Goal: Task Accomplishment & Management: Manage account settings

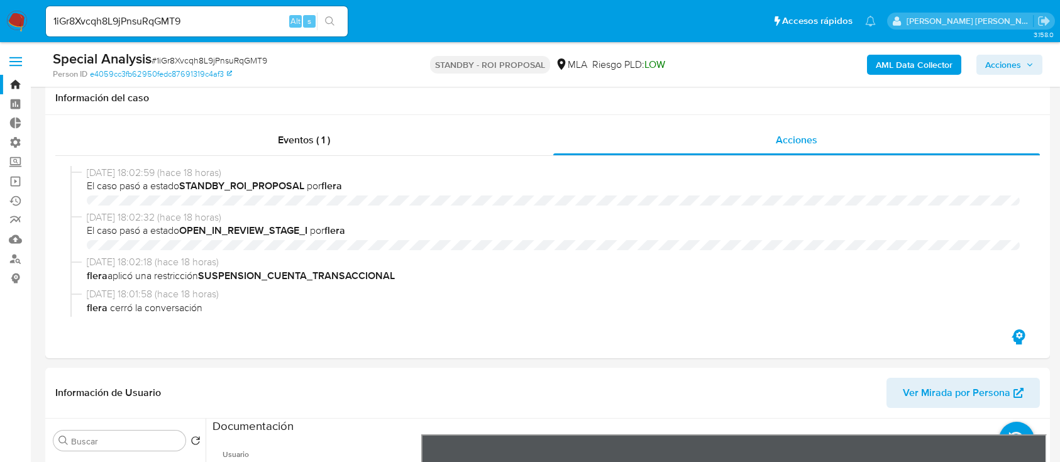
select select "10"
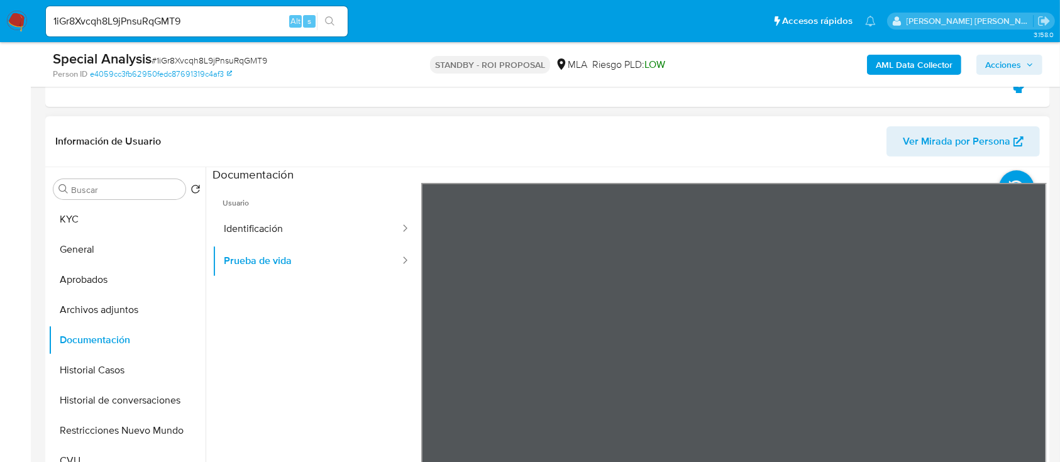
scroll to position [167, 0]
click at [227, 18] on input "1iGr8Xvcqh8L9jPnsuRqGMT9" at bounding box center [197, 21] width 302 height 16
click at [228, 16] on input "1iGr8Xvcqh8L9jPnsuRqGMT9" at bounding box center [197, 21] width 302 height 16
paste input "6253QlHsXD2XcTWbCDBtTCwH"
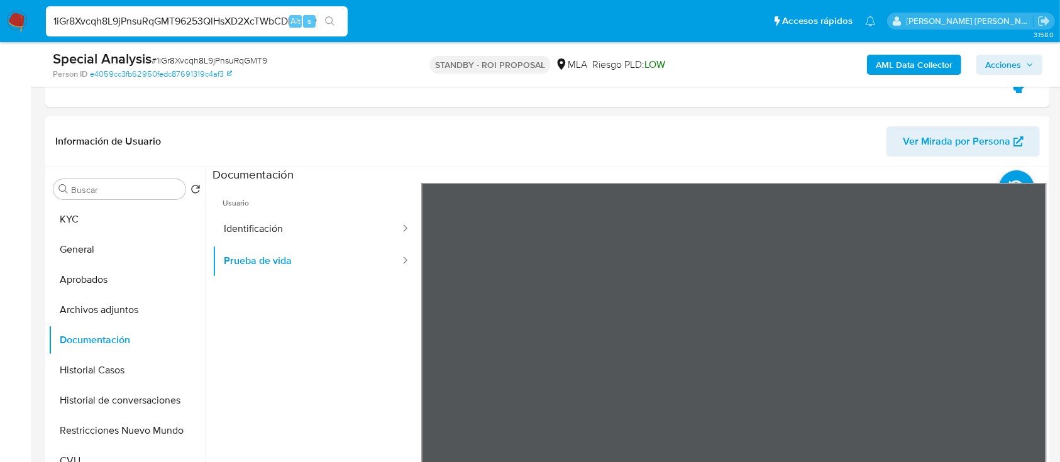
click at [334, 24] on icon "search-icon" at bounding box center [330, 21] width 10 height 10
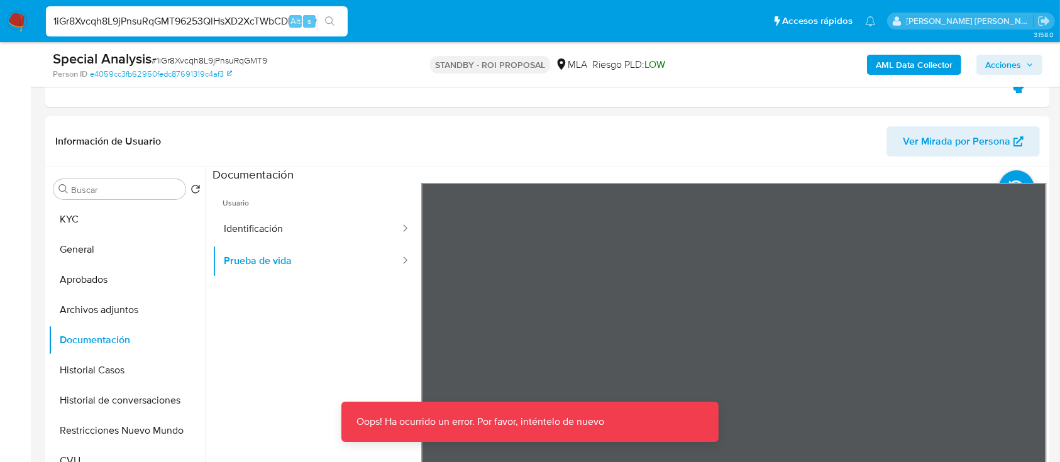
click at [236, 24] on input "1iGr8Xvcqh8L9jPnsuRqGMT96253QlHsXD2XcTWbCDBtTCwH" at bounding box center [197, 21] width 302 height 16
paste input
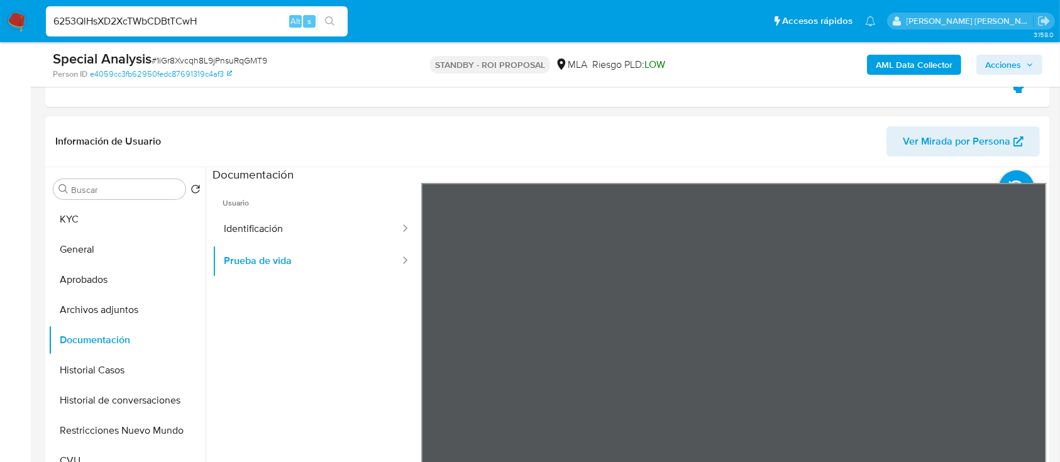
type input "6253QlHsXD2XcTWbCDBtTCwH"
click at [338, 22] on button "search-icon" at bounding box center [330, 22] width 26 height 18
click at [28, 22] on nav "Pausado Ver notificaciones 6253QlHsXD2XcTWbCDBtTCwH Alt s Accesos rápidos Presi…" at bounding box center [530, 21] width 1060 height 42
click at [11, 28] on img at bounding box center [16, 21] width 21 height 21
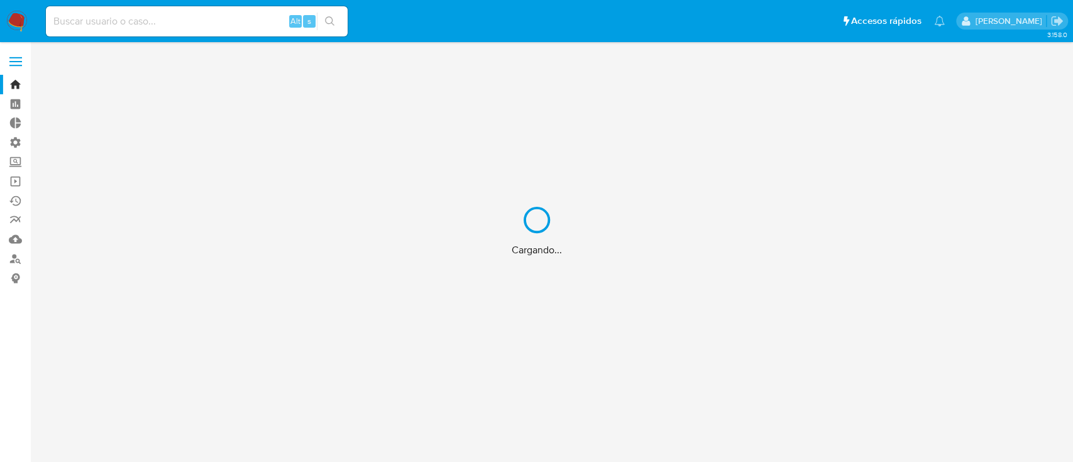
click at [205, 21] on div "Cargando..." at bounding box center [536, 231] width 1073 height 462
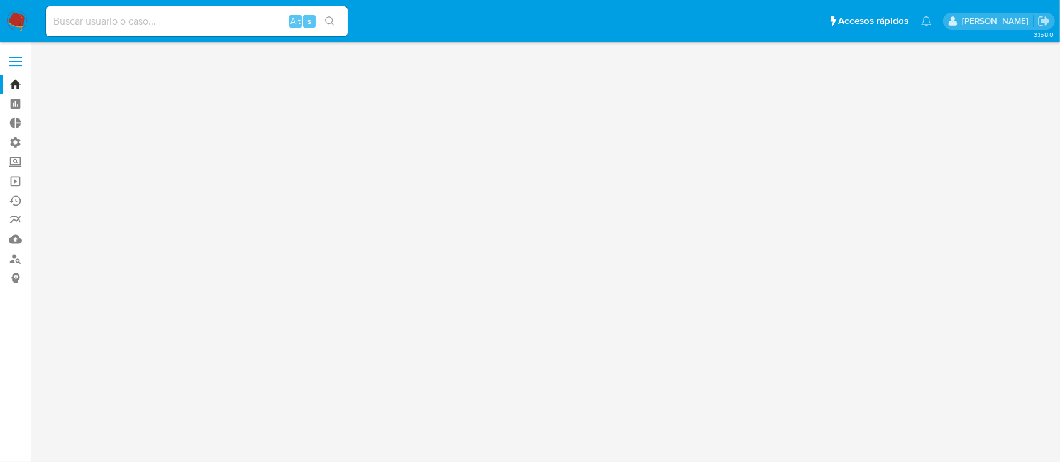
click at [160, 23] on input at bounding box center [197, 21] width 302 height 16
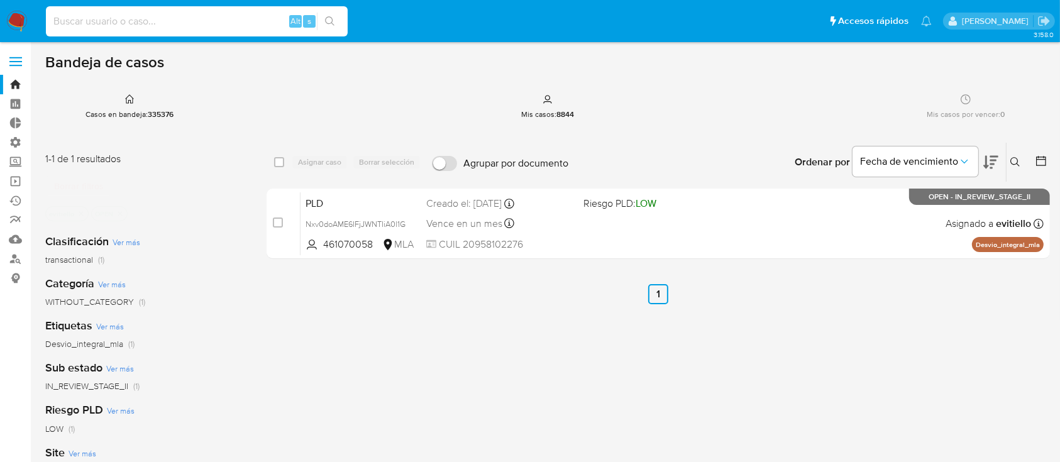
paste input "6253QlHsXD2XcTWbCDBtTCwH"
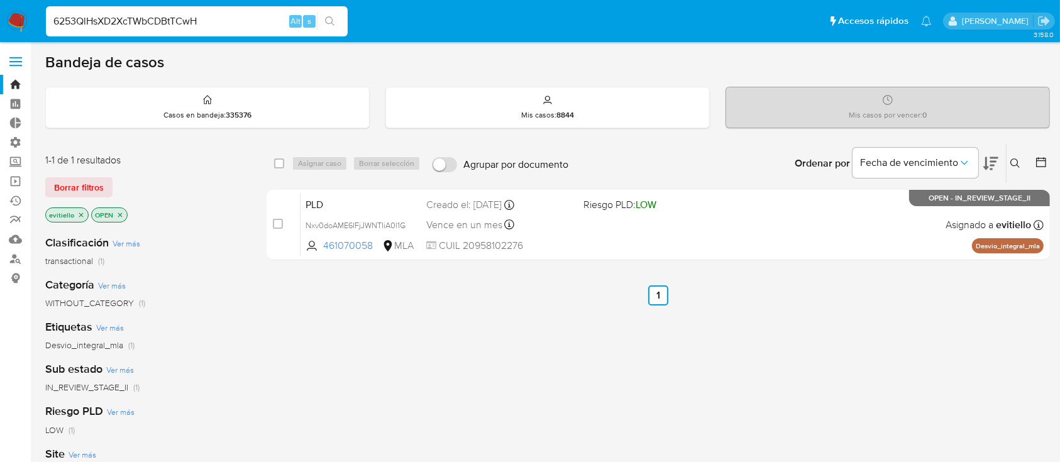
type input "6253QlHsXD2XcTWbCDBtTCwH"
click at [331, 20] on icon "search-icon" at bounding box center [330, 21] width 10 height 10
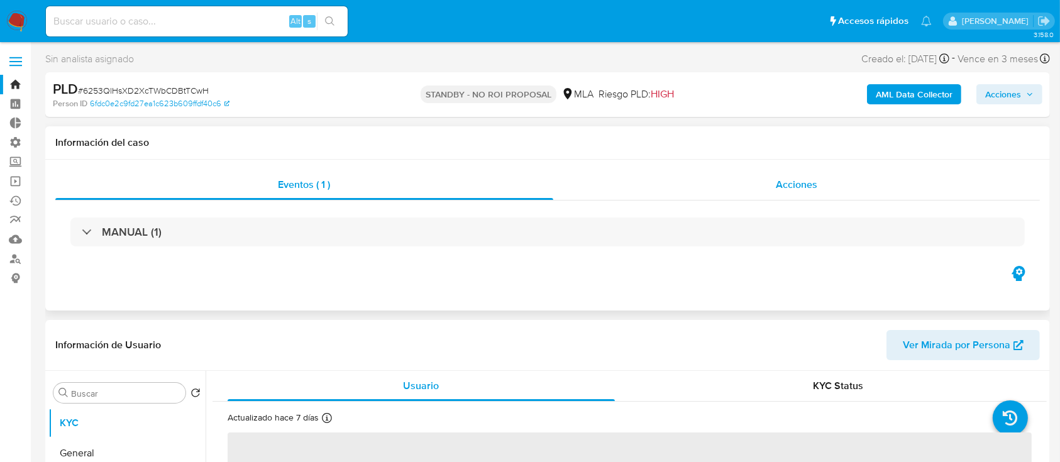
click at [805, 183] on span "Acciones" at bounding box center [796, 184] width 41 height 14
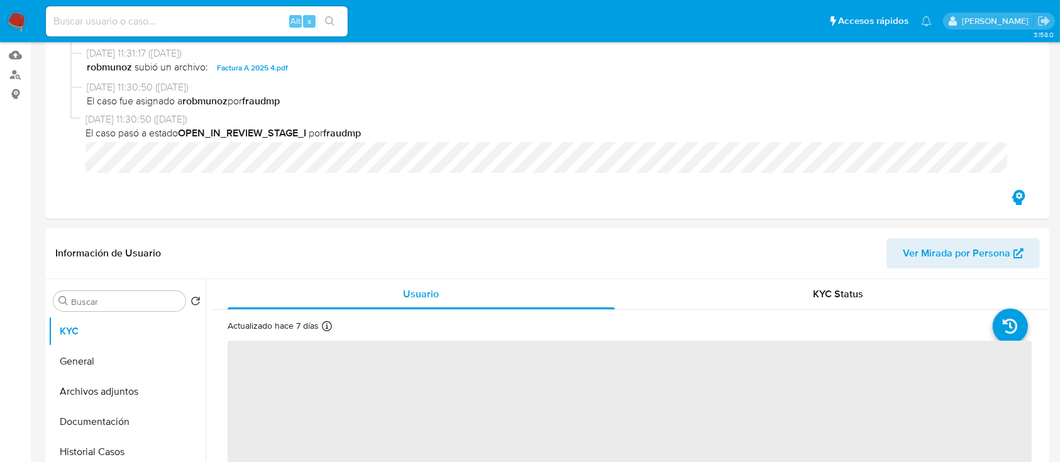
scroll to position [586, 0]
select select "10"
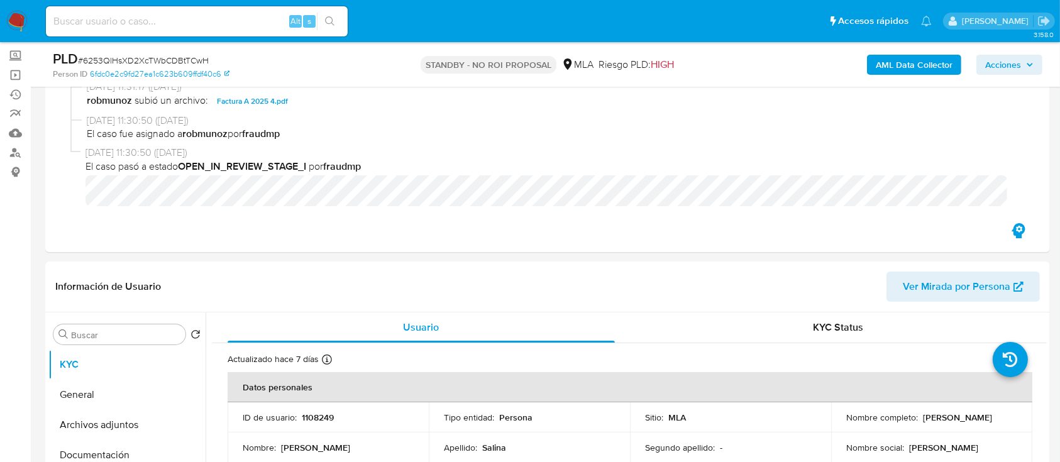
scroll to position [167, 0]
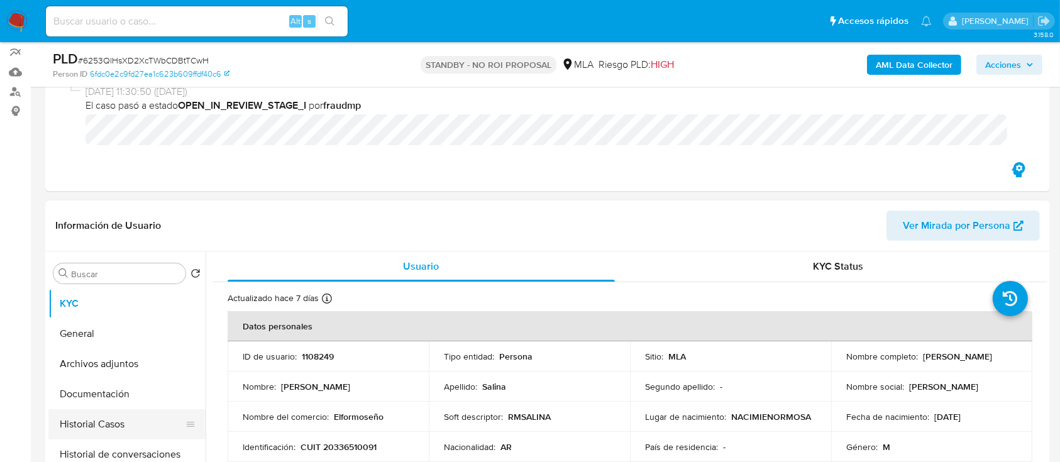
click at [130, 429] on button "Historial Casos" at bounding box center [121, 424] width 147 height 30
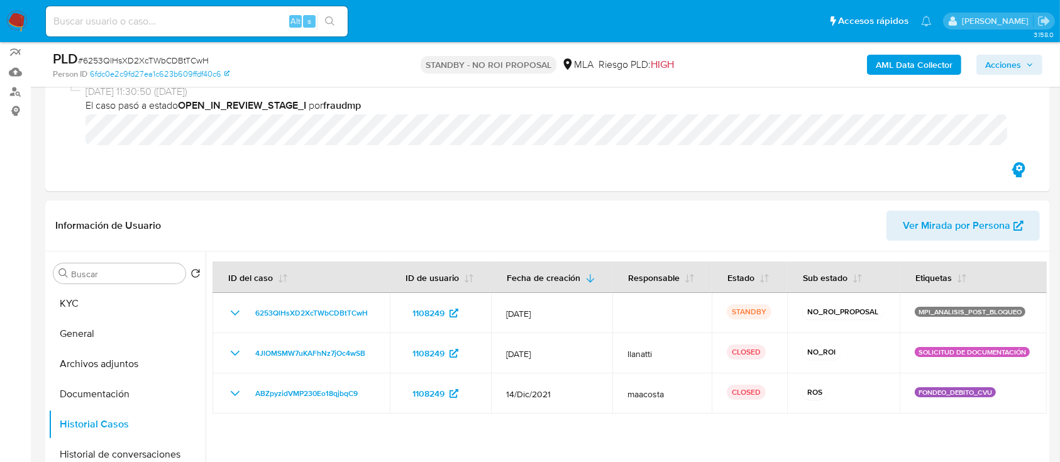
click at [203, 24] on input at bounding box center [197, 21] width 302 height 16
paste input "LsW7DHCbXOWK4hb0nYkGUCSw"
type input "LsW7DHCbXOWK4hb0nYkGUCSw"
click at [334, 23] on icon "search-icon" at bounding box center [330, 21] width 10 height 10
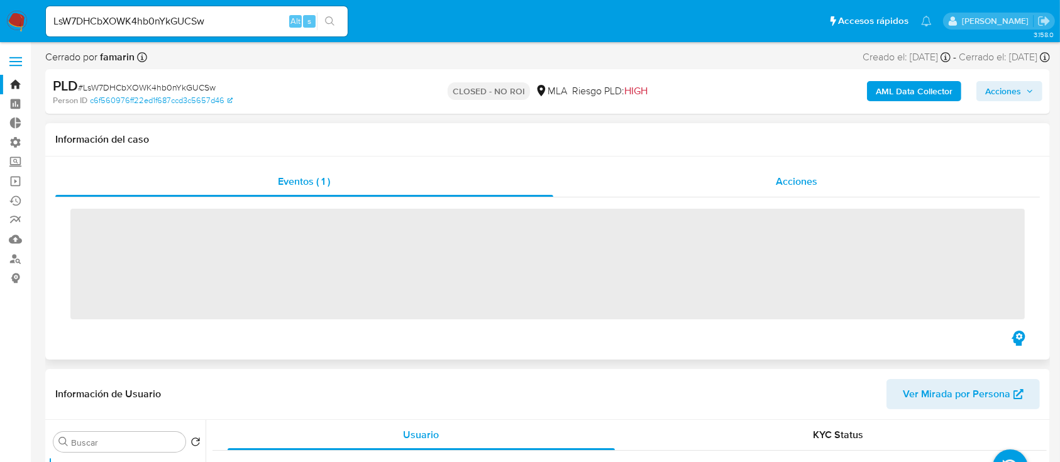
click at [786, 192] on div "Acciones" at bounding box center [796, 182] width 487 height 30
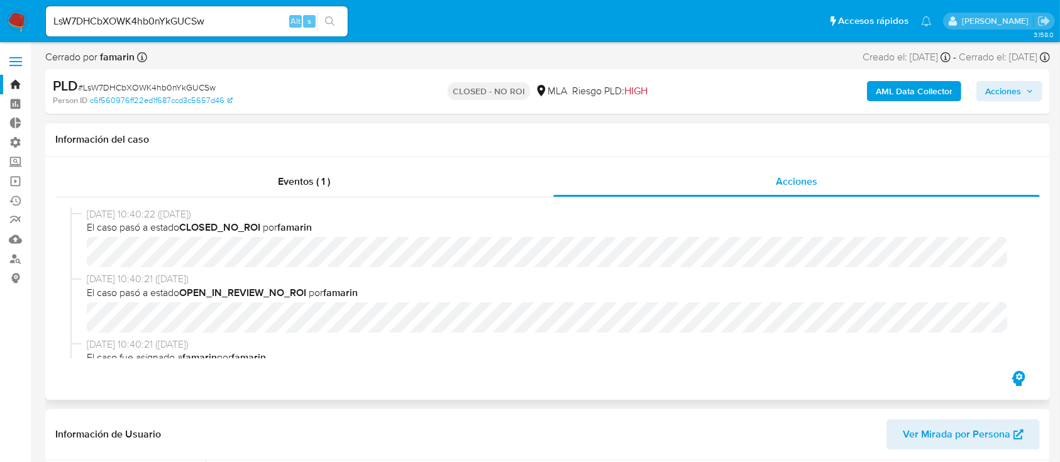
scroll to position [319, 0]
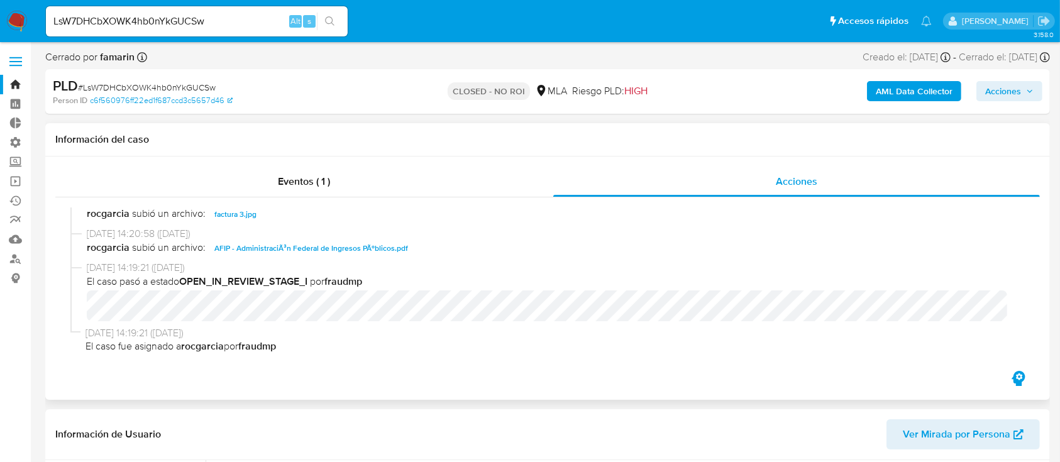
select select "10"
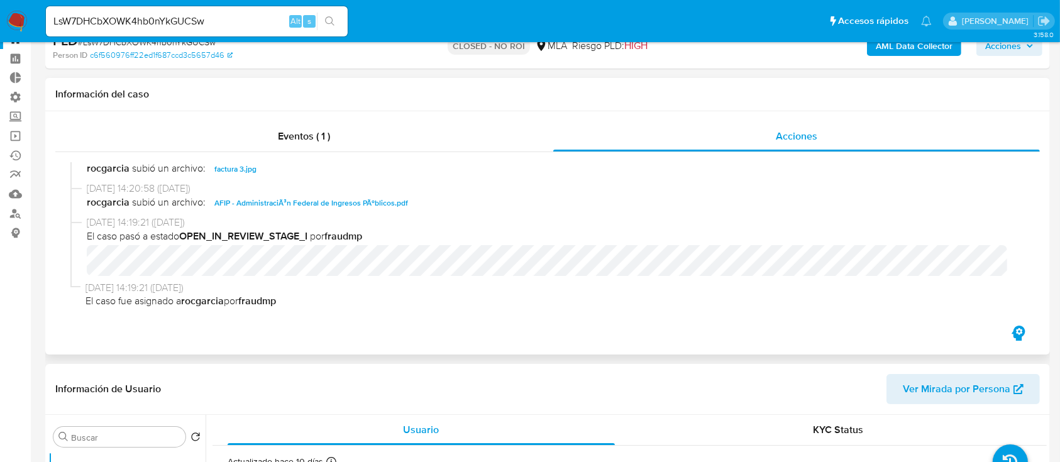
scroll to position [84, 0]
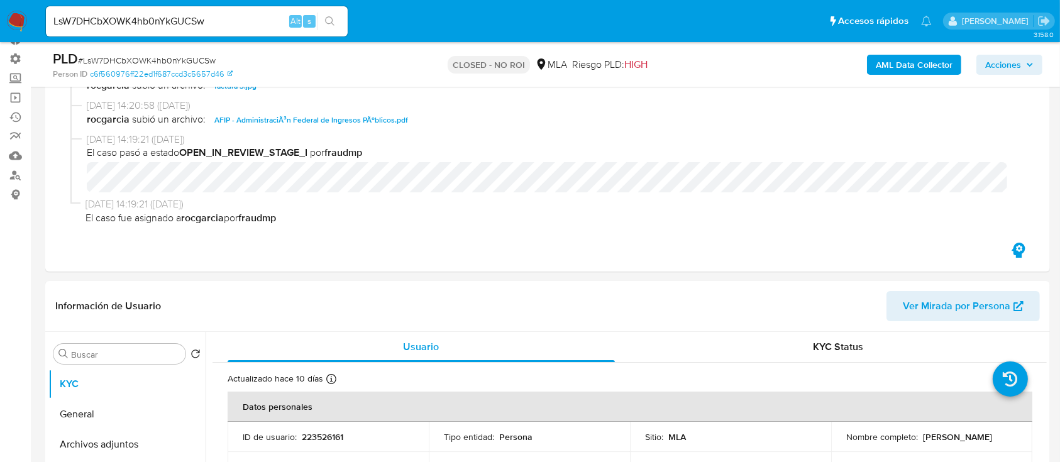
click at [232, 28] on input "LsW7DHCbXOWK4hb0nYkGUCSw" at bounding box center [197, 21] width 302 height 16
paste input "jctTCle2p9TaiB4x7zRtRtE9"
type input "jctTCle2p9TaiB4x7zRtRtE9"
click at [328, 23] on icon "search-icon" at bounding box center [329, 20] width 9 height 9
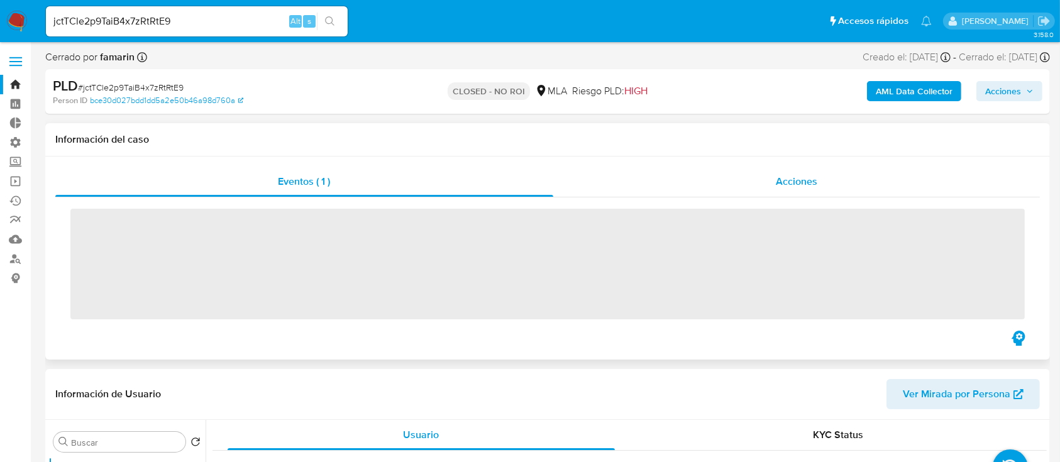
click at [780, 189] on div "Acciones" at bounding box center [796, 182] width 487 height 30
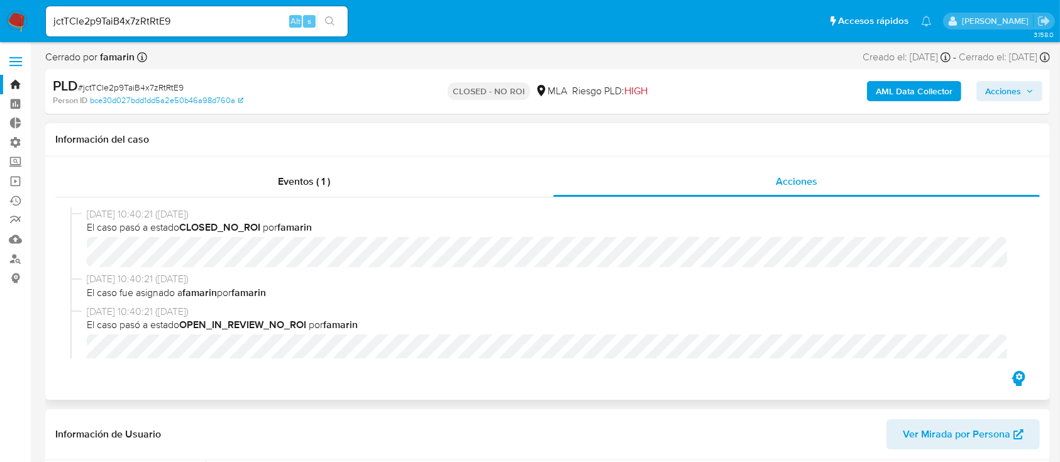
scroll to position [207, 0]
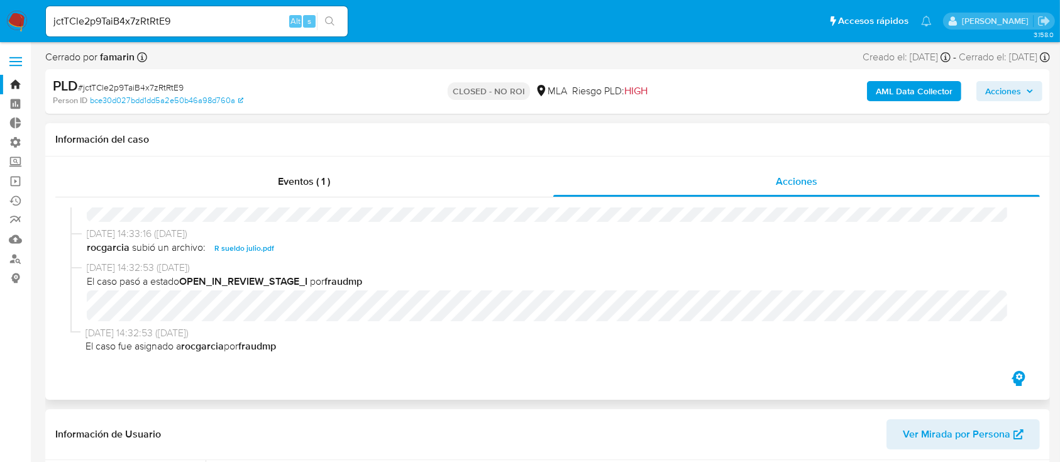
select select "10"
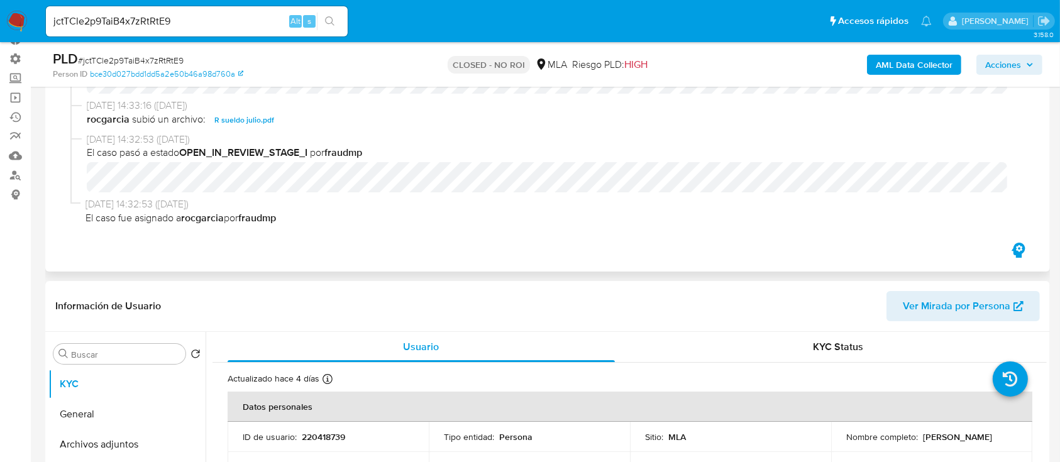
scroll to position [207, 0]
click at [130, 18] on input "jctTCle2p9TaiB4x7zRtRtE9" at bounding box center [197, 21] width 302 height 16
paste input "0FJJQYAnJQEjcSrel2YQnqHj"
type input "0FJJQYAnJQEjcSrel2YQnqHj"
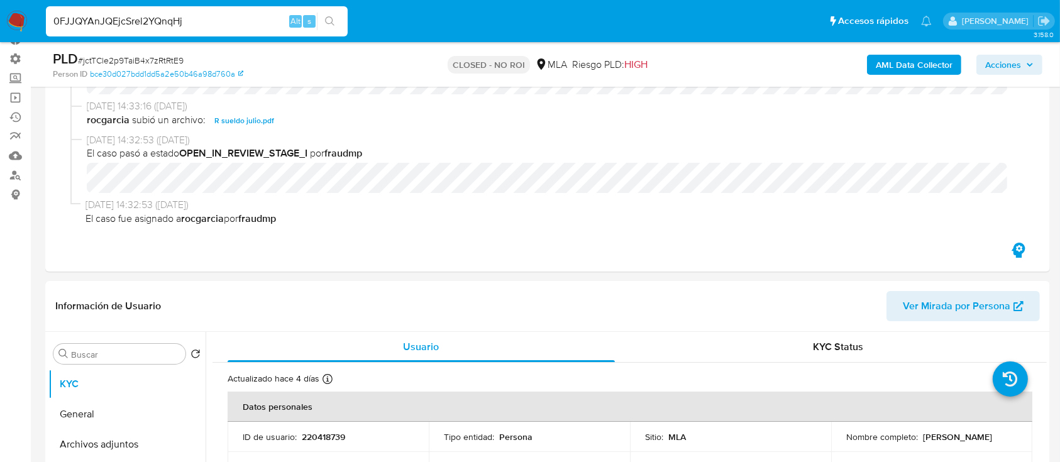
click at [324, 23] on button "search-icon" at bounding box center [330, 22] width 26 height 18
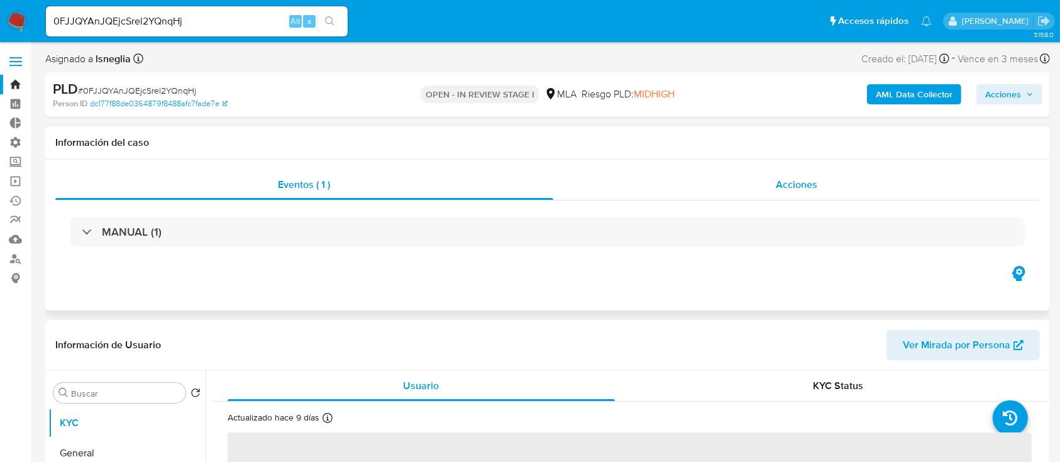
click at [705, 189] on div "Acciones" at bounding box center [796, 185] width 487 height 30
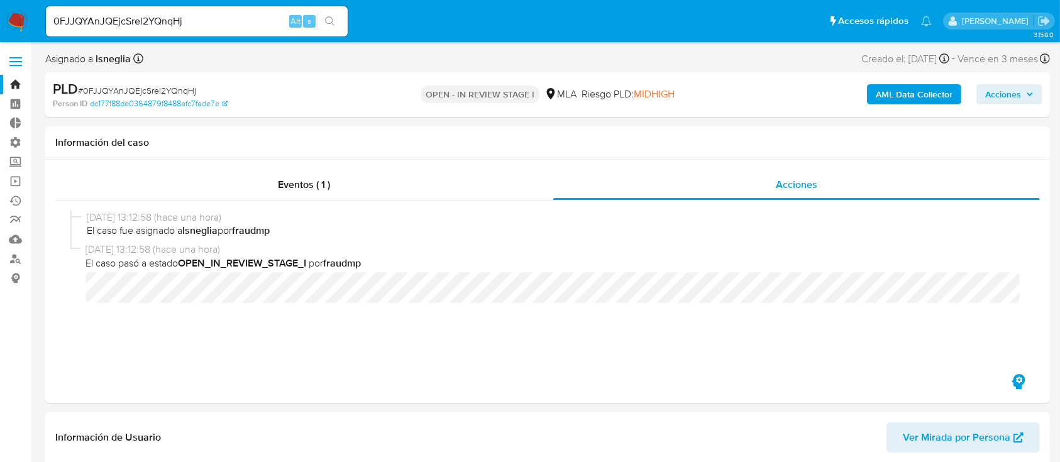
select select "10"
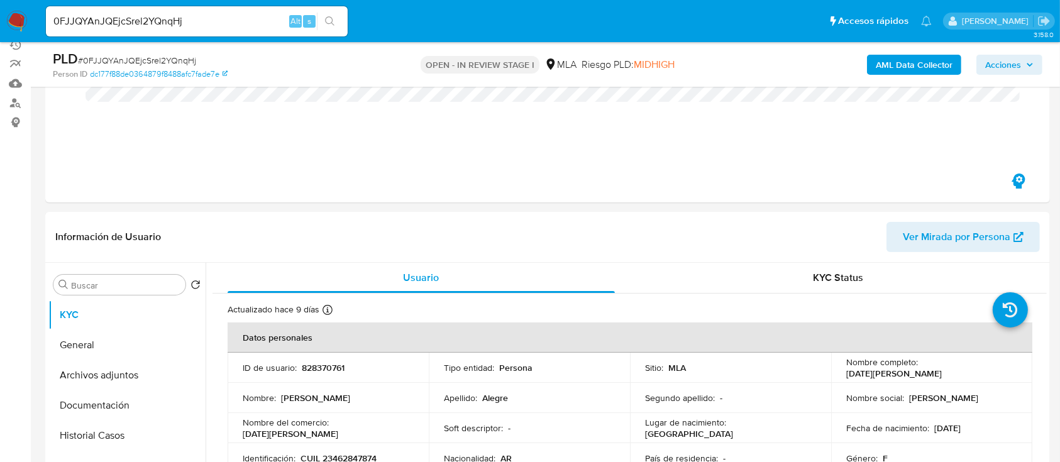
scroll to position [251, 0]
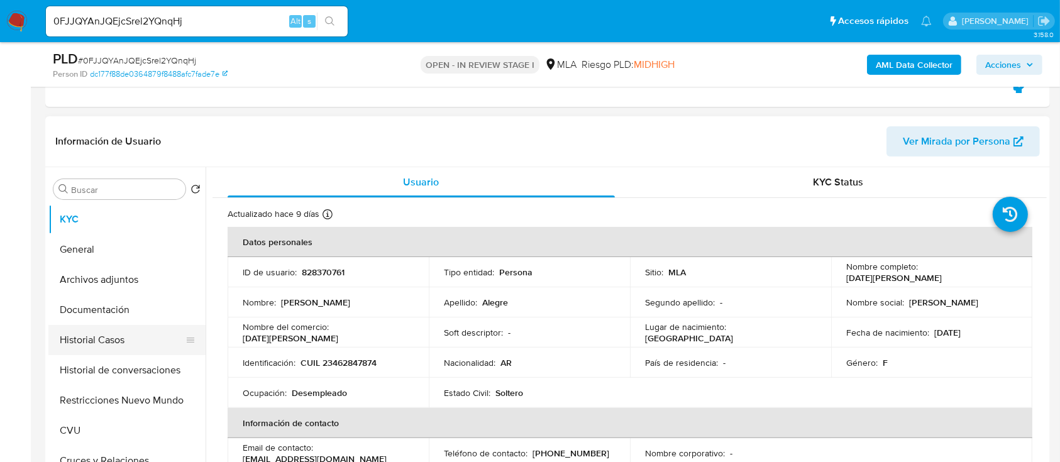
click at [125, 340] on button "Historial Casos" at bounding box center [121, 340] width 147 height 30
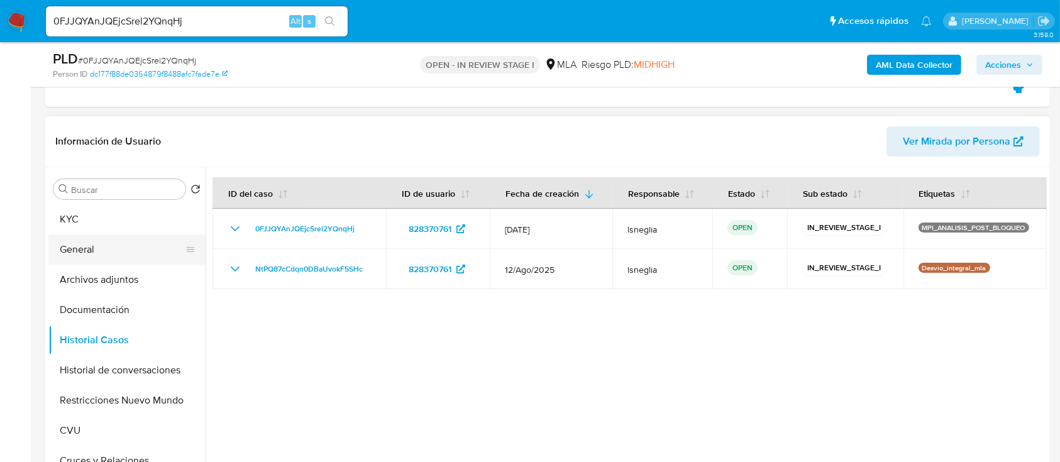
click at [148, 254] on button "General" at bounding box center [121, 249] width 147 height 30
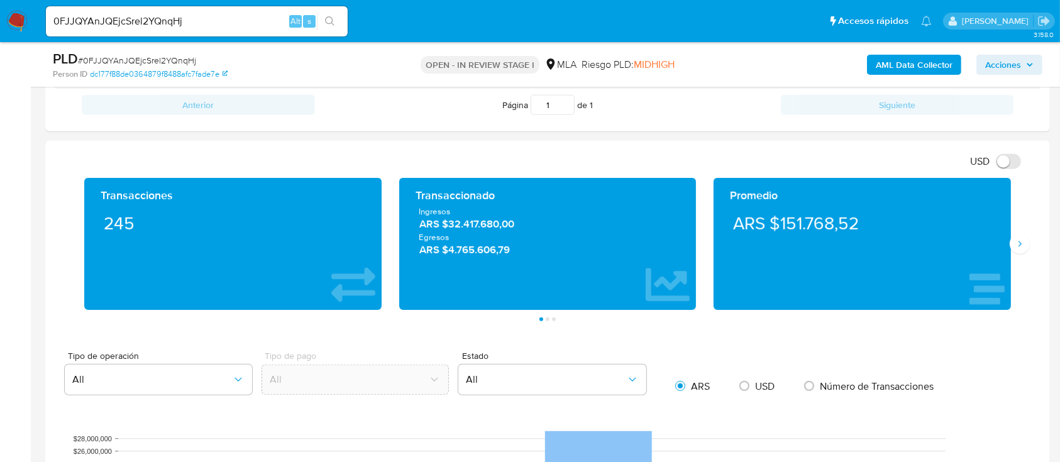
scroll to position [320, 0]
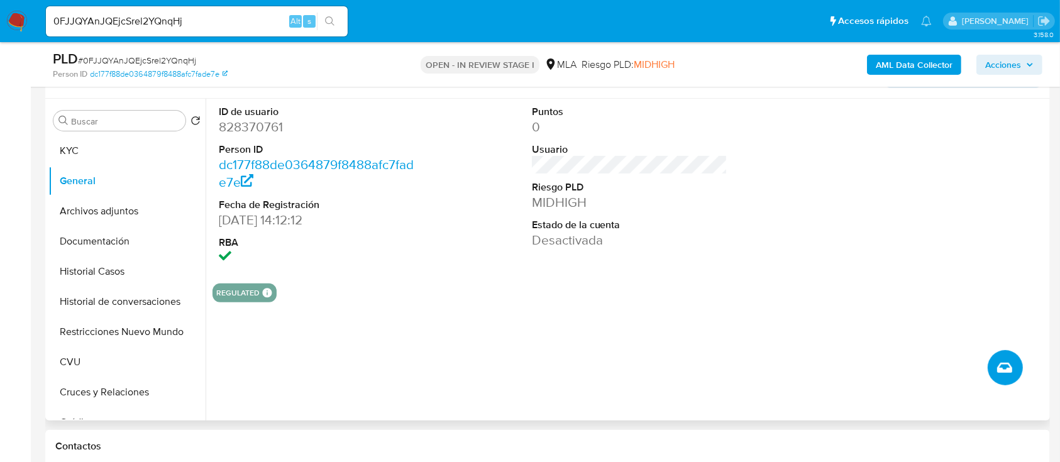
click at [1006, 368] on icon "Crear caso manual" at bounding box center [1004, 367] width 15 height 15
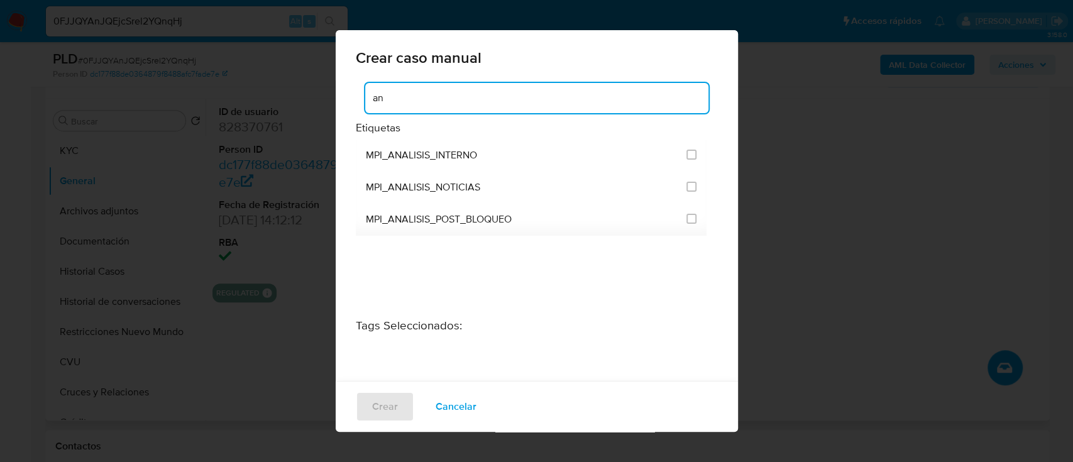
type input "a"
type input "post"
click at [231, 69] on div "Crear caso manual post Etiquetas ANÁLISIS POST BLOQUEO MPI_ANALISIS_POST_BLOQUE…" at bounding box center [536, 231] width 1073 height 462
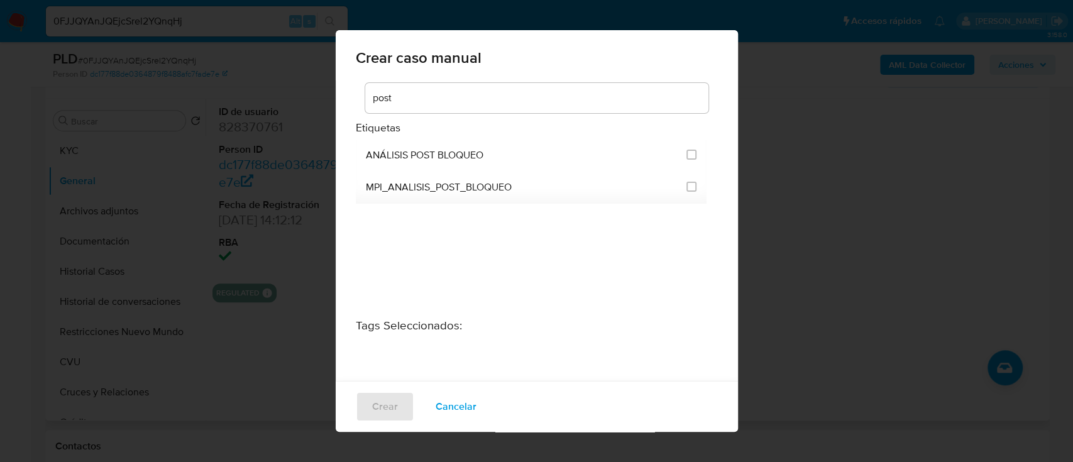
click at [478, 404] on button "Cancelar" at bounding box center [456, 407] width 74 height 30
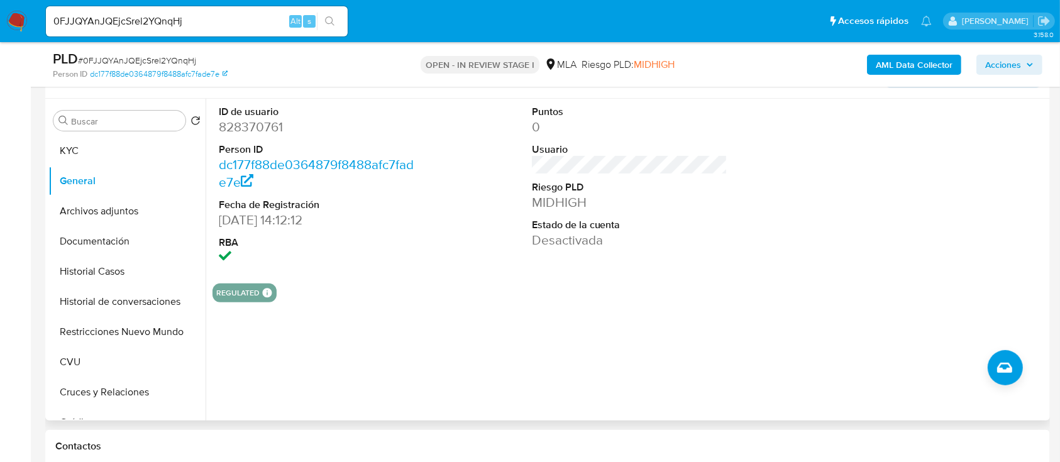
click at [28, 28] on nav "Pausado Ver notificaciones 0FJJQYAnJQEjcSrel2YQnqHj Alt s Accesos rápidos Presi…" at bounding box center [530, 21] width 1060 height 42
click at [29, 25] on nav "Pausado Ver notificaciones 0FJJQYAnJQEjcSrel2YQnqHj Alt s Accesos rápidos Presi…" at bounding box center [530, 21] width 1060 height 42
click at [20, 23] on img at bounding box center [16, 21] width 21 height 21
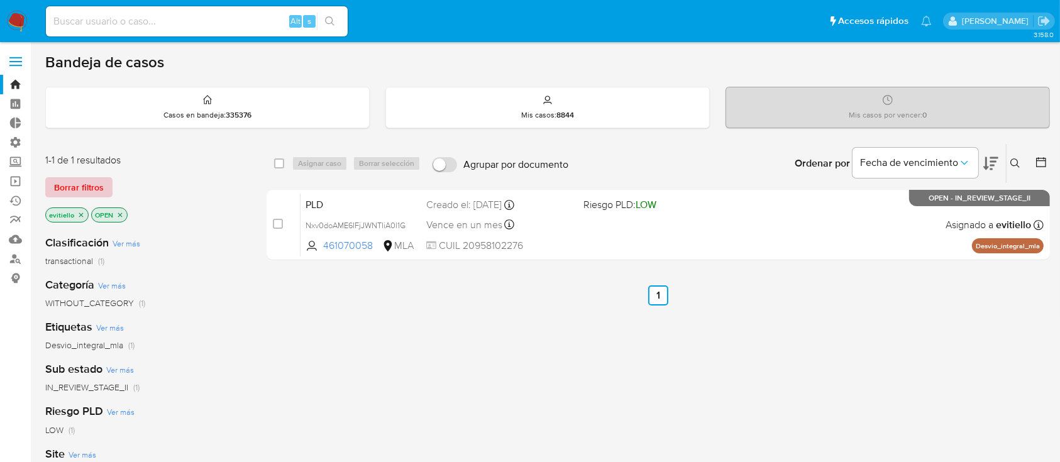
click at [90, 186] on span "Borrar filtros" at bounding box center [79, 188] width 50 height 18
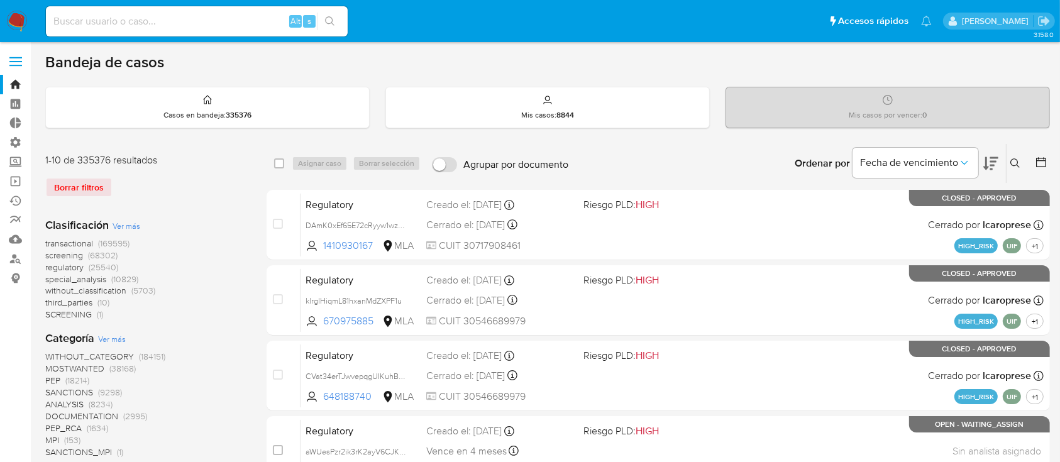
click at [1014, 160] on icon at bounding box center [1015, 163] width 10 height 10
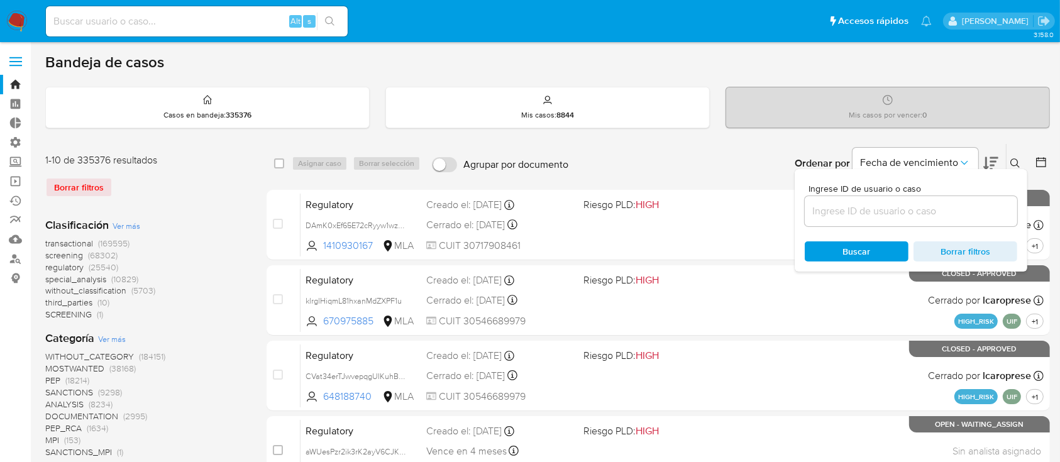
click at [880, 214] on input at bounding box center [911, 211] width 212 height 16
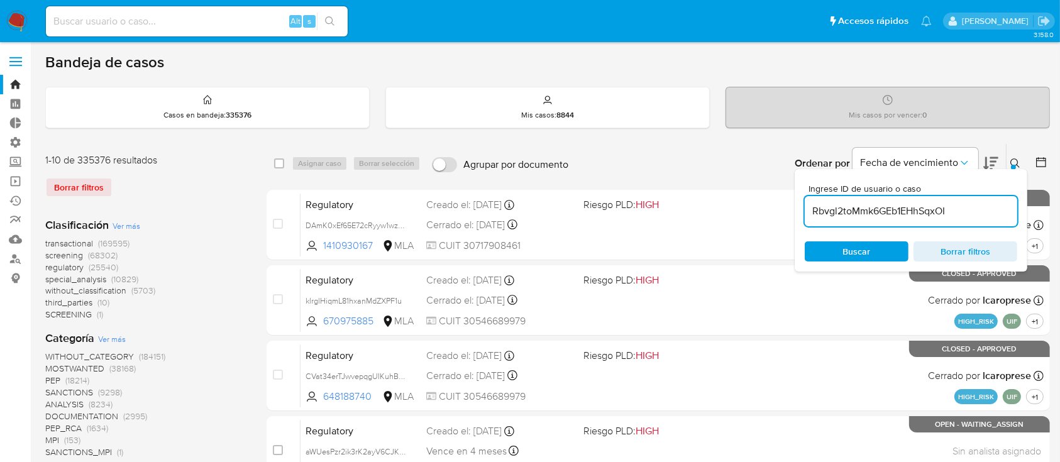
type input "Rbvgl2toMmk6GEb1EHhSqxOI"
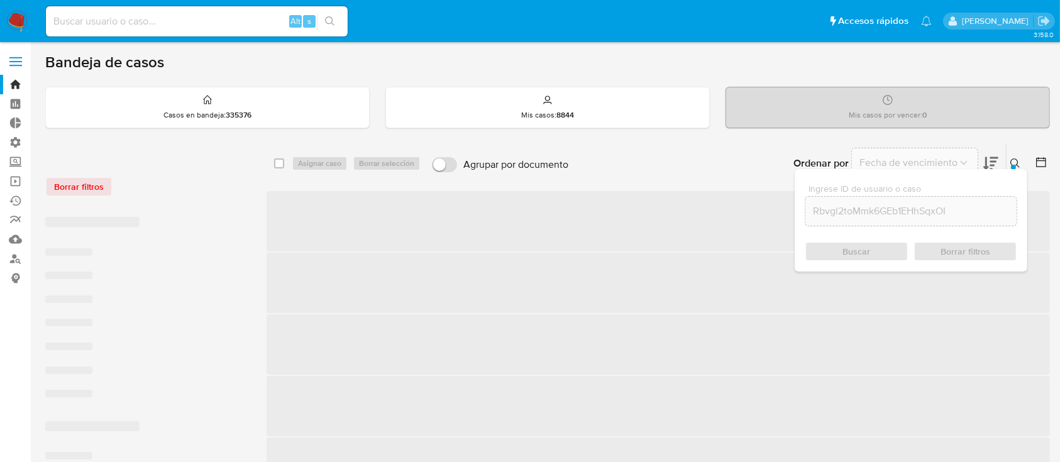
click at [1011, 163] on button at bounding box center [1016, 163] width 21 height 15
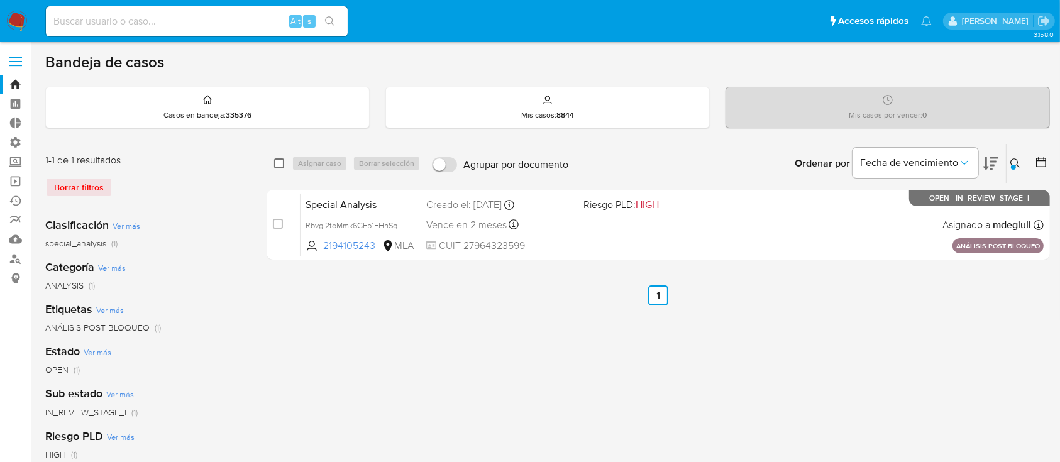
click at [272, 163] on div "select-all-cases-checkbox Asignar caso Borrar selección Agrupar por documento O…" at bounding box center [658, 163] width 783 height 39
click at [274, 165] on input "checkbox" at bounding box center [279, 163] width 10 height 10
checkbox input "true"
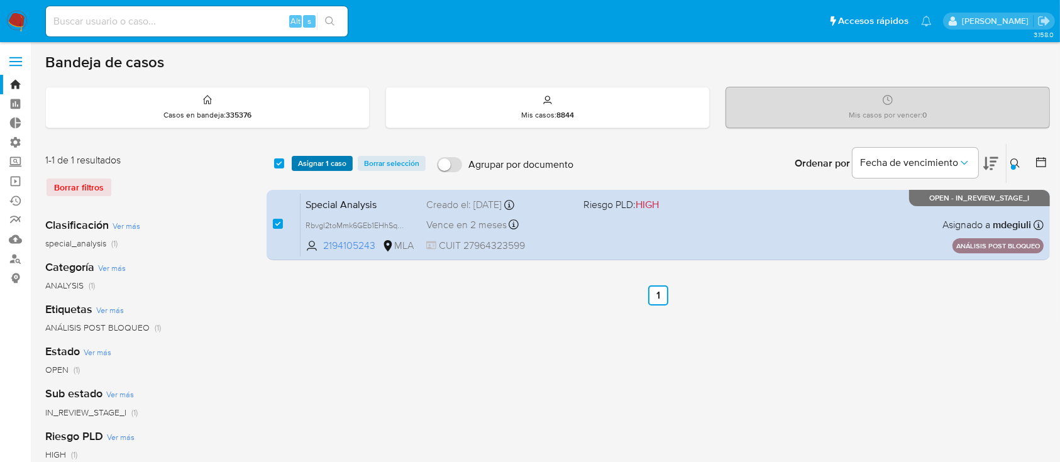
click at [317, 164] on span "Asignar 1 caso" at bounding box center [322, 163] width 48 height 13
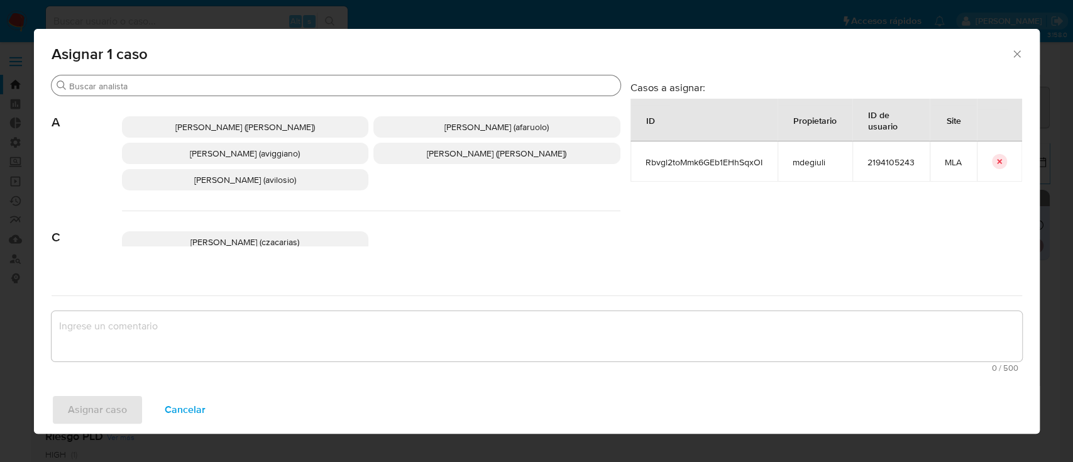
click at [187, 78] on div "Buscar" at bounding box center [336, 85] width 569 height 20
click at [180, 86] on input "Buscar" at bounding box center [342, 85] width 546 height 11
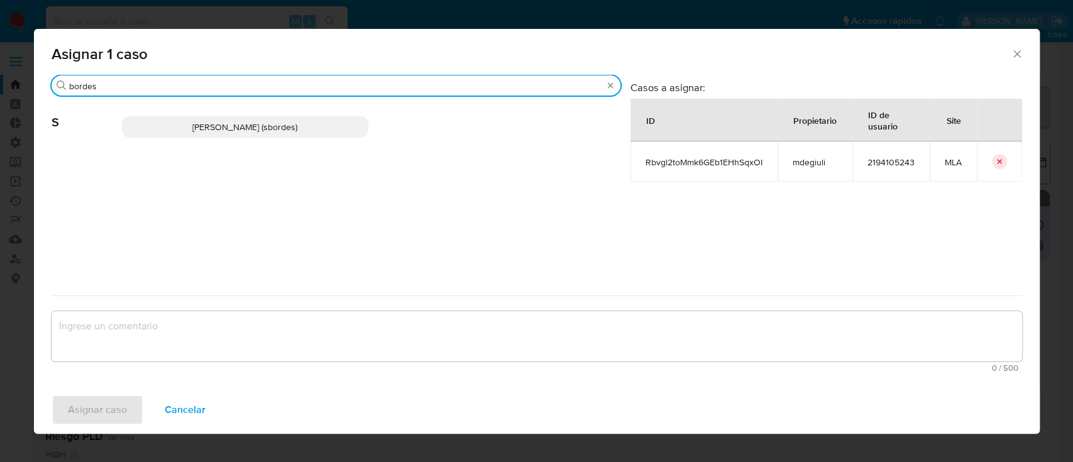
type input "bordes"
click at [191, 122] on p "Stefania Bordes (sbordes)" at bounding box center [245, 126] width 247 height 21
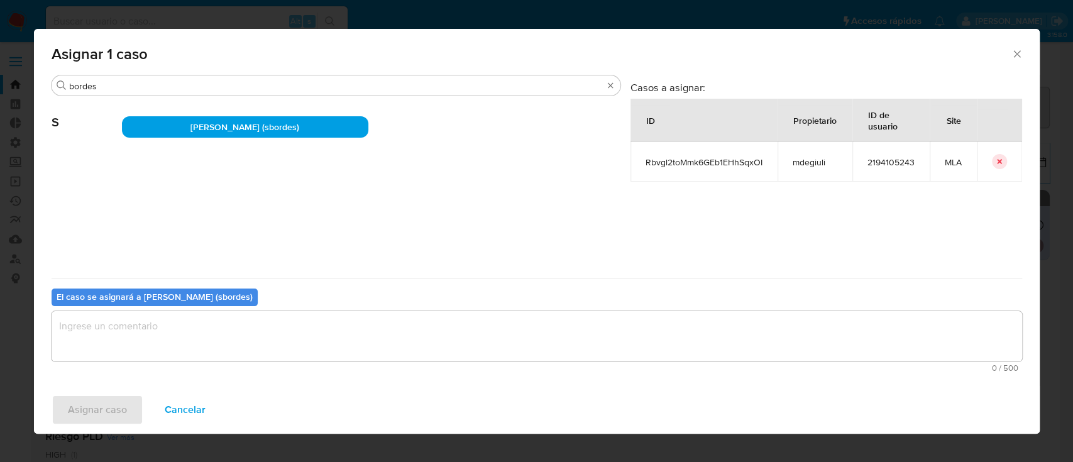
click at [177, 338] on textarea "assign-modal" at bounding box center [537, 336] width 971 height 50
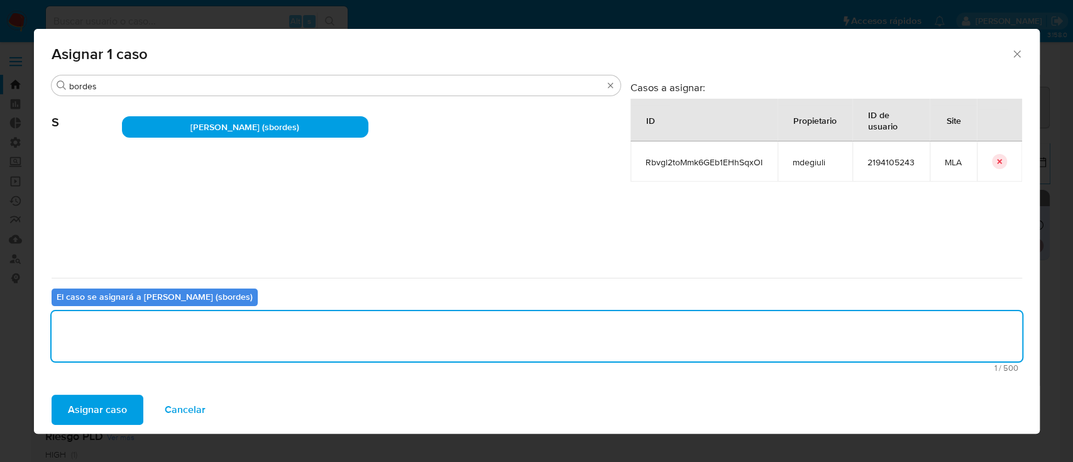
click at [109, 400] on span "Asignar caso" at bounding box center [97, 410] width 59 height 28
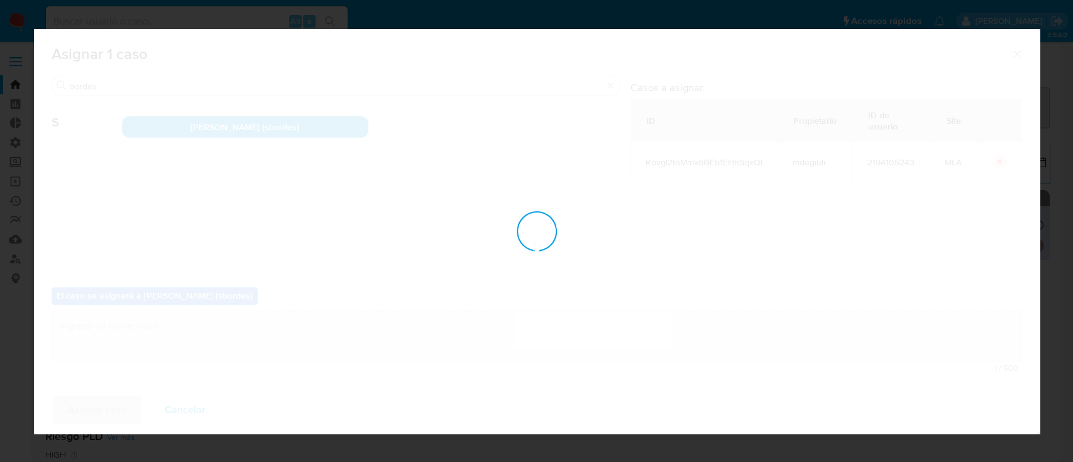
checkbox input "false"
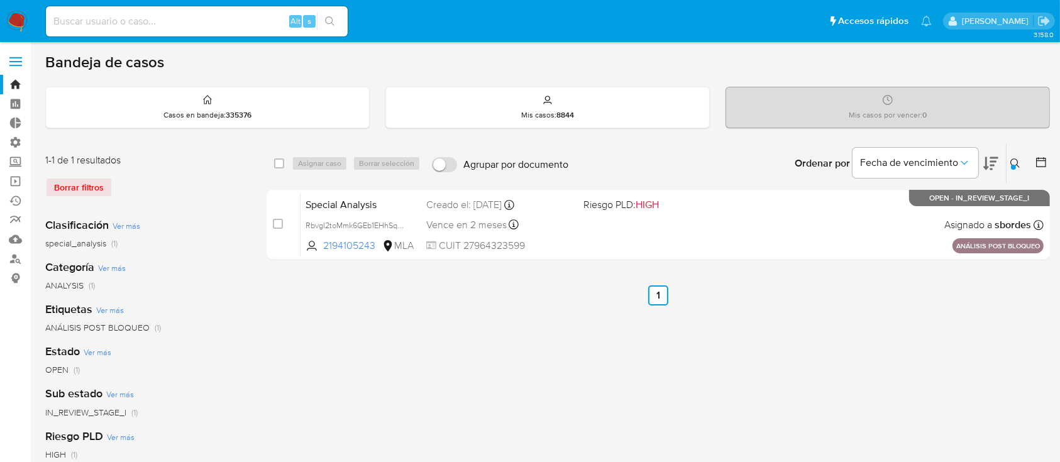
click at [1013, 161] on icon at bounding box center [1015, 163] width 10 height 10
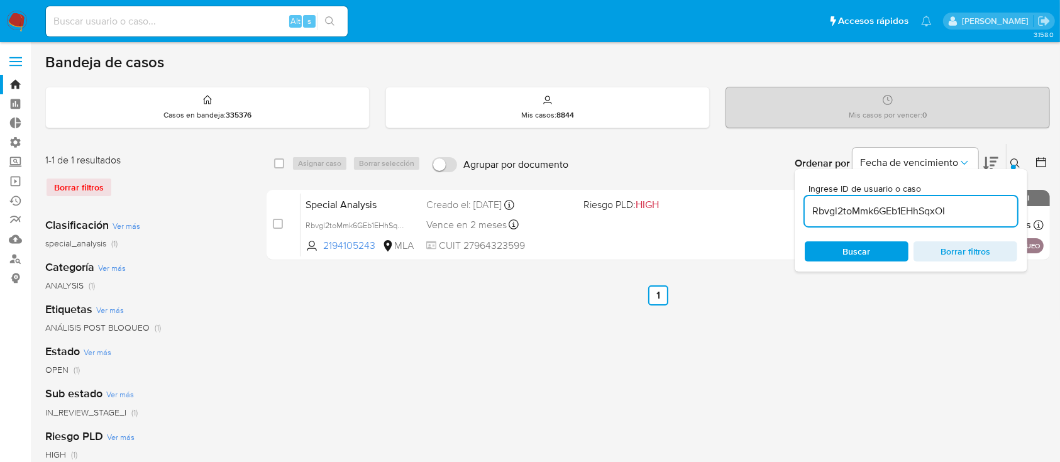
click at [951, 213] on input "Rbvgl2toMmk6GEb1EHhSqxOI" at bounding box center [911, 211] width 212 height 16
type input "MJ3LPjLjtzLTi3fK5sjGx12F"
click at [1013, 160] on icon at bounding box center [1015, 163] width 10 height 10
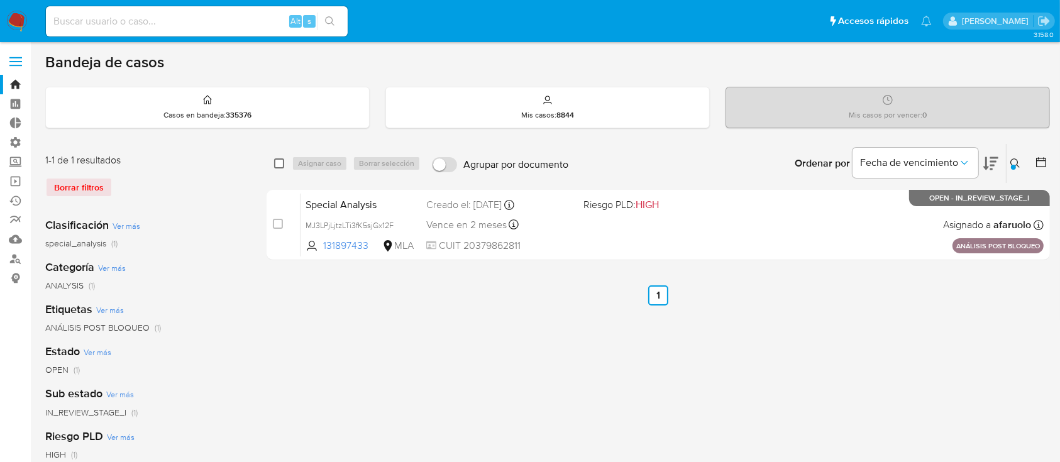
click at [273, 162] on div "select-all-cases-checkbox Asignar caso Borrar selección Agrupar por documento O…" at bounding box center [658, 163] width 783 height 39
click at [274, 168] on div "select-all-cases-checkbox" at bounding box center [279, 163] width 10 height 13
click at [274, 167] on span at bounding box center [279, 163] width 10 height 10
click at [280, 165] on input "checkbox" at bounding box center [279, 163] width 10 height 10
checkbox input "true"
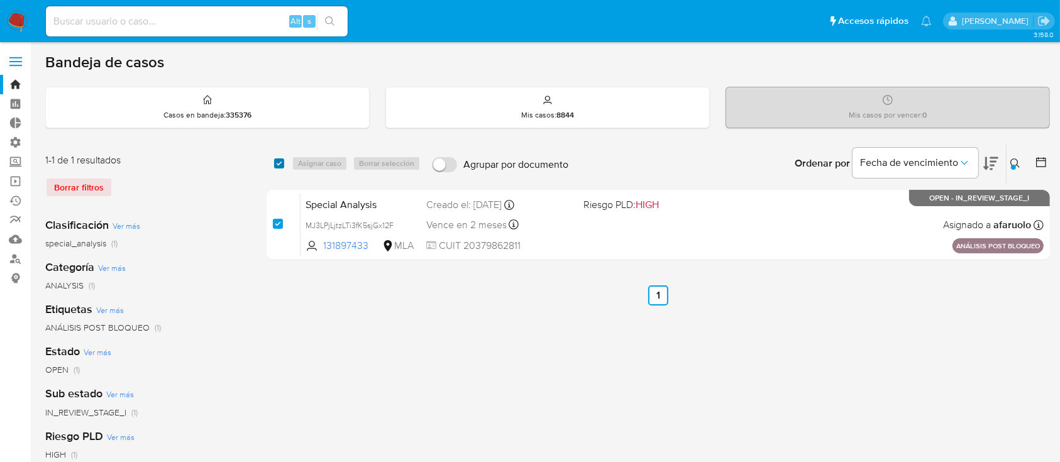
checkbox input "true"
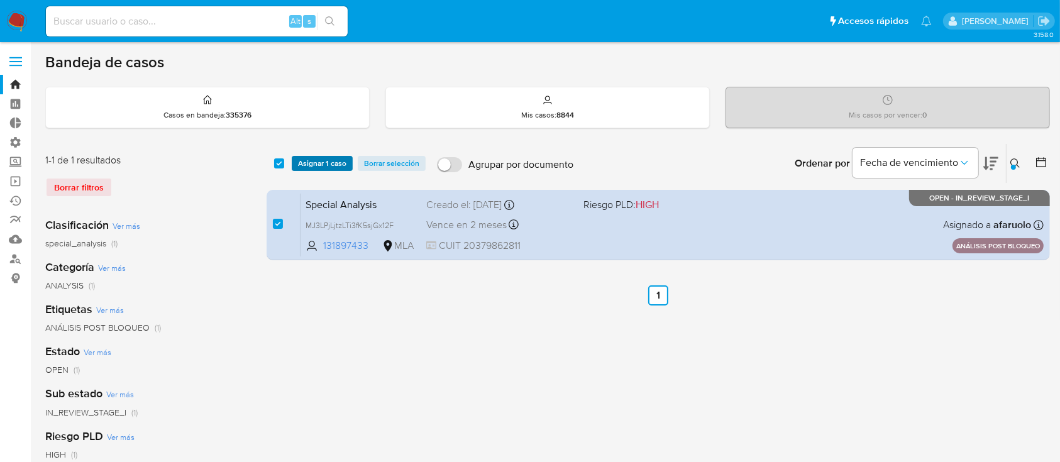
click at [310, 165] on span "Asignar 1 caso" at bounding box center [322, 163] width 48 height 13
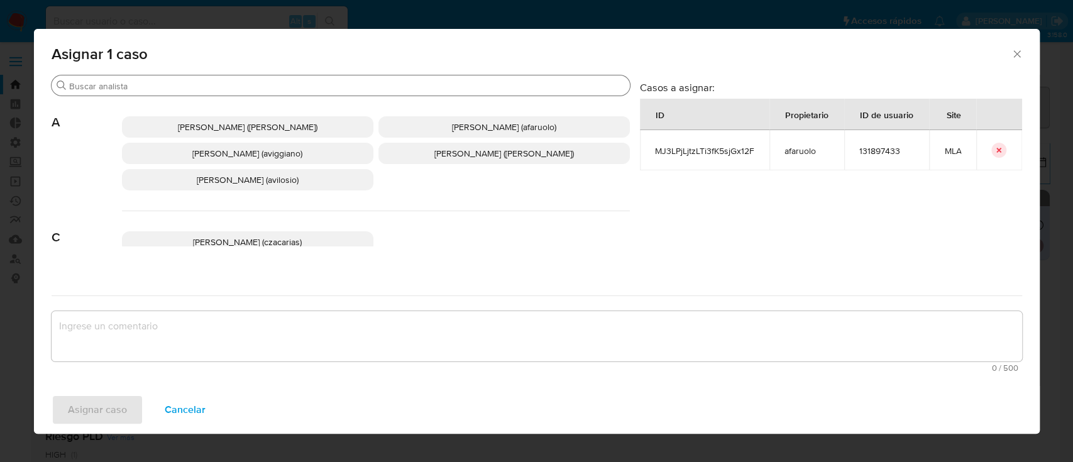
click at [305, 84] on input "Buscar" at bounding box center [347, 85] width 556 height 11
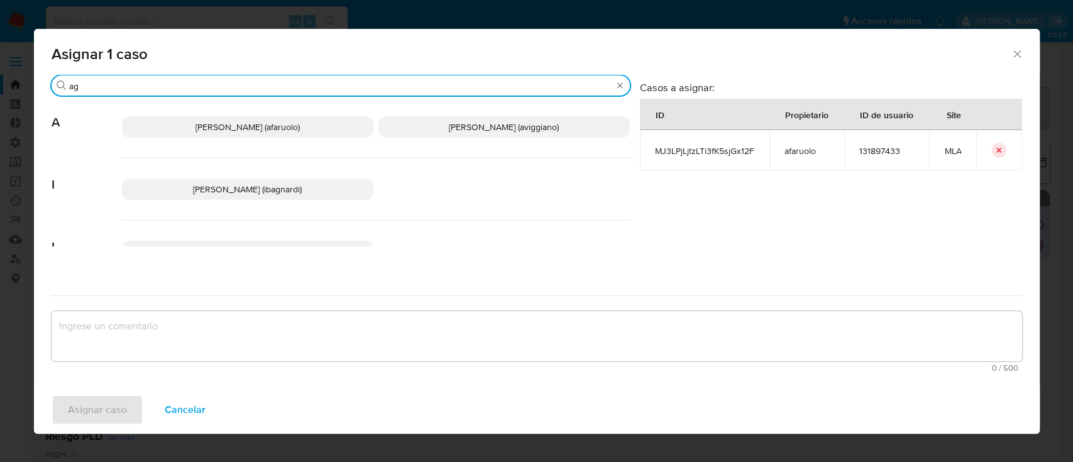
type input "ag"
click at [449, 129] on span "Agustina Belen Viggiano (aviggiano)" at bounding box center [504, 127] width 110 height 13
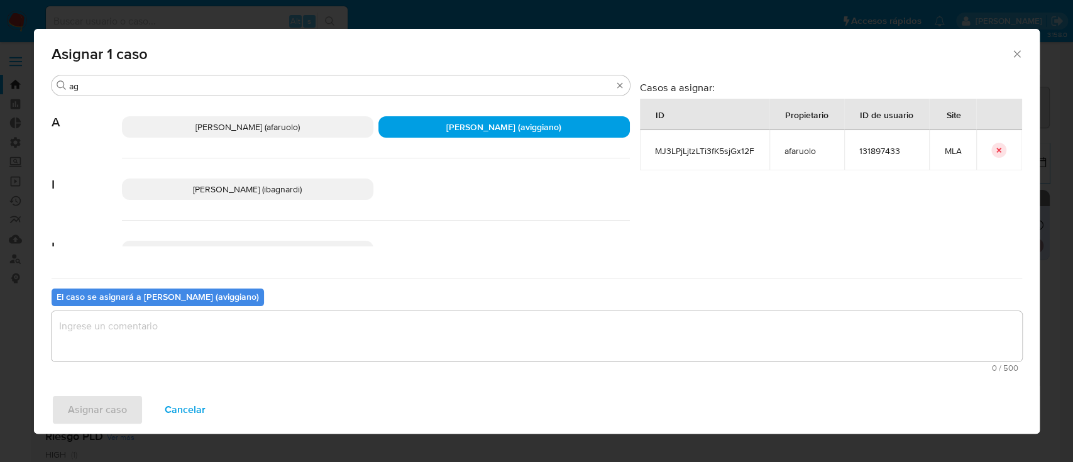
click at [256, 324] on textarea "assign-modal" at bounding box center [537, 336] width 971 height 50
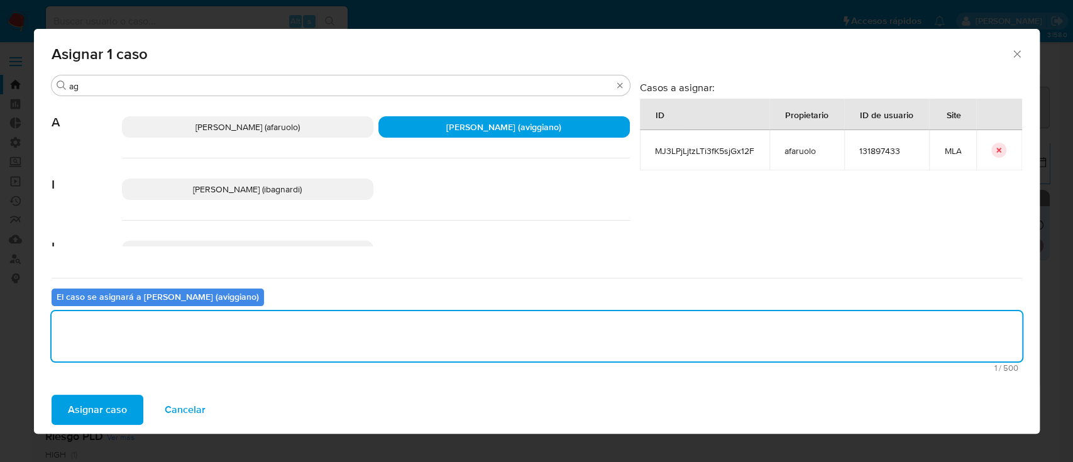
click at [121, 405] on span "Asignar caso" at bounding box center [97, 410] width 59 height 28
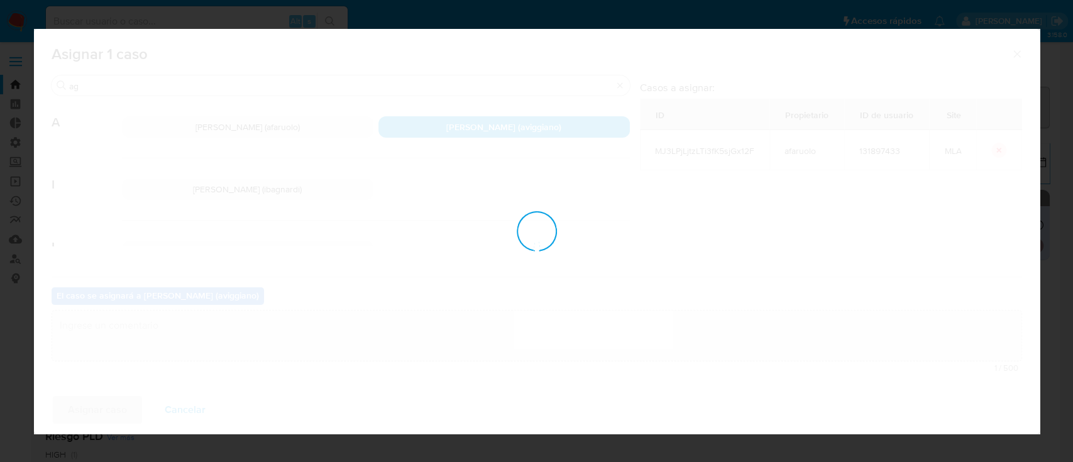
checkbox input "false"
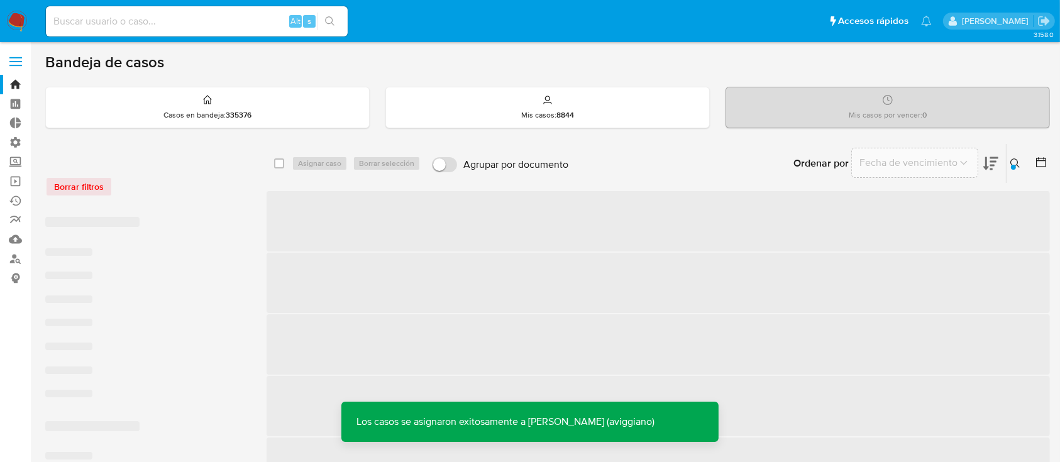
click at [1016, 163] on icon at bounding box center [1015, 163] width 10 height 10
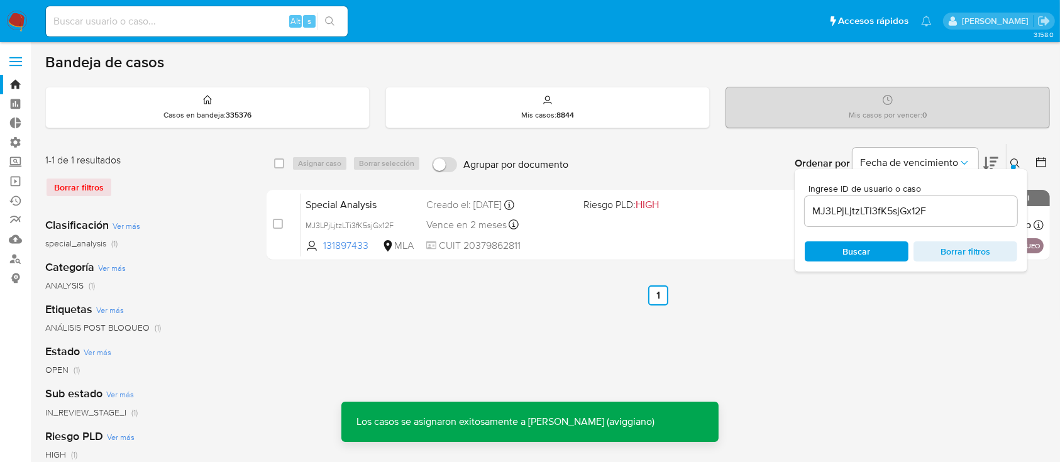
click at [883, 213] on input "MJ3LPjLjtzLTi3fK5sjGx12F" at bounding box center [911, 211] width 212 height 16
type input "wkZzDiq7iAxcVPoZbUGI3SwQ"
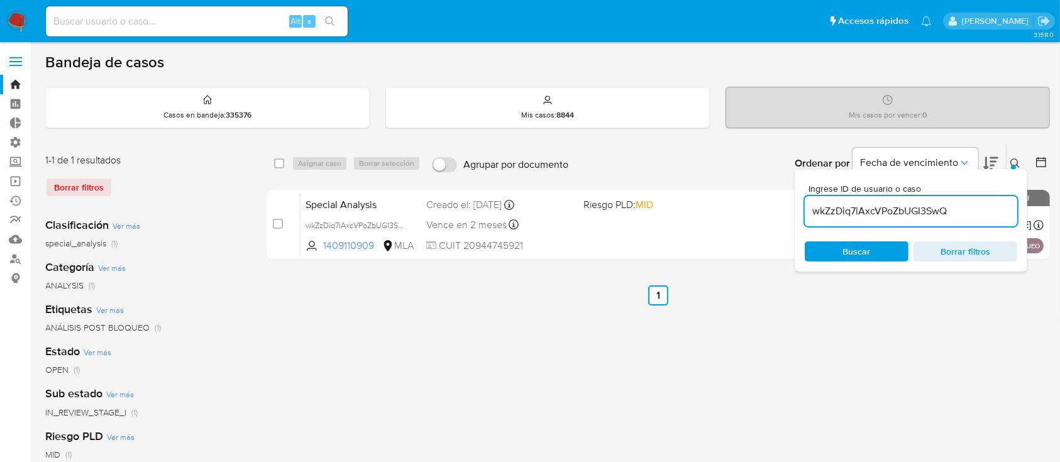
click at [1016, 159] on icon at bounding box center [1015, 163] width 10 height 10
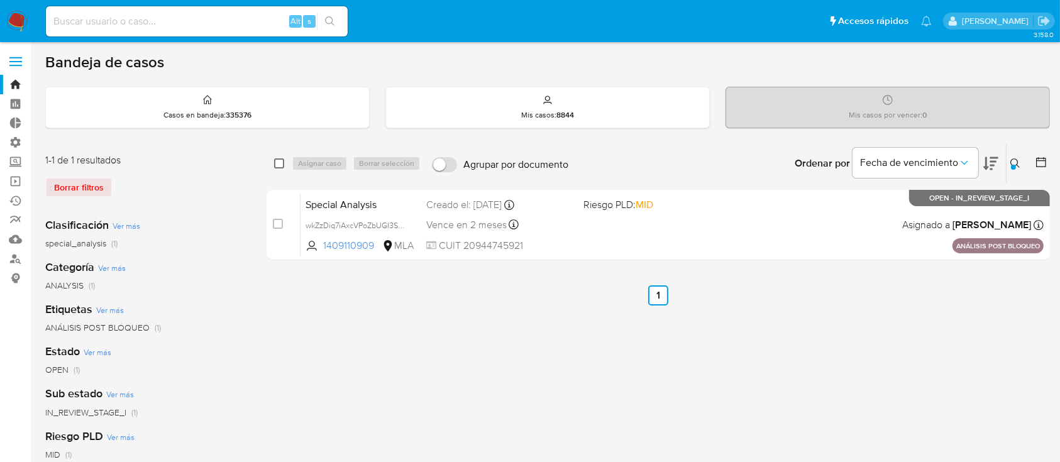
click at [280, 166] on input "checkbox" at bounding box center [279, 163] width 10 height 10
checkbox input "true"
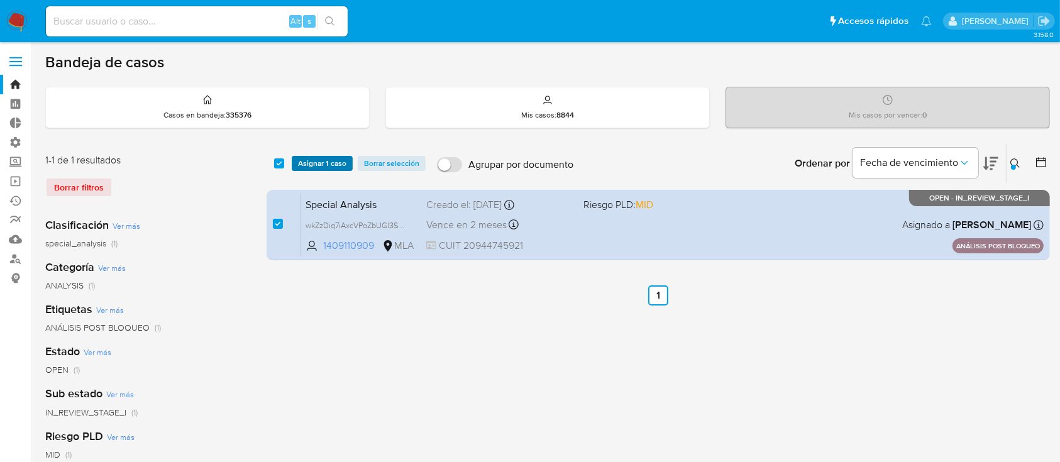
click at [312, 163] on span "Asignar 1 caso" at bounding box center [322, 163] width 48 height 13
click at [1018, 158] on icon at bounding box center [1015, 163] width 10 height 10
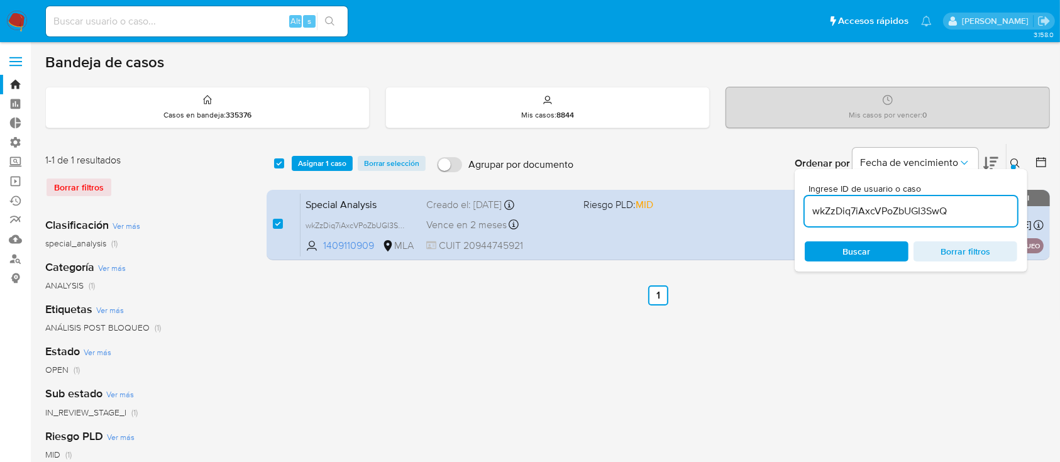
click at [903, 214] on input "wkZzDiq7iAxcVPoZbUGI3SwQ" at bounding box center [911, 211] width 212 height 16
click at [274, 162] on input "checkbox" at bounding box center [279, 163] width 10 height 10
checkbox input "false"
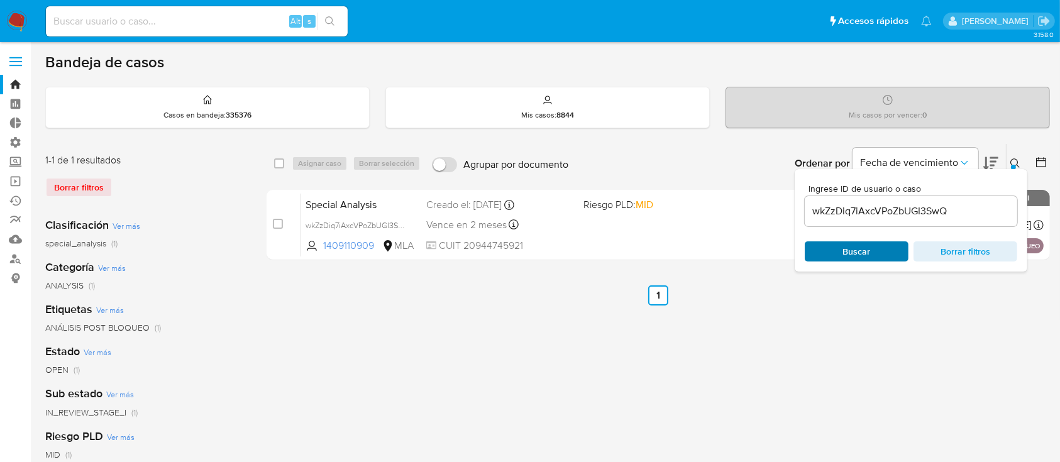
click at [857, 245] on span "Buscar" at bounding box center [857, 251] width 28 height 20
click at [1013, 167] on div at bounding box center [1013, 167] width 5 height 5
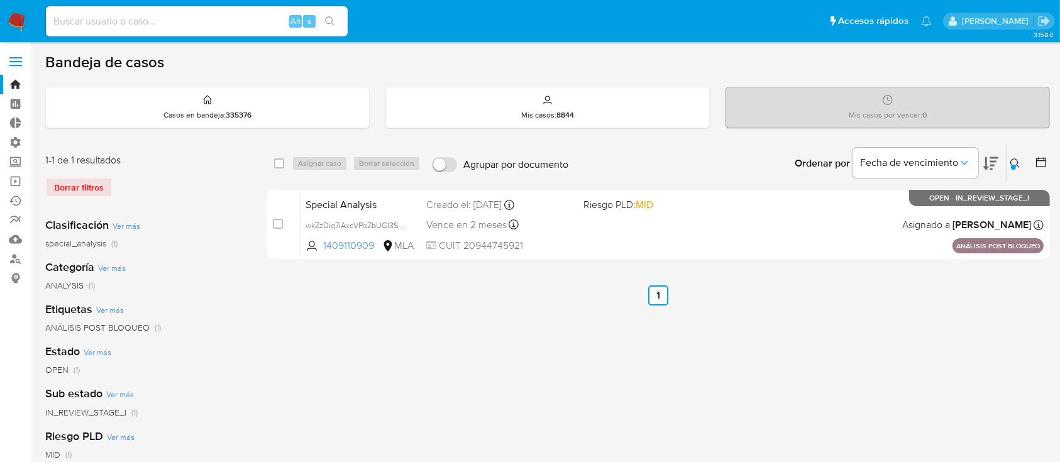
click at [1013, 178] on div "Ingrese ID de usuario o caso wkZzDiq7iAxcVPoZbUGI3SwQ Buscar Borrar filtros" at bounding box center [1016, 163] width 21 height 39
click at [1013, 167] on div at bounding box center [1013, 167] width 5 height 5
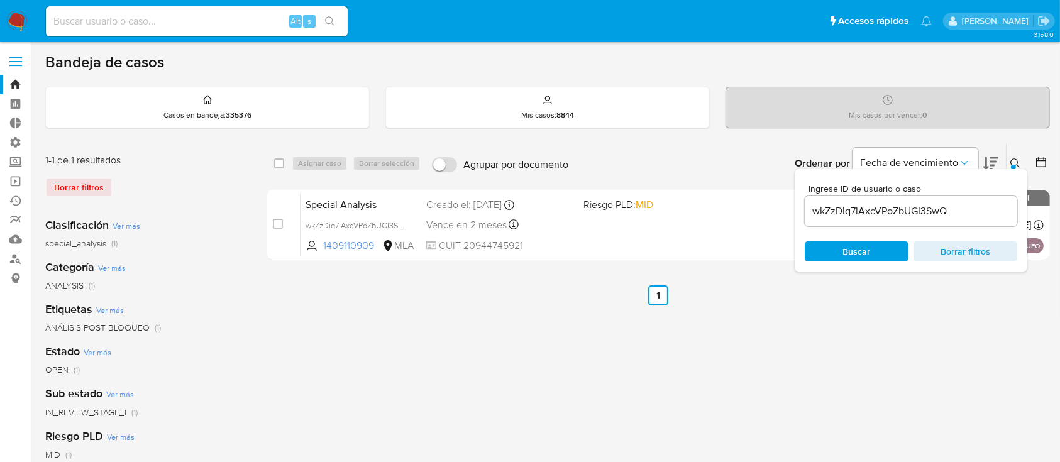
click at [918, 208] on input "wkZzDiq7iAxcVPoZbUGI3SwQ" at bounding box center [911, 211] width 212 height 16
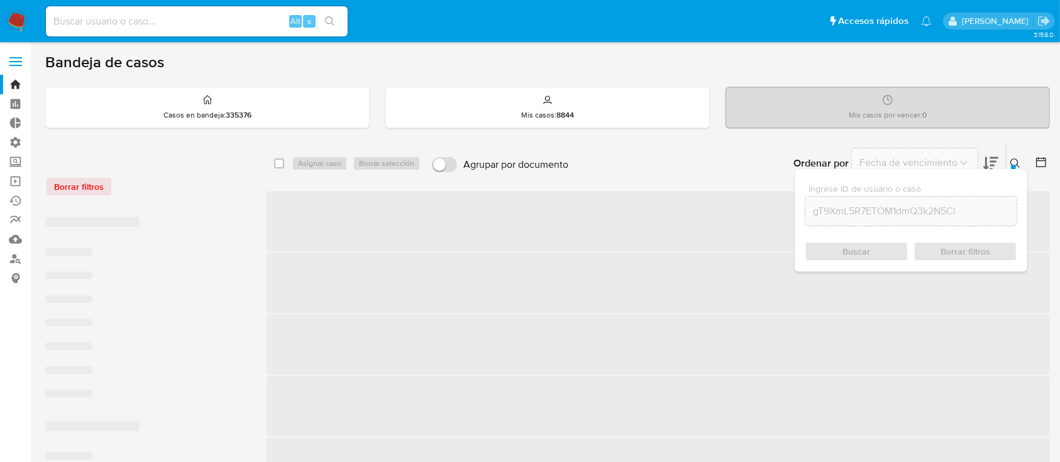
click at [865, 244] on div "Buscar Borrar filtros" at bounding box center [911, 251] width 212 height 20
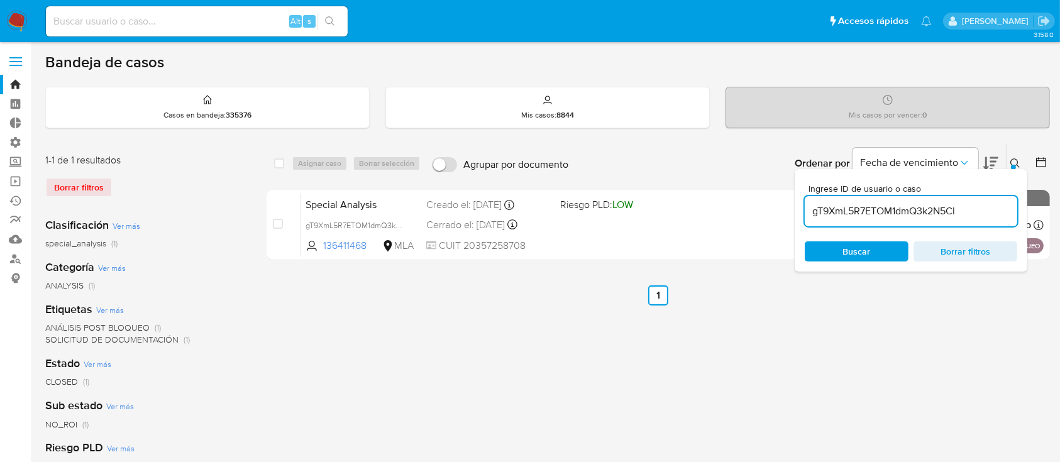
click at [1011, 167] on div at bounding box center [1013, 167] width 5 height 5
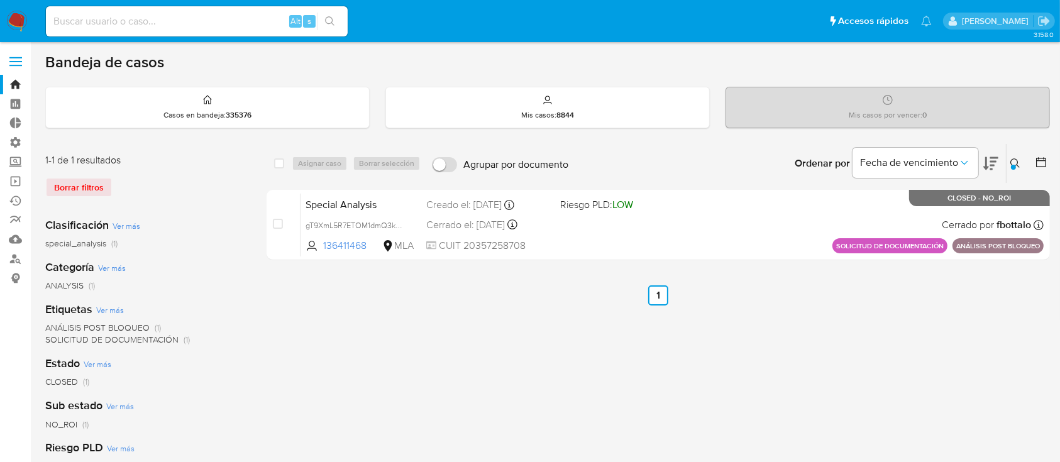
click at [1013, 157] on button at bounding box center [1016, 163] width 21 height 15
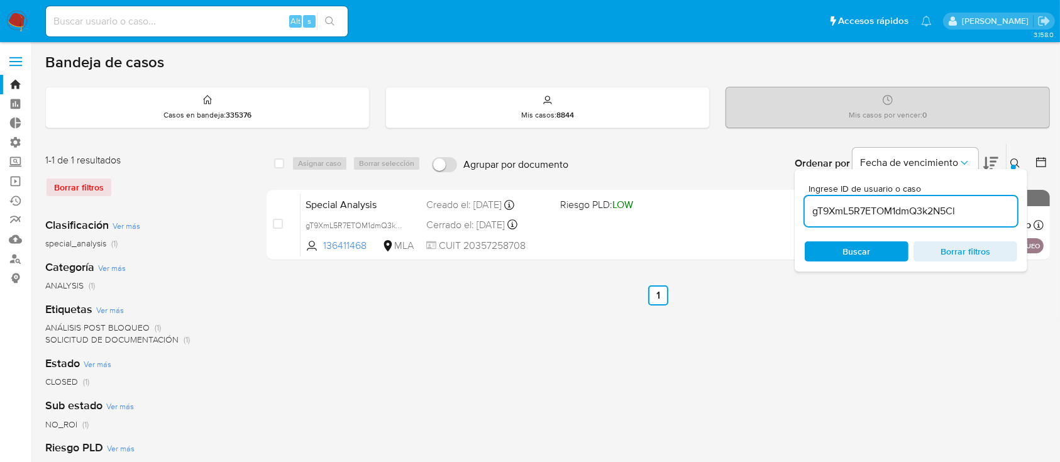
click at [911, 207] on input "gT9XmL5R7ETOM1dmQ3k2N5Cl" at bounding box center [911, 211] width 212 height 16
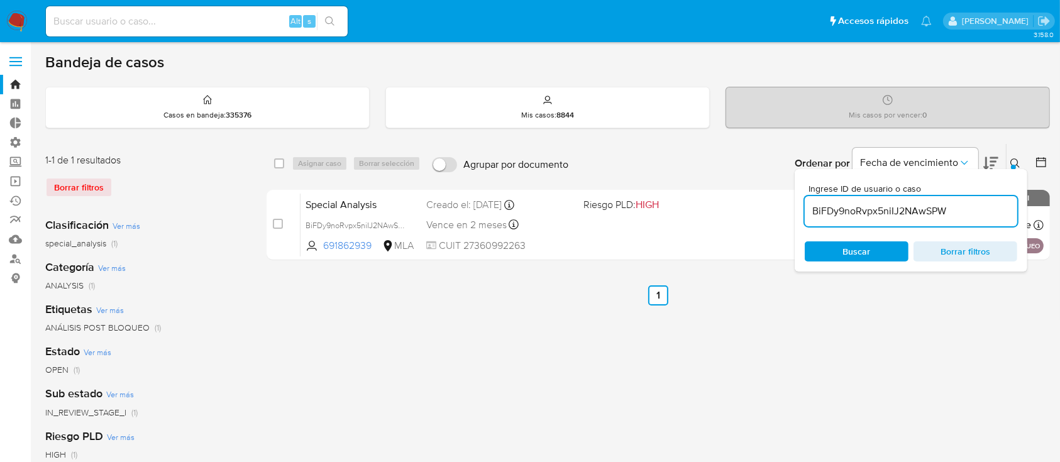
click at [1011, 159] on icon at bounding box center [1014, 162] width 9 height 9
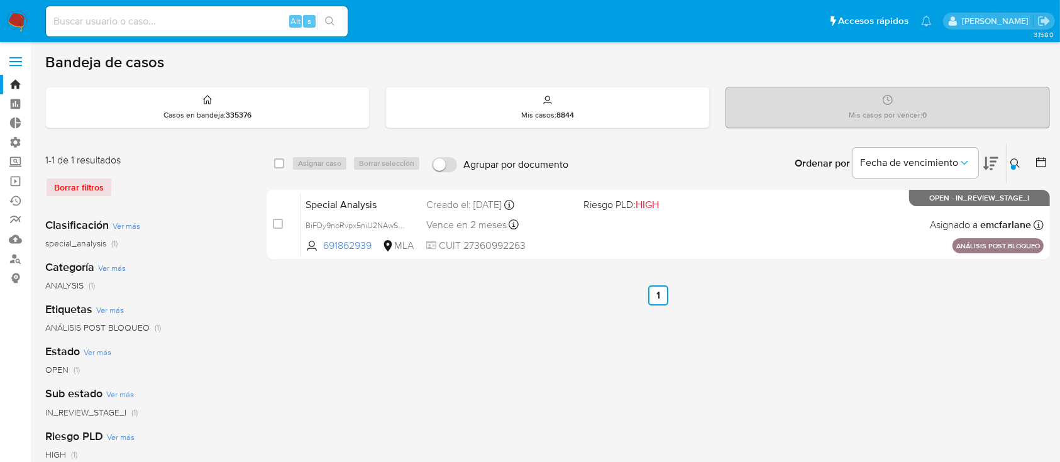
click at [1013, 157] on button at bounding box center [1016, 163] width 21 height 15
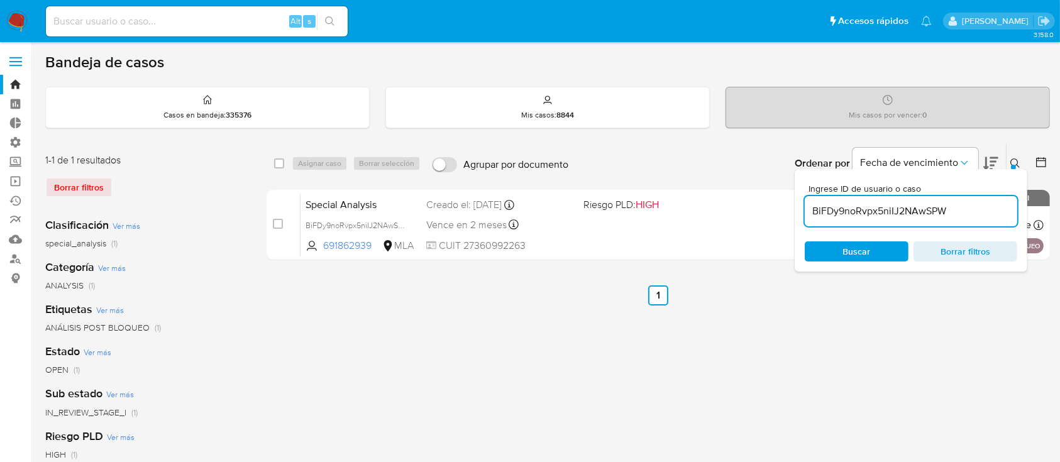
click at [905, 204] on input "BiFDy9noRvpx5niIJ2NAwSPW" at bounding box center [911, 211] width 212 height 16
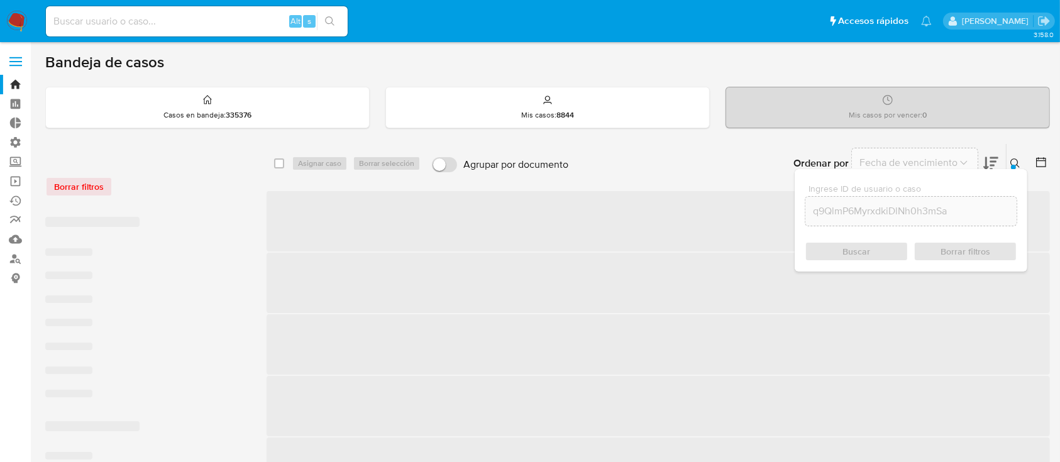
click at [1018, 158] on icon at bounding box center [1015, 163] width 10 height 10
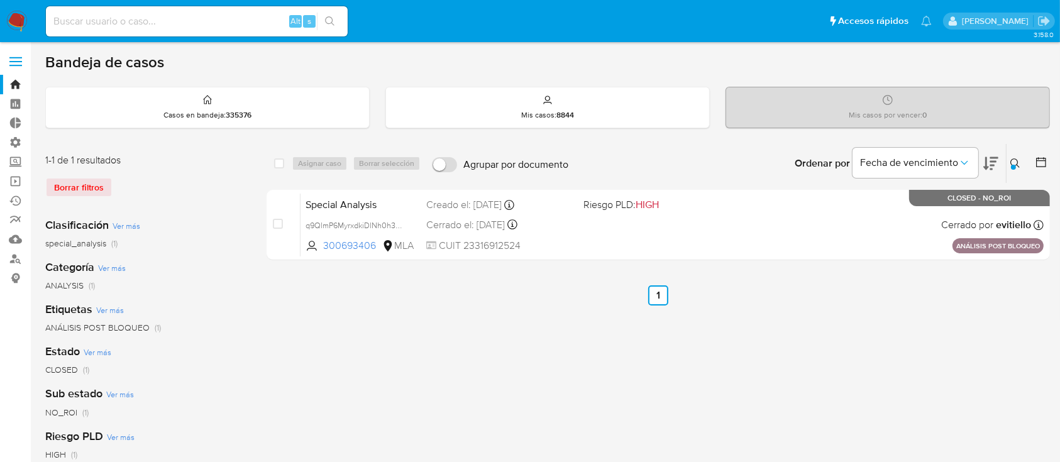
click at [1009, 163] on button at bounding box center [1016, 163] width 21 height 15
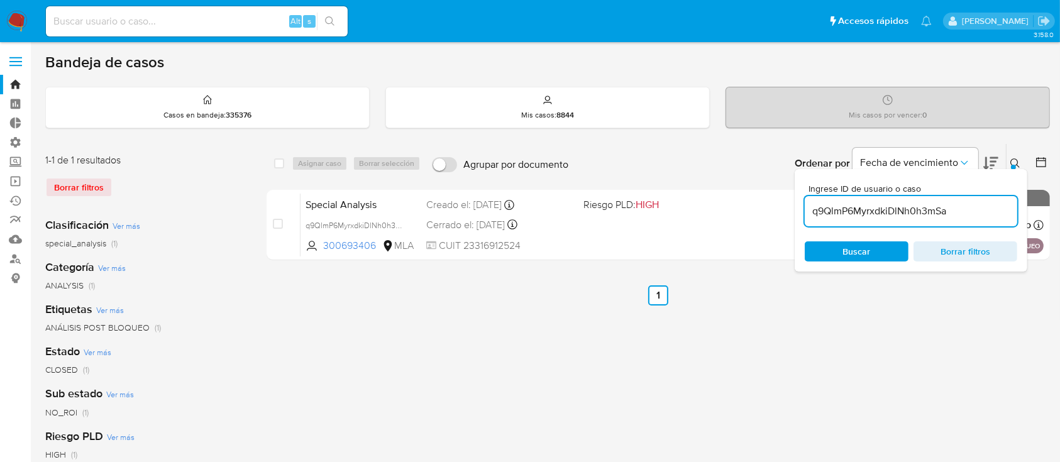
click at [882, 204] on input "q9QlmP6MyrxdkiDlNh0h3mSa" at bounding box center [911, 211] width 212 height 16
type input "e6Lv3jYOx3szjkW4KdVdRhnR"
click at [1013, 162] on icon at bounding box center [1015, 163] width 10 height 10
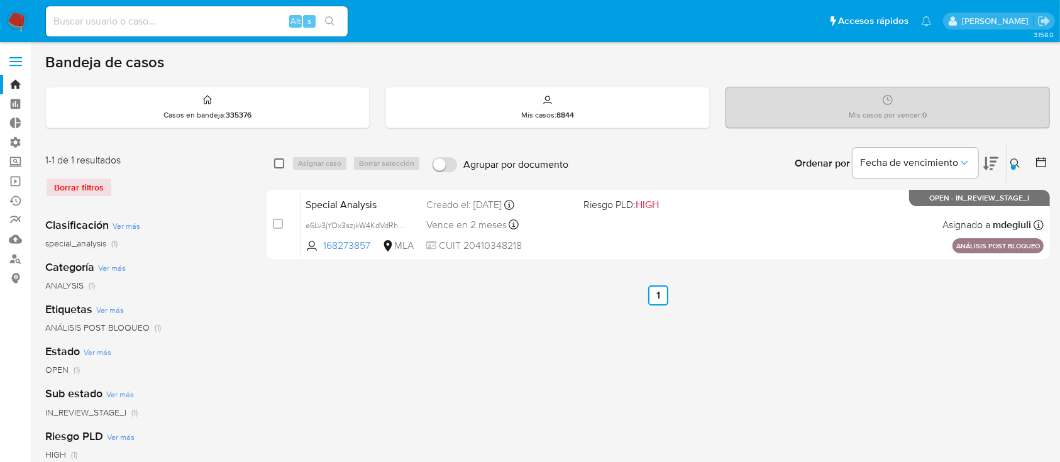
click at [282, 163] on input "checkbox" at bounding box center [279, 163] width 10 height 10
checkbox input "true"
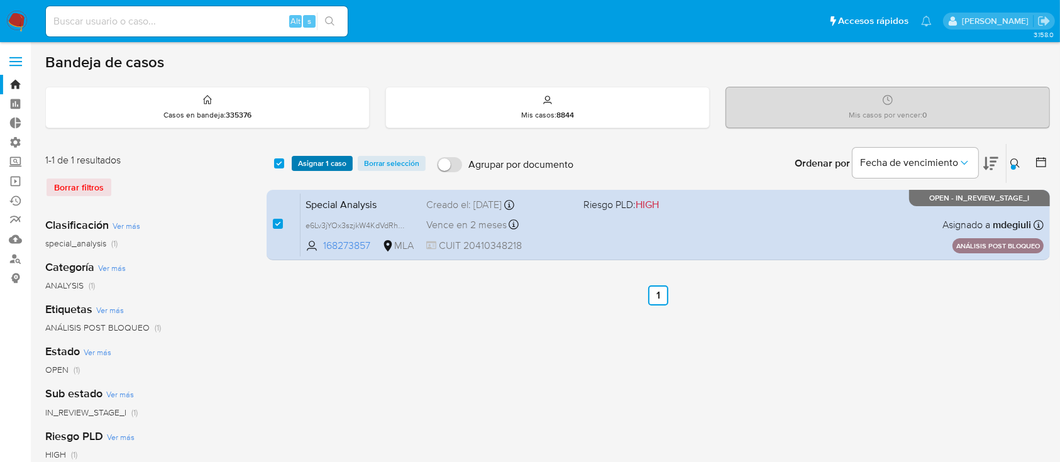
click at [327, 163] on span "Asignar 1 caso" at bounding box center [322, 163] width 48 height 13
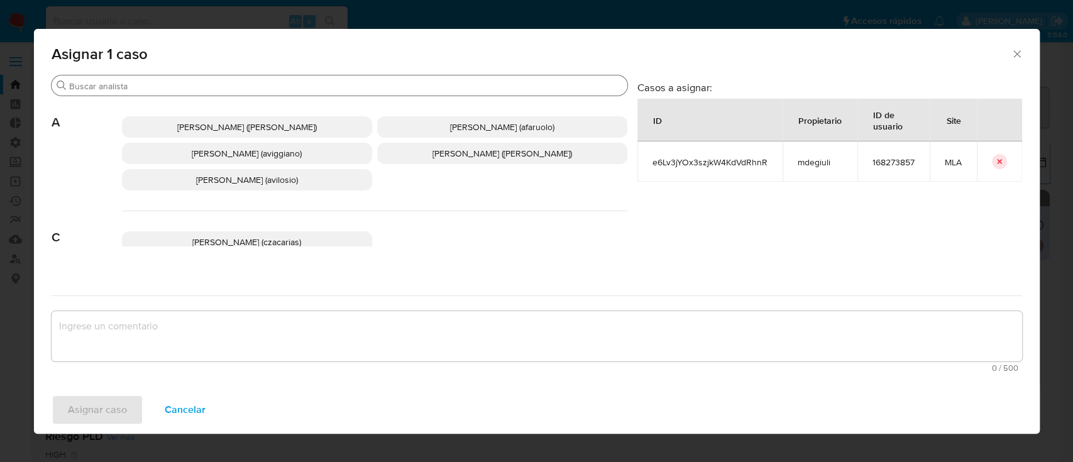
click at [224, 87] on input "Buscar" at bounding box center [345, 85] width 553 height 11
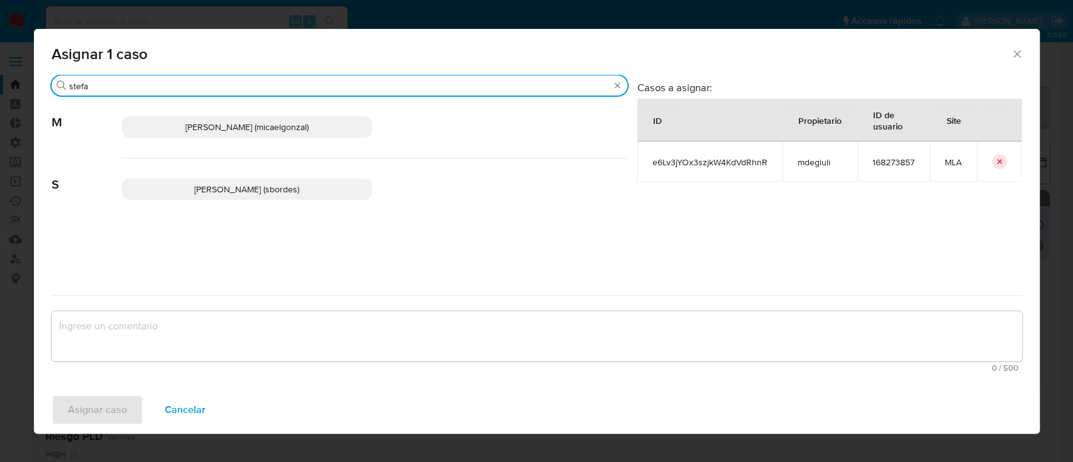
type input "stefa"
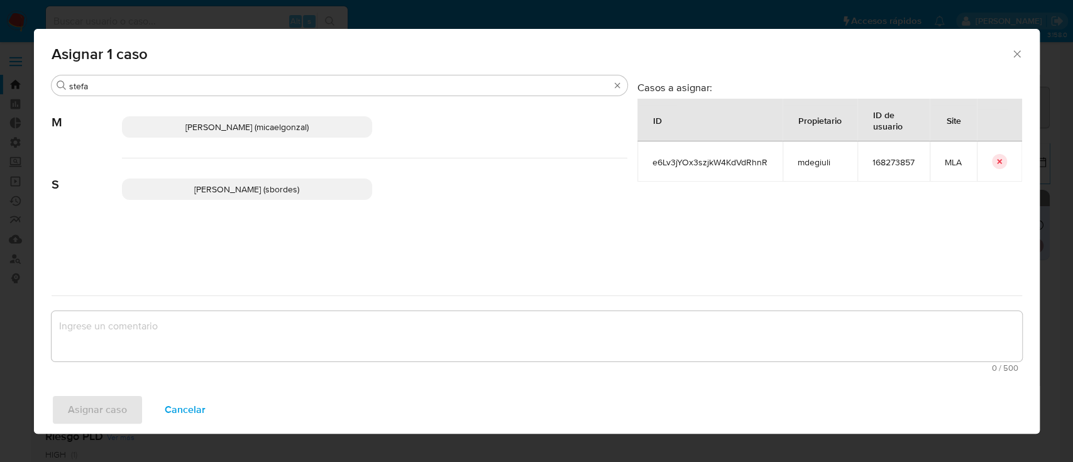
click at [238, 175] on div "[PERSON_NAME] (sbordes)" at bounding box center [374, 189] width 505 height 62
click at [238, 187] on span "[PERSON_NAME] (sbordes)" at bounding box center [246, 189] width 105 height 13
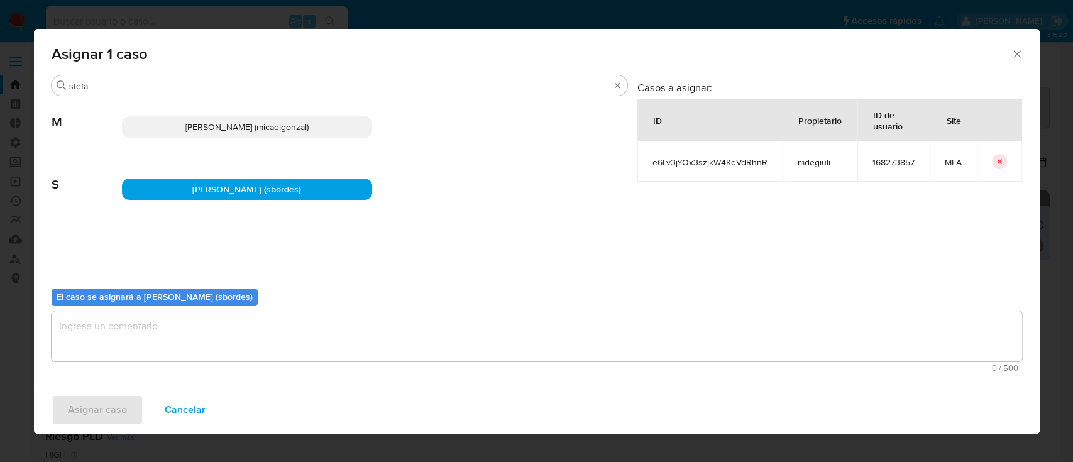
click at [172, 327] on textarea "assign-modal" at bounding box center [537, 336] width 971 height 50
click at [111, 401] on span "Asignar caso" at bounding box center [97, 410] width 59 height 28
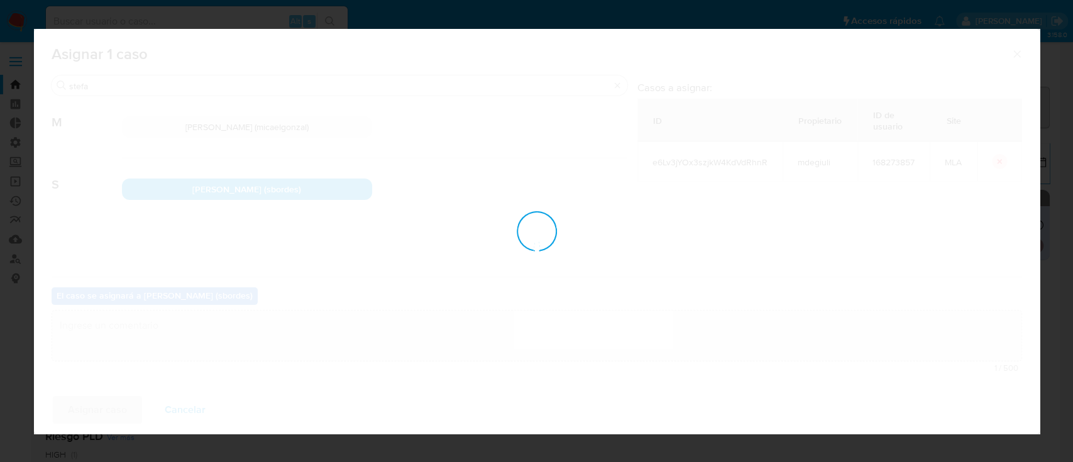
checkbox input "false"
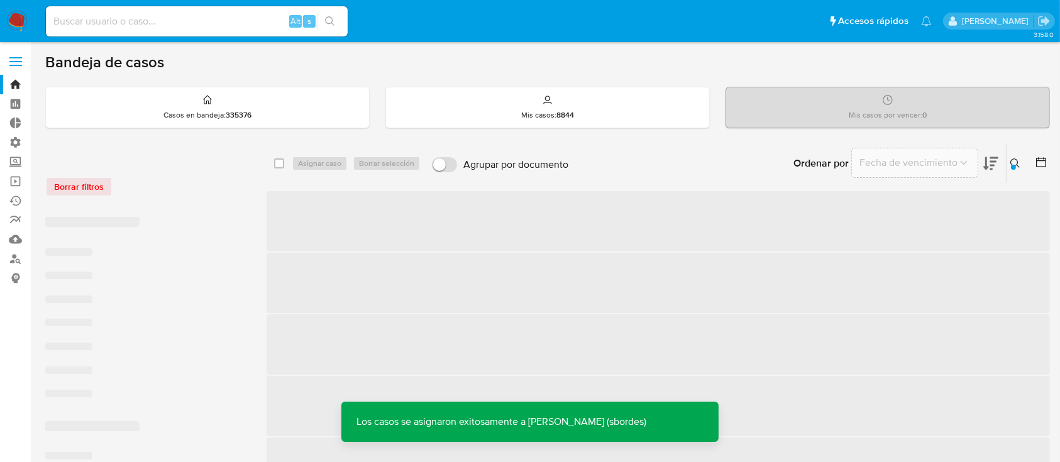
click at [1015, 166] on div at bounding box center [1013, 167] width 5 height 5
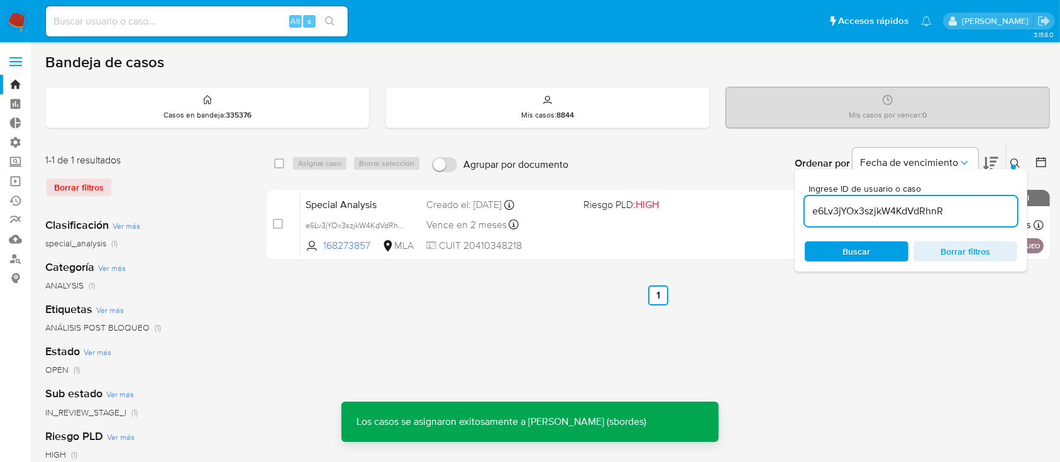
click at [950, 211] on input "e6Lv3jYOx3szjkW4KdVdRhnR" at bounding box center [911, 211] width 212 height 16
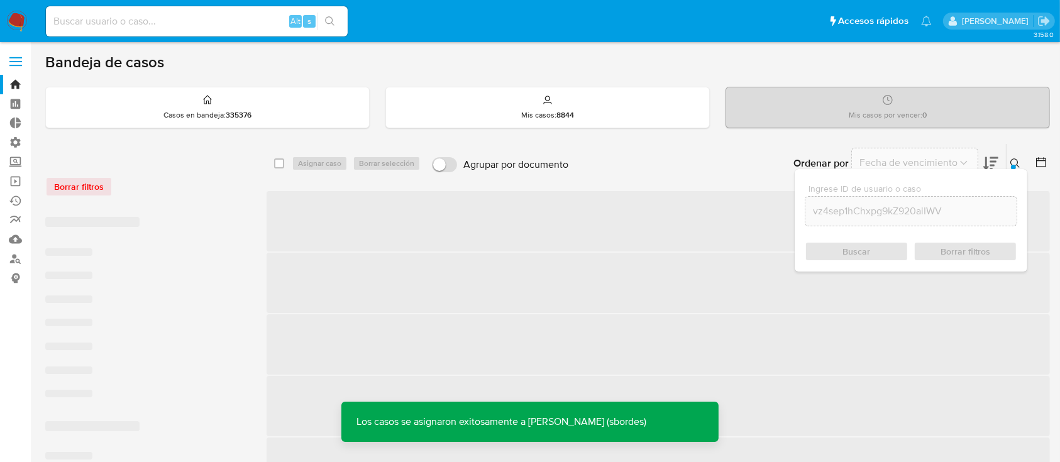
click at [1014, 160] on icon at bounding box center [1015, 163] width 10 height 10
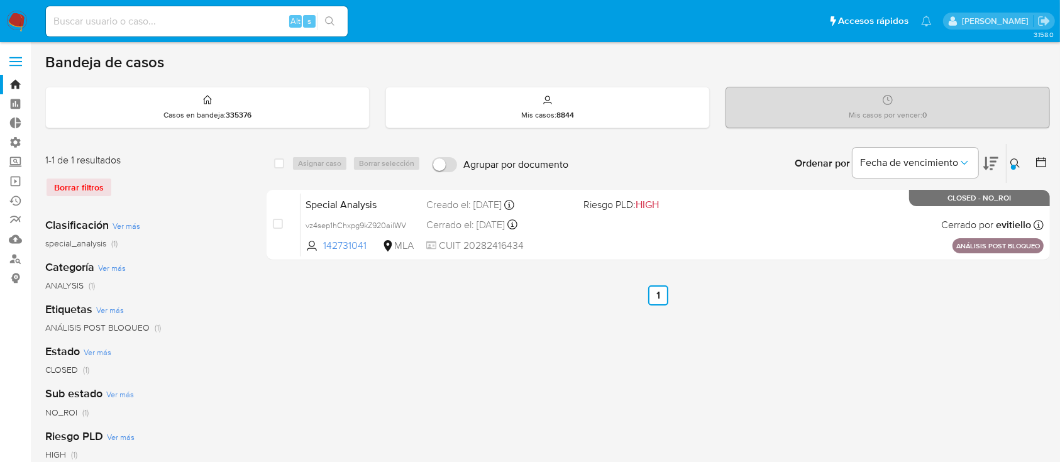
click at [1021, 160] on button at bounding box center [1016, 163] width 21 height 15
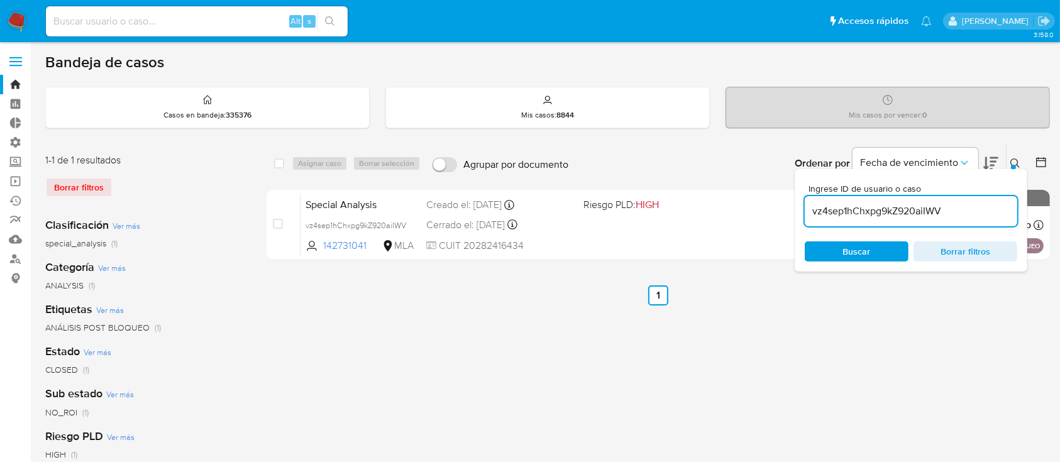
drag, startPoint x: 912, startPoint y: 221, endPoint x: 911, endPoint y: 214, distance: 6.9
click at [911, 221] on div "vz4sep1hChxpg9kZ920aiIWV" at bounding box center [911, 211] width 212 height 30
click at [915, 210] on input "vz4sep1hChxpg9kZ920aiIWV" at bounding box center [911, 211] width 212 height 16
click at [915, 209] on input "vz4sep1hChxpg9kZ920aiIWV" at bounding box center [911, 211] width 212 height 16
paste input "ozLiKoJbSjFFvvqGJT9GoIKi"
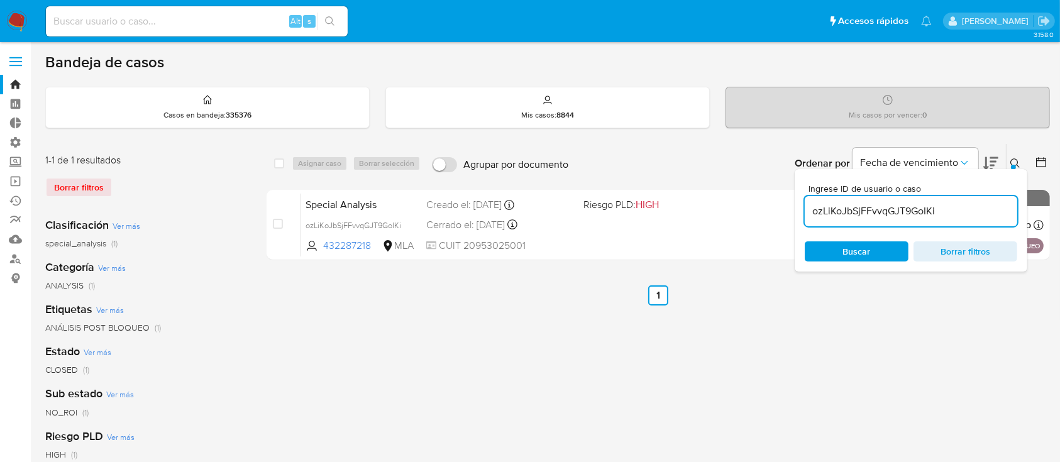
click at [1013, 162] on icon at bounding box center [1015, 163] width 10 height 10
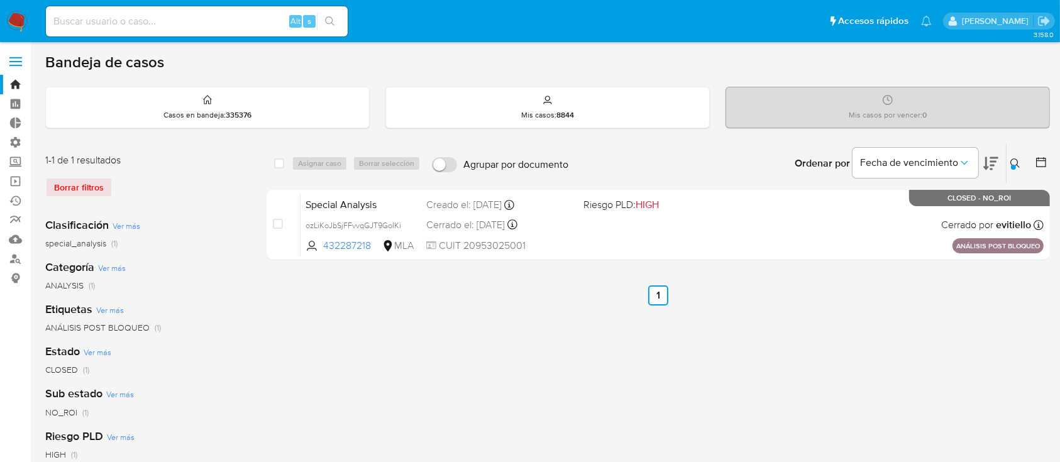
click at [1008, 163] on button at bounding box center [1016, 163] width 21 height 15
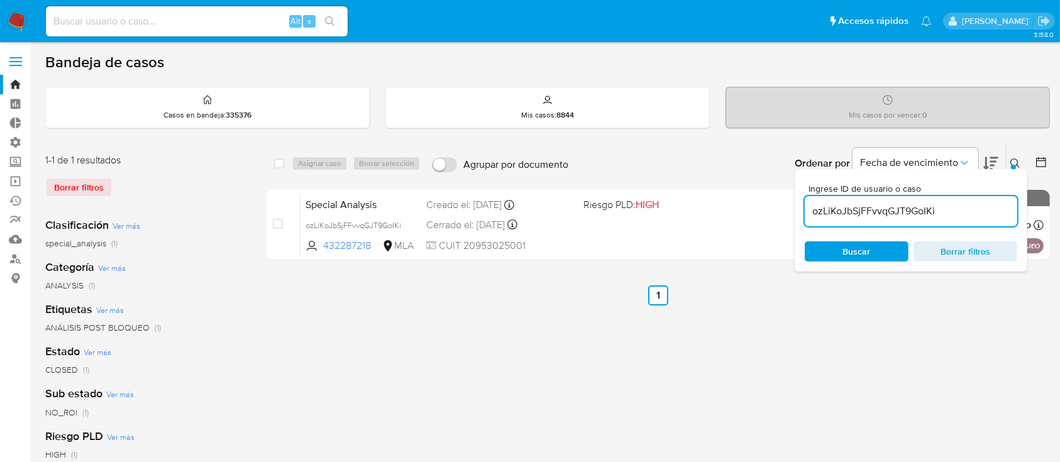
click at [955, 207] on input "ozLiKoJbSjFFvvqGJT9GoIKi" at bounding box center [911, 211] width 212 height 16
type input "GbLrZjUqRNXaoPXYaysvApre"
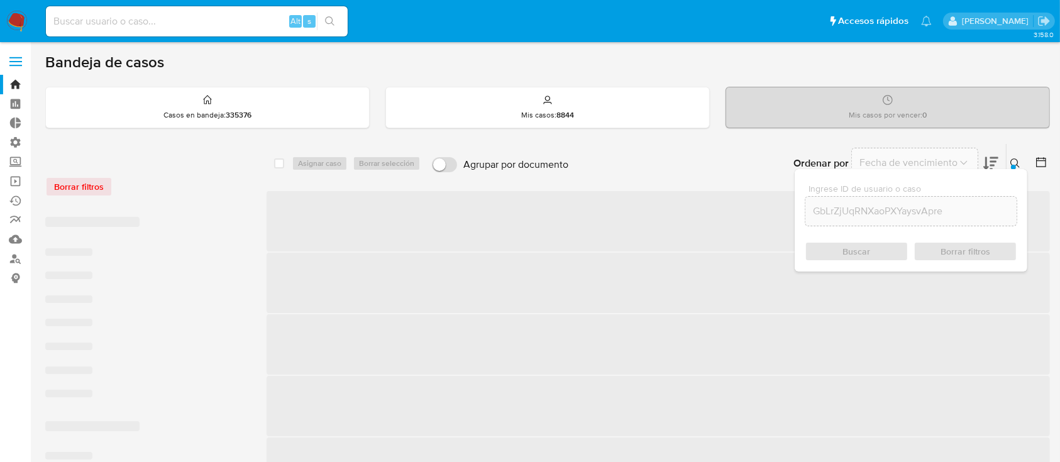
click at [1011, 163] on icon at bounding box center [1015, 163] width 10 height 10
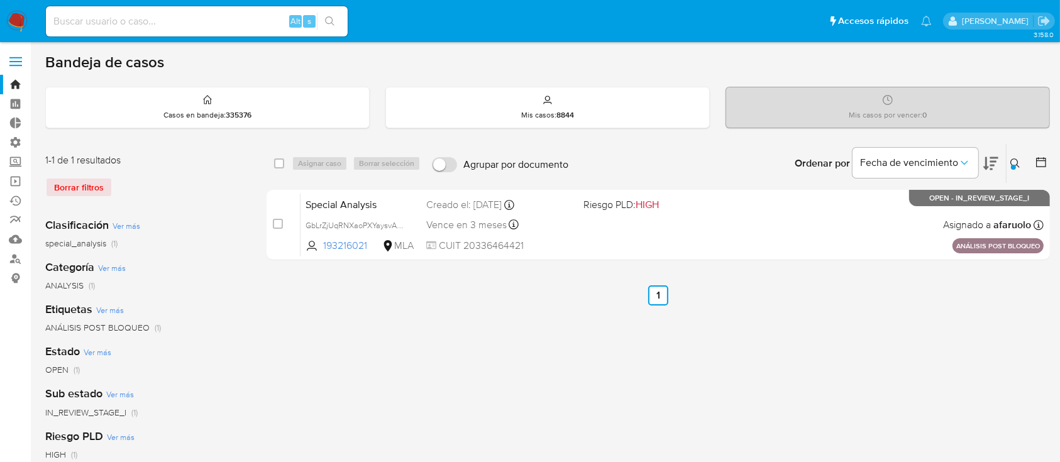
click at [277, 169] on div "select-all-cases-checkbox" at bounding box center [281, 163] width 15 height 15
click at [277, 168] on div "select-all-cases-checkbox" at bounding box center [279, 163] width 10 height 13
click at [272, 160] on div "select-all-cases-checkbox Asignar caso Borrar selección Agrupar por documento O…" at bounding box center [658, 163] width 783 height 39
click at [278, 160] on input "checkbox" at bounding box center [279, 163] width 10 height 10
checkbox input "true"
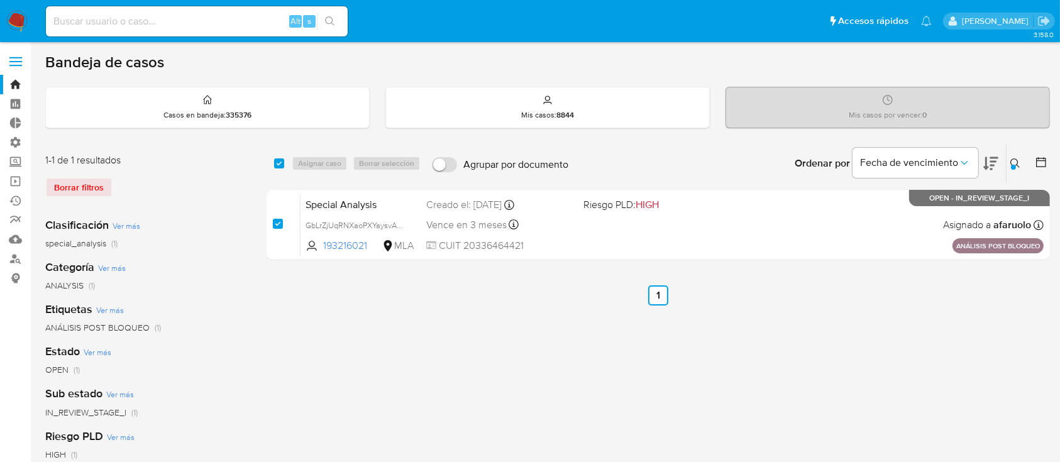
checkbox input "true"
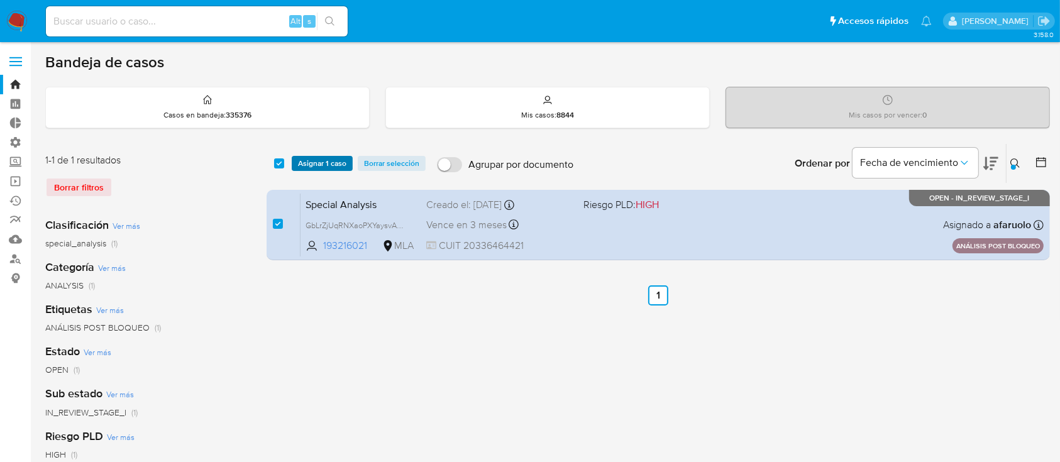
click at [324, 160] on span "Asignar 1 caso" at bounding box center [322, 163] width 48 height 13
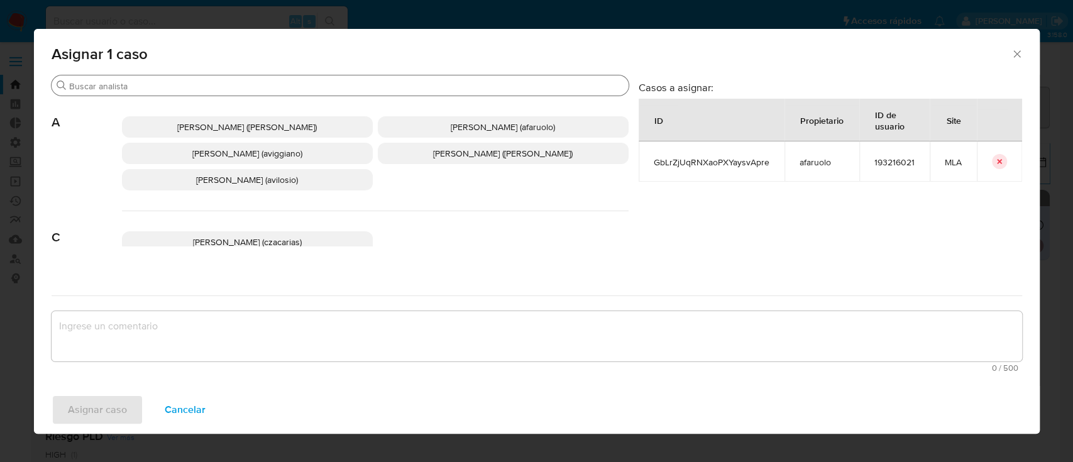
click at [246, 92] on div "Buscar" at bounding box center [340, 85] width 577 height 20
click at [246, 89] on input "Buscar" at bounding box center [346, 85] width 554 height 11
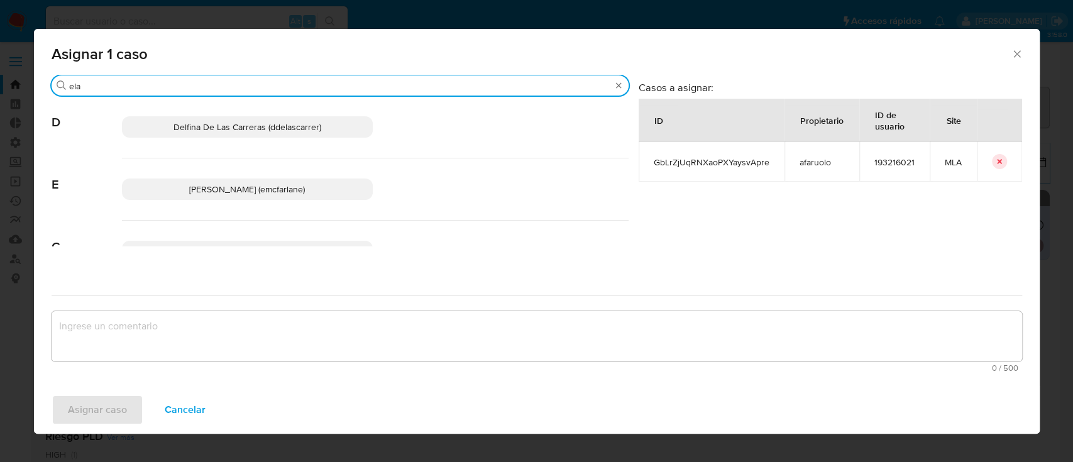
type input "ela"
click at [261, 193] on span "Elaine Mc Farlane (emcfarlane)" at bounding box center [247, 189] width 116 height 13
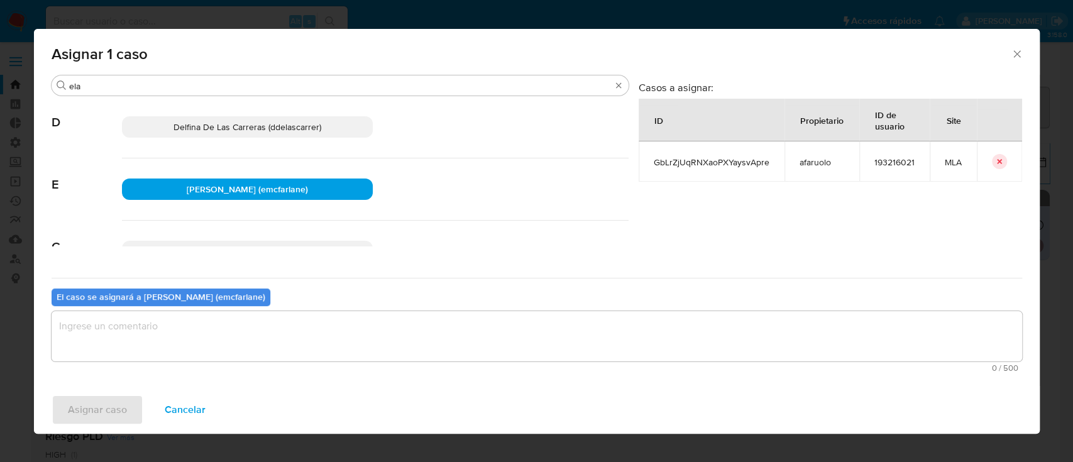
click at [189, 351] on textarea "assign-modal" at bounding box center [537, 336] width 971 height 50
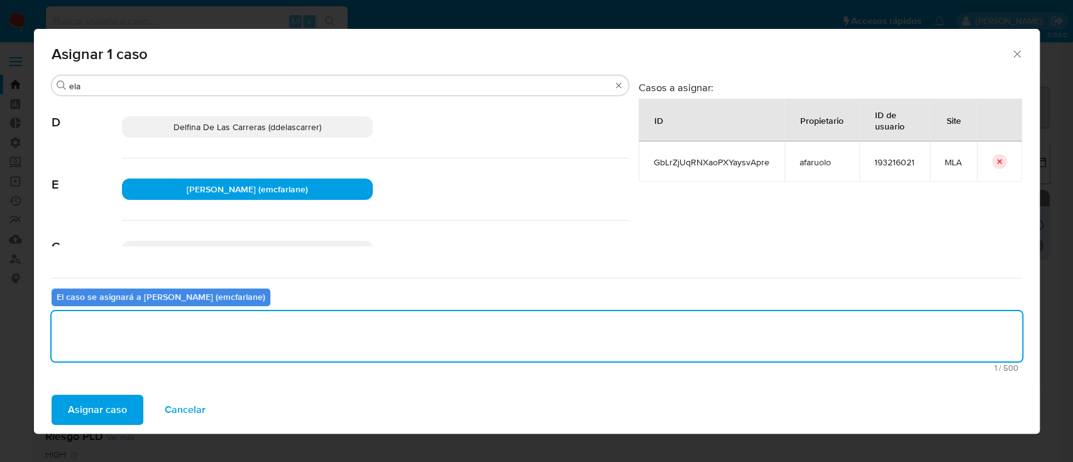
click at [129, 401] on button "Asignar caso" at bounding box center [98, 410] width 92 height 30
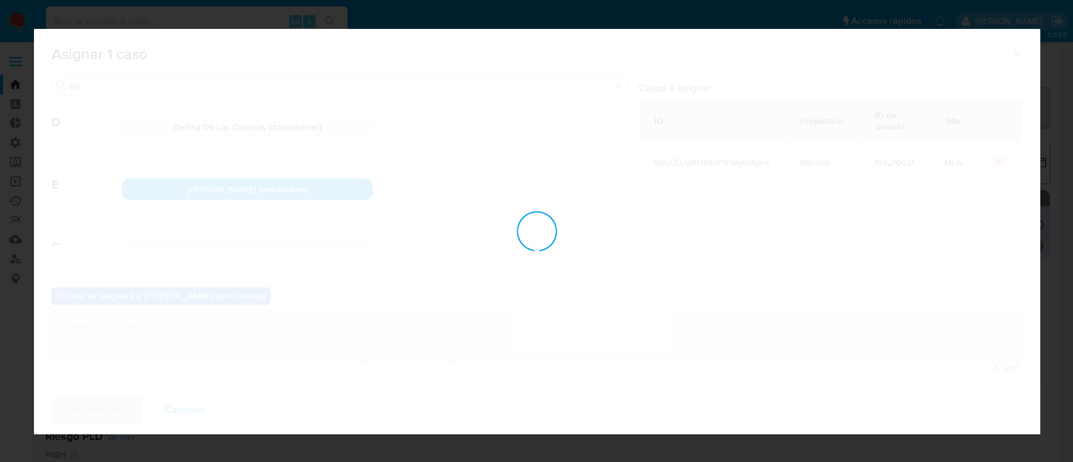
checkbox input "false"
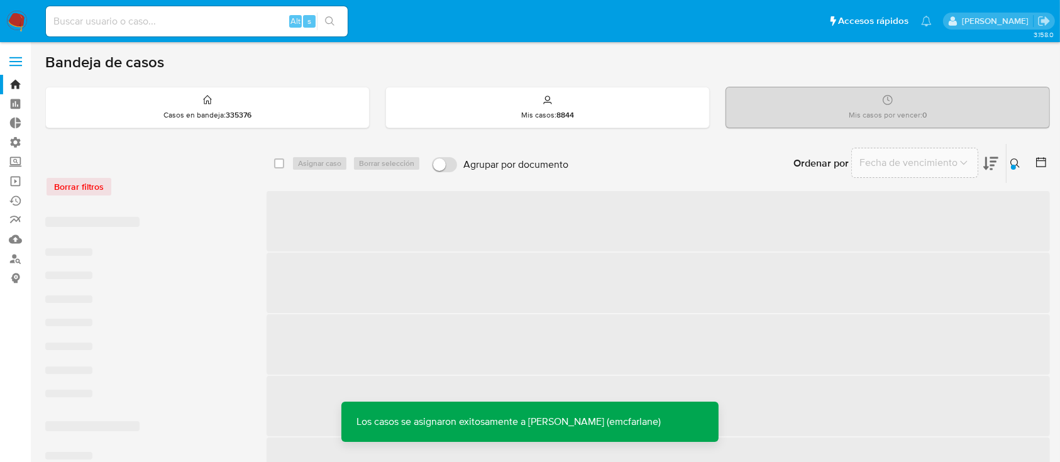
click at [1009, 162] on button at bounding box center [1016, 163] width 21 height 15
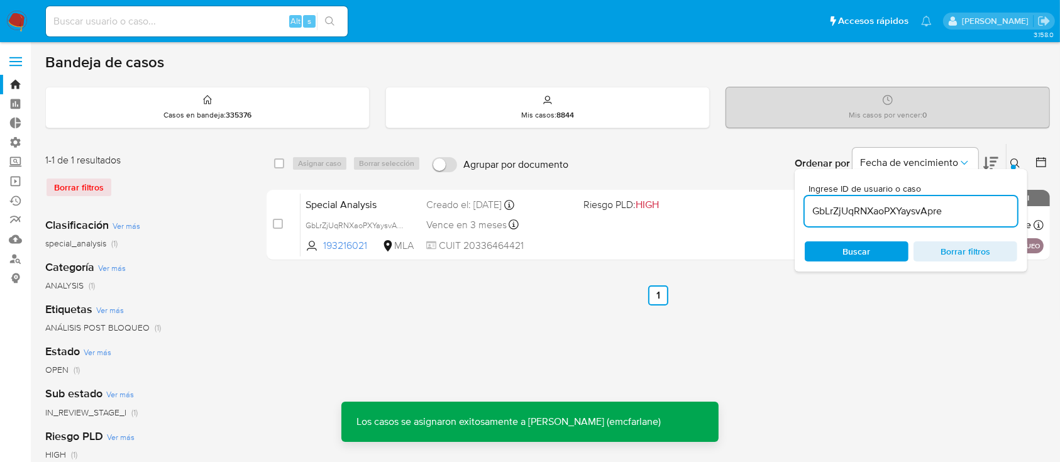
click at [891, 213] on input "GbLrZjUqRNXaoPXYaysvApre" at bounding box center [911, 211] width 212 height 16
type input "FrbkB5xsTm7vkvr6Hw4Ys1qA"
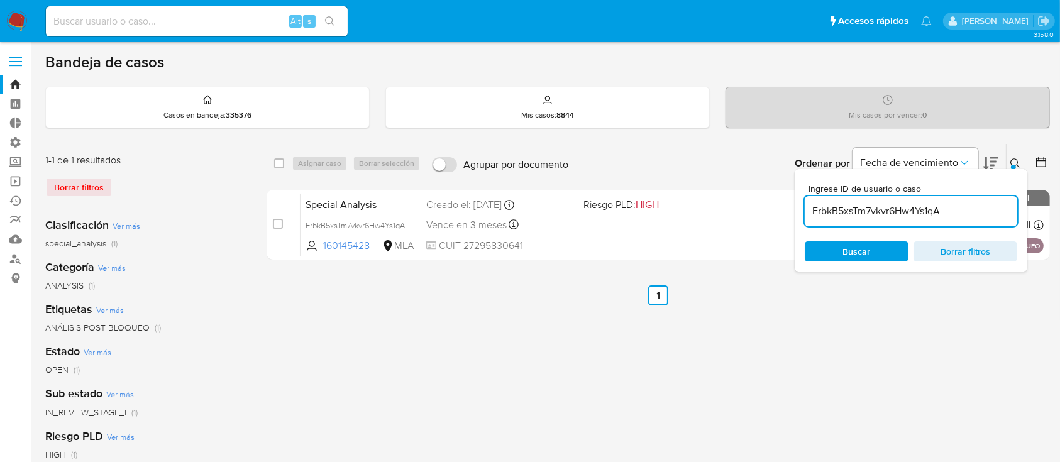
click at [1008, 161] on button at bounding box center [1016, 163] width 21 height 15
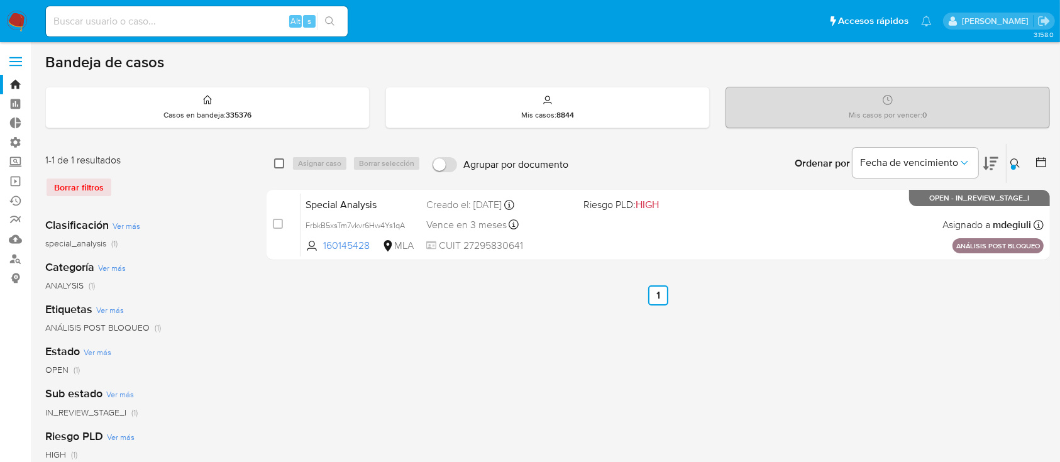
click at [275, 162] on input "checkbox" at bounding box center [279, 163] width 10 height 10
checkbox input "true"
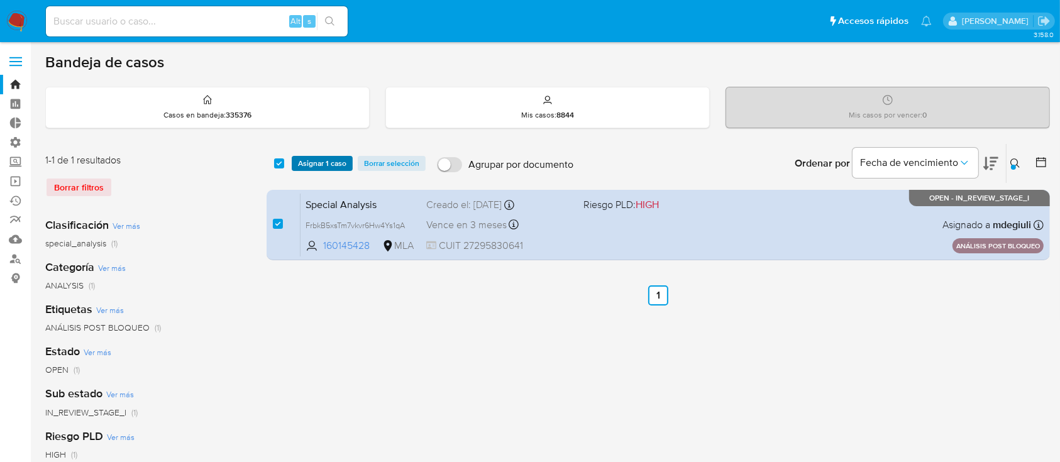
click at [307, 162] on span "Asignar 1 caso" at bounding box center [322, 163] width 48 height 13
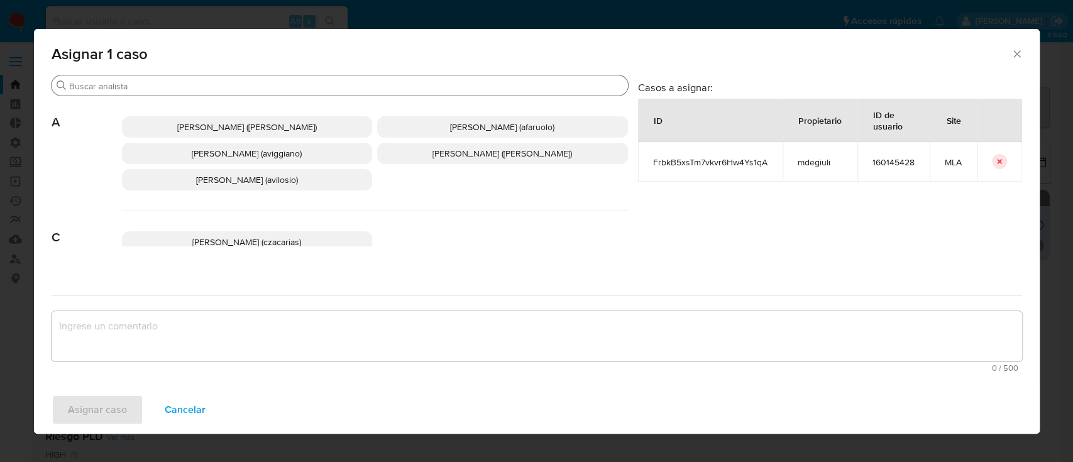
click at [216, 91] on input "Buscar" at bounding box center [346, 85] width 554 height 11
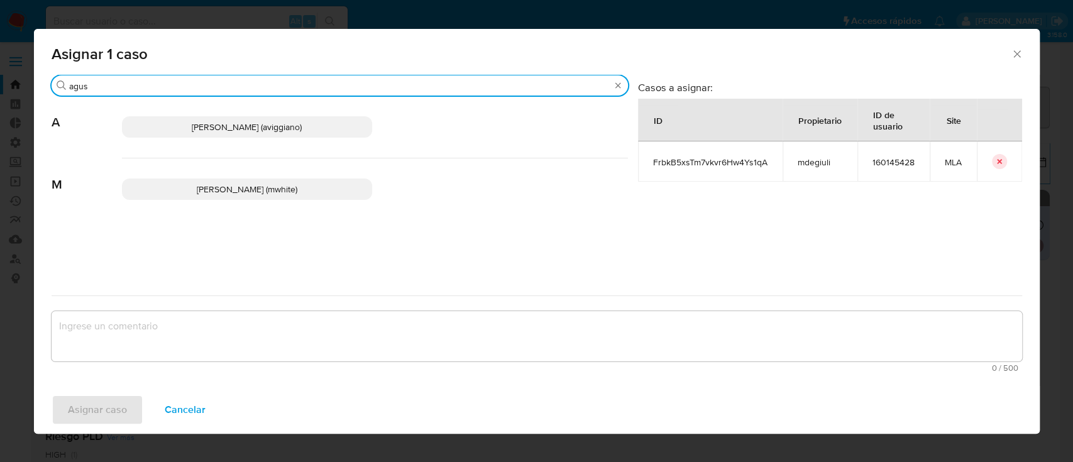
type input "agus"
click at [233, 135] on p "Agustina Belen Viggiano (aviggiano)" at bounding box center [247, 126] width 251 height 21
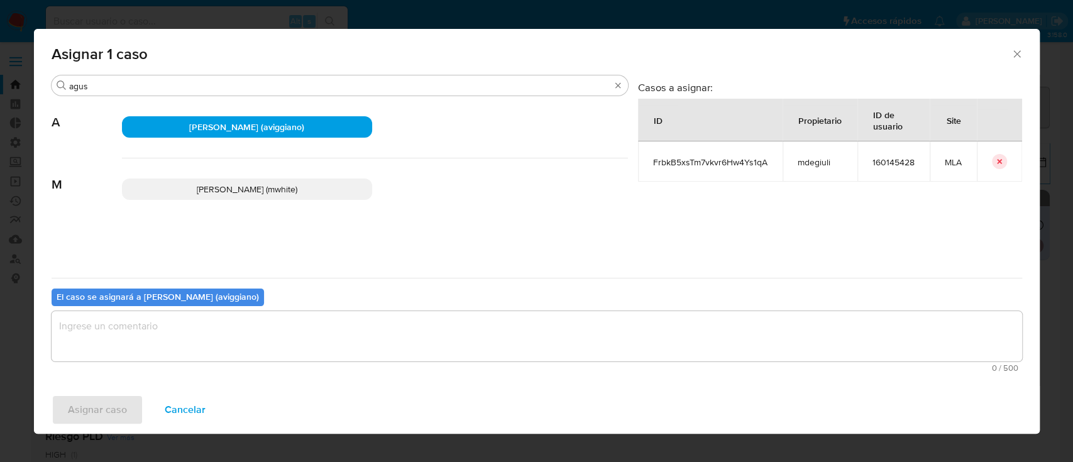
click at [124, 341] on textarea "assign-modal" at bounding box center [537, 336] width 971 height 50
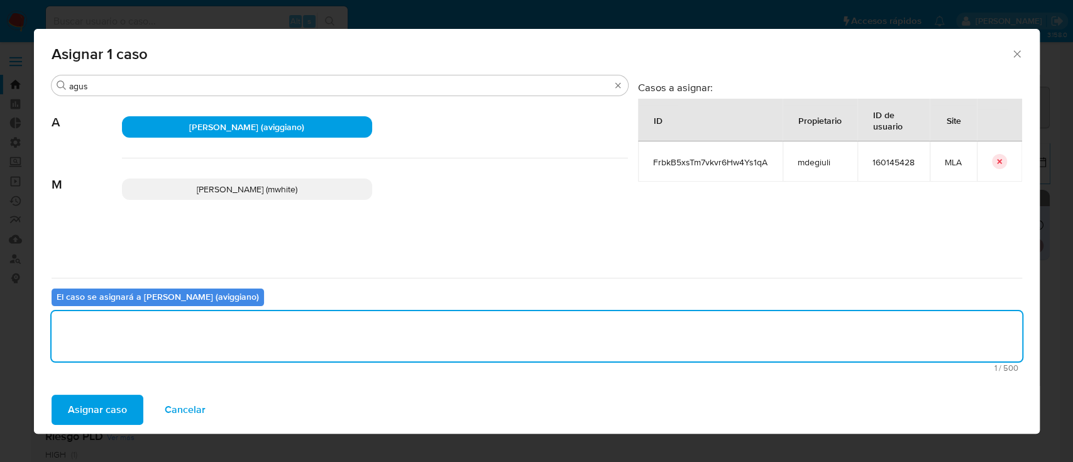
click at [107, 403] on span "Asignar caso" at bounding box center [97, 410] width 59 height 28
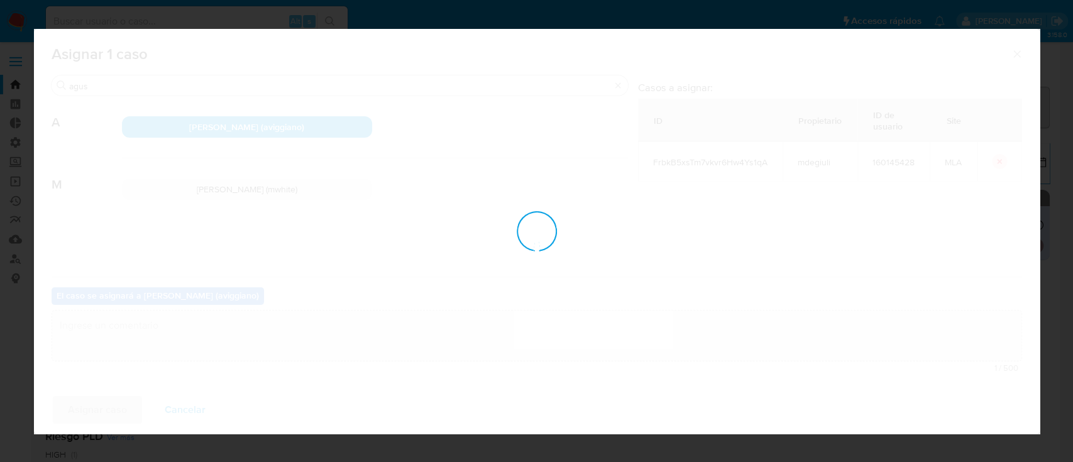
checkbox input "false"
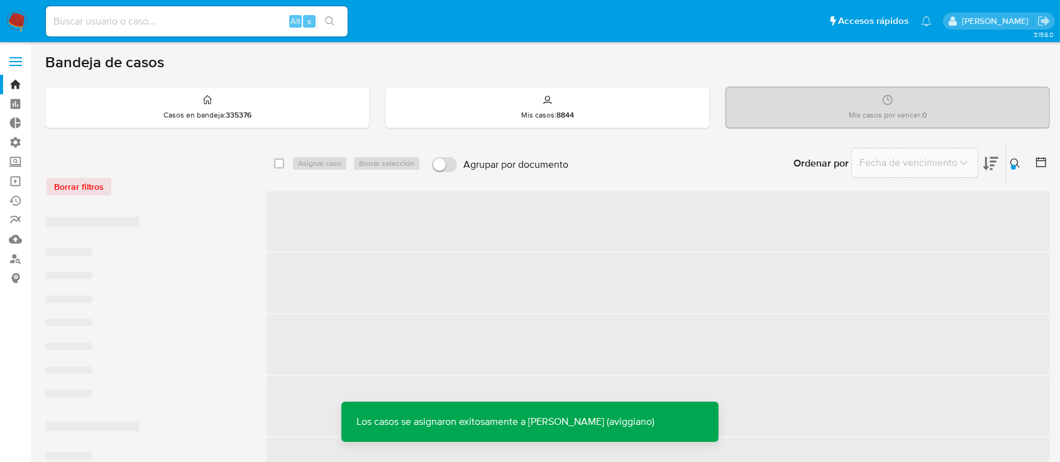
click at [1008, 158] on button at bounding box center [1016, 163] width 21 height 15
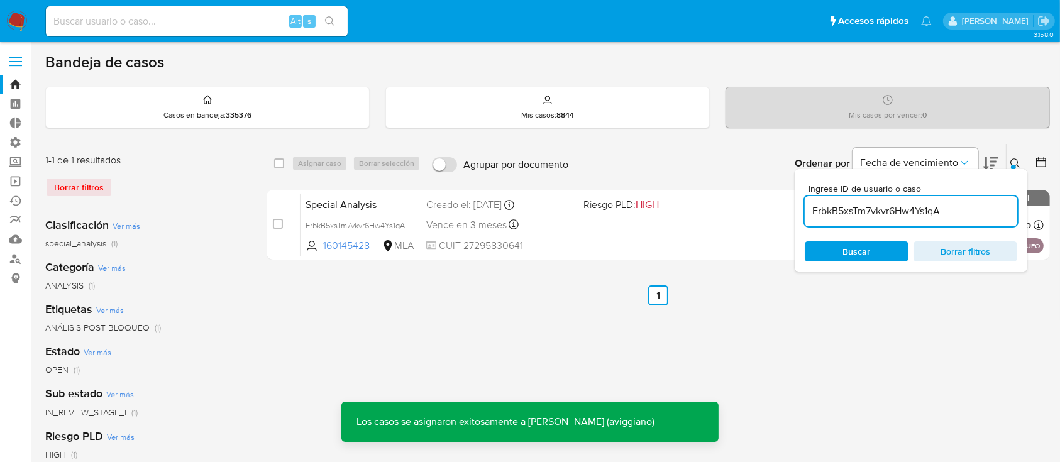
click at [895, 210] on input "FrbkB5xsTm7vkvr6Hw4Ys1qA" at bounding box center [911, 211] width 212 height 16
type input "tphDJCbHq0d2TX5tvEkJxAX9"
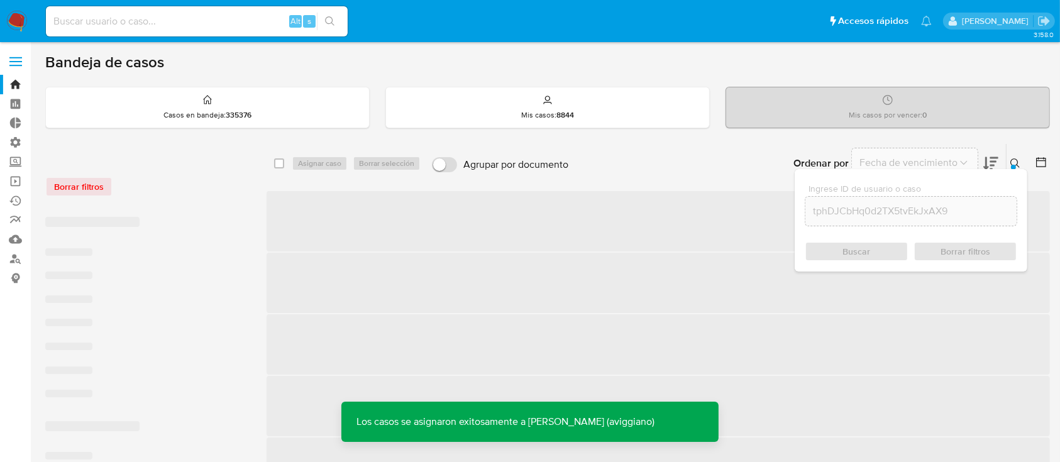
click at [1016, 169] on div "Ingrese ID de usuario o caso tphDJCbHq0d2TX5tvEkJxAX9 Buscar Borrar filtros" at bounding box center [911, 220] width 233 height 102
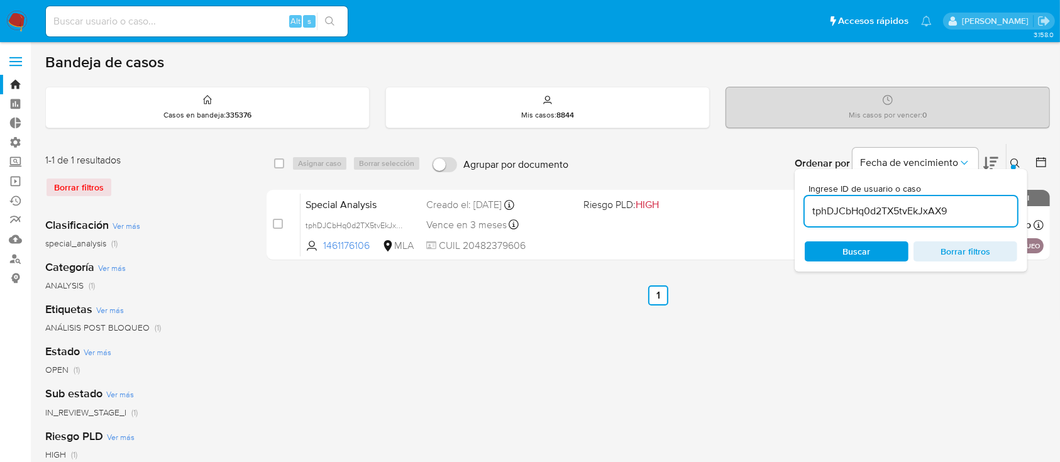
click at [1015, 163] on icon at bounding box center [1015, 163] width 10 height 10
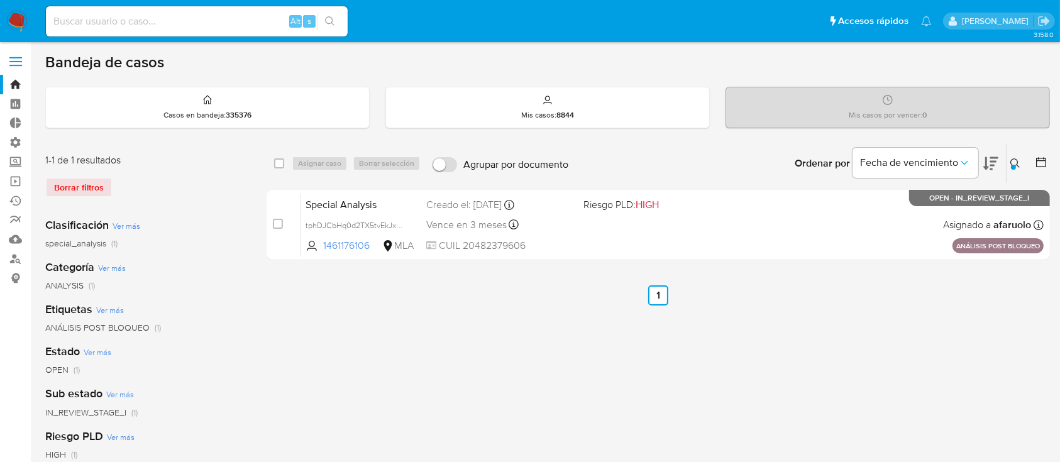
drag, startPoint x: 278, startPoint y: 164, endPoint x: 307, endPoint y: 162, distance: 29.0
click at [279, 164] on input "checkbox" at bounding box center [279, 163] width 10 height 10
checkbox input "true"
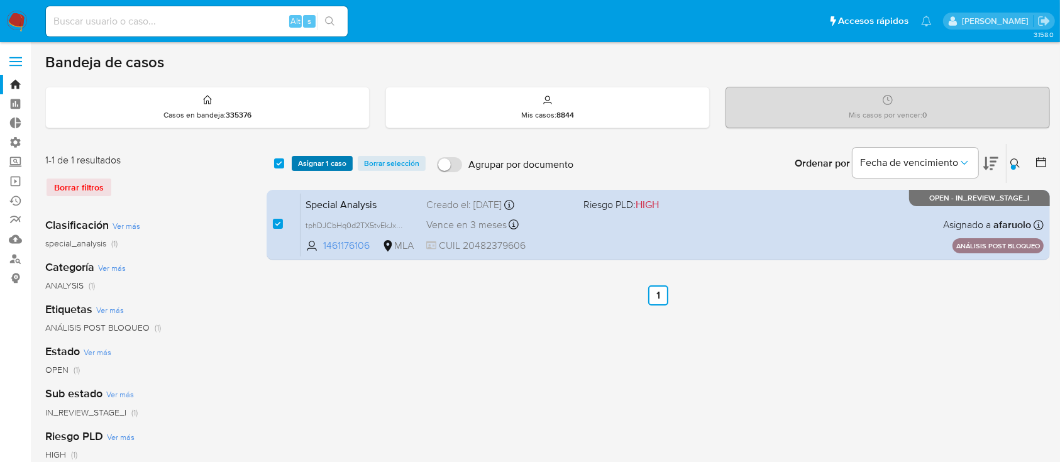
click at [312, 160] on span "Asignar 1 caso" at bounding box center [322, 163] width 48 height 13
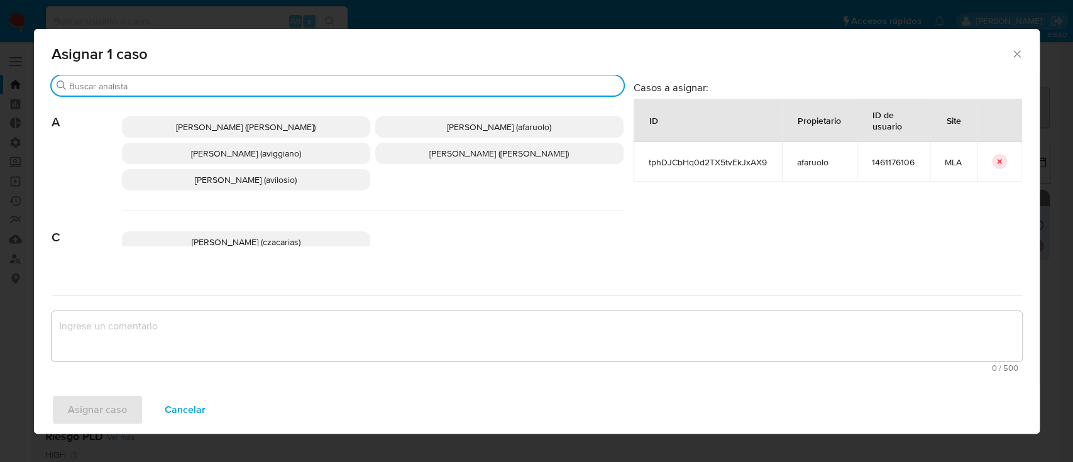
click at [287, 84] on input "Buscar" at bounding box center [343, 85] width 549 height 11
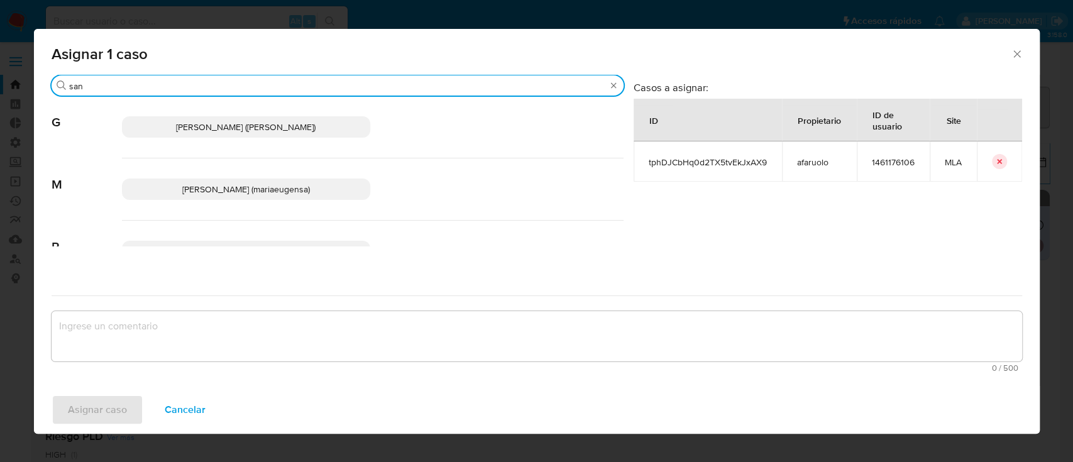
type input "san"
click at [258, 186] on span "Maria Eugenia Sanchez (mariaeugensa)" at bounding box center [246, 189] width 128 height 13
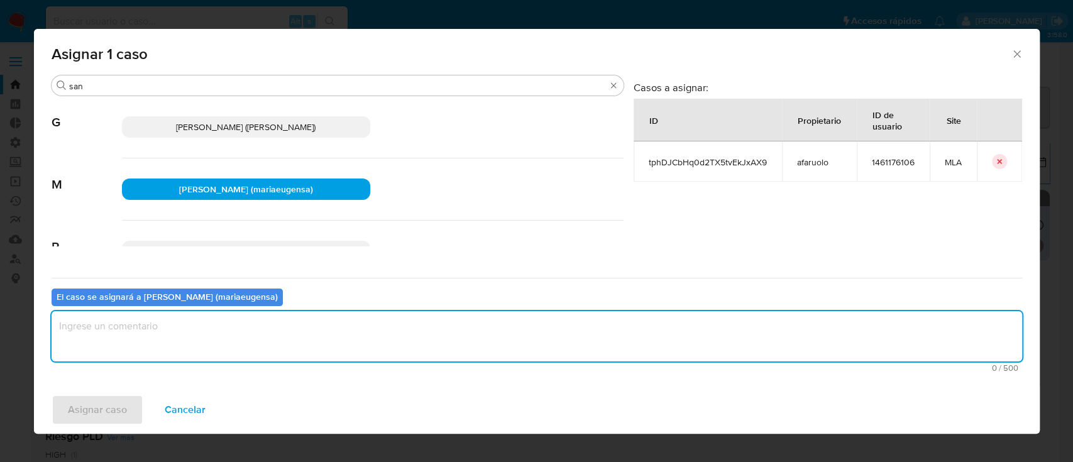
click at [202, 333] on textarea "assign-modal" at bounding box center [537, 336] width 971 height 50
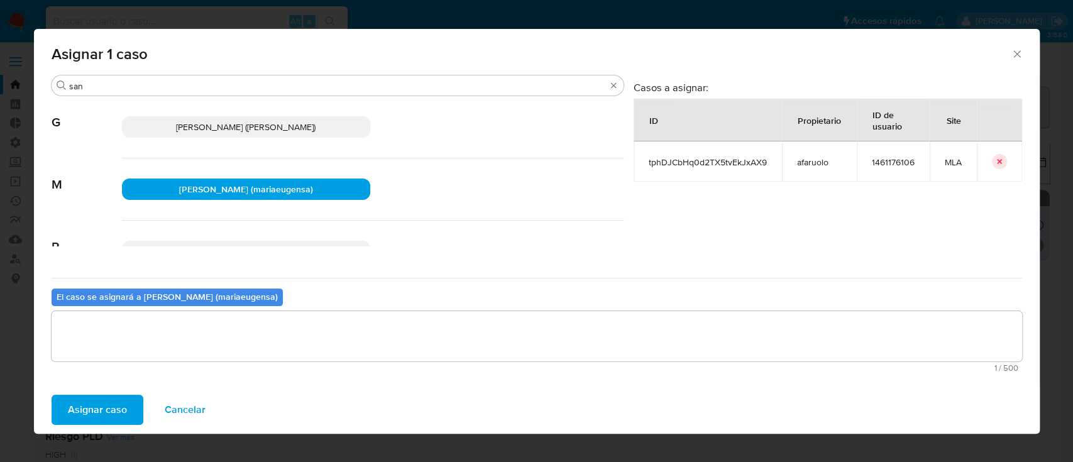
click at [116, 402] on span "Asignar caso" at bounding box center [97, 410] width 59 height 28
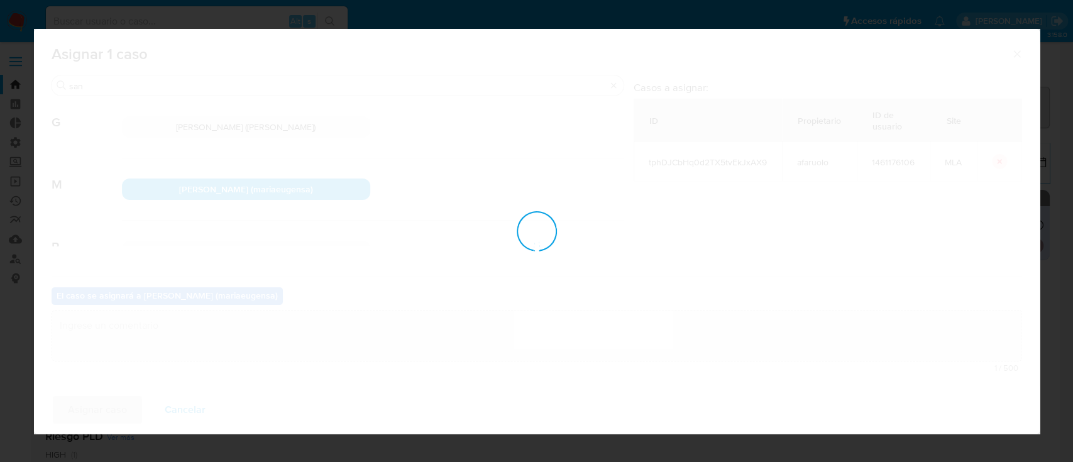
checkbox input "false"
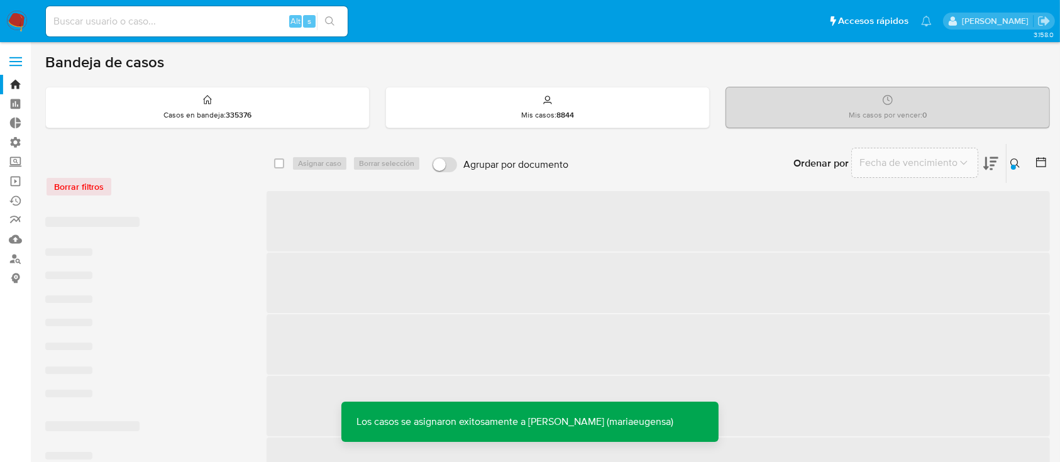
click at [1016, 165] on icon at bounding box center [1015, 163] width 10 height 10
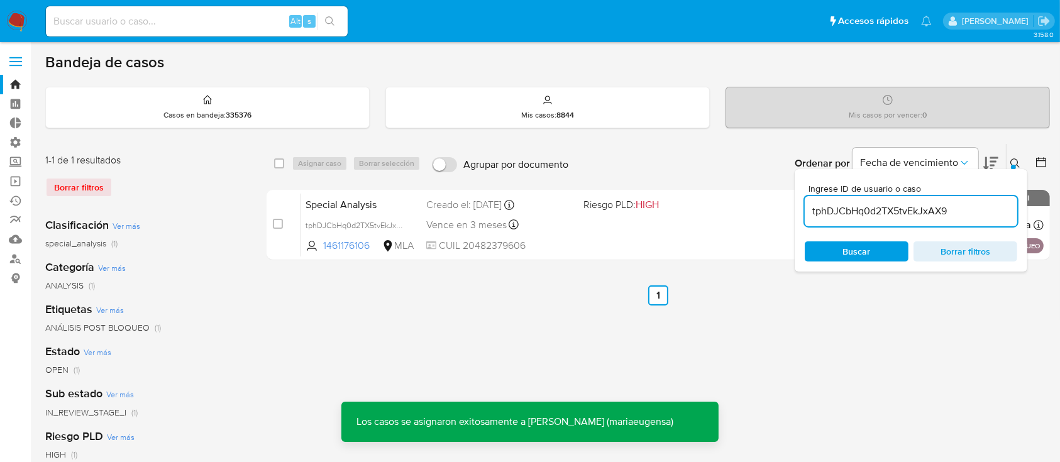
click at [949, 206] on input "tphDJCbHq0d2TX5tvEkJxAX9" at bounding box center [911, 211] width 212 height 16
click at [1014, 162] on icon at bounding box center [1015, 163] width 10 height 10
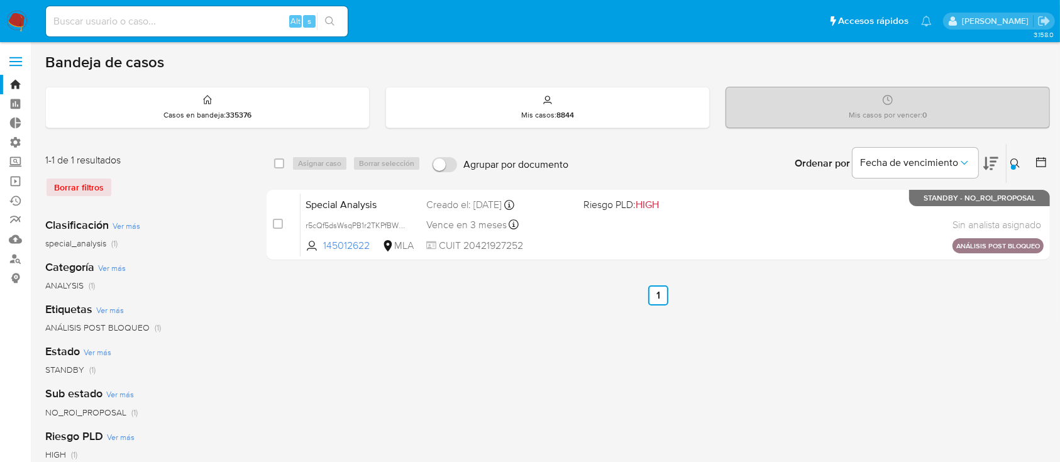
click at [1015, 156] on button at bounding box center [1016, 163] width 21 height 15
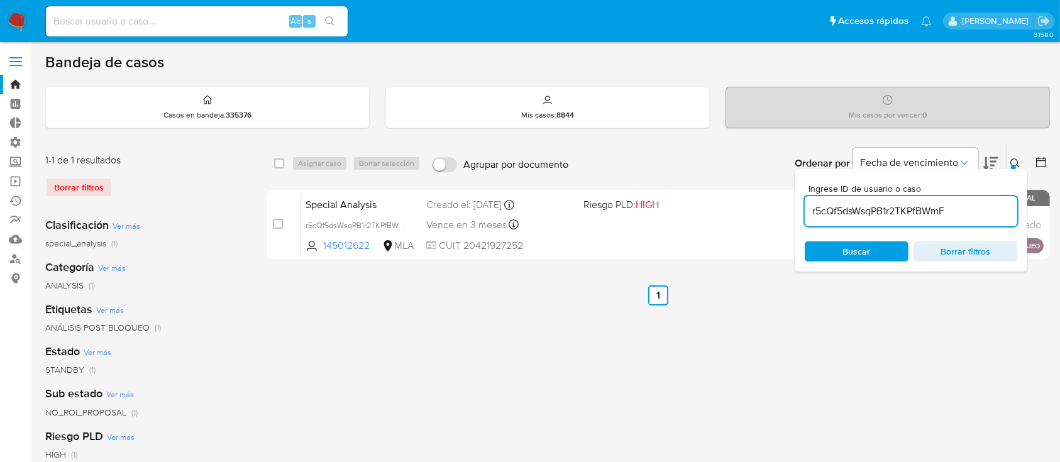
click at [880, 209] on input "r5cQf5dsWsqPB1r2TKPfBWmF" at bounding box center [911, 211] width 212 height 16
type input "1YMmN6CGXcHA1KZKw5AlwZ3t"
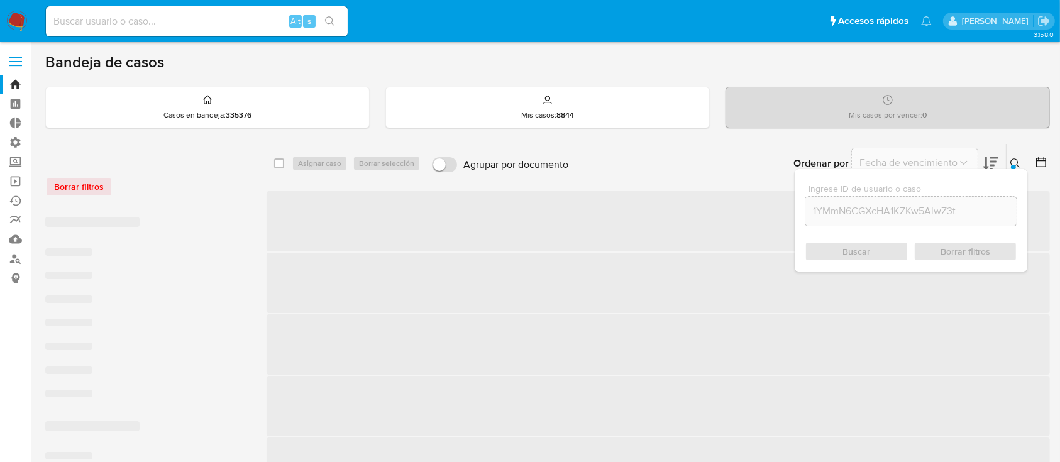
click at [1017, 164] on icon at bounding box center [1014, 162] width 9 height 9
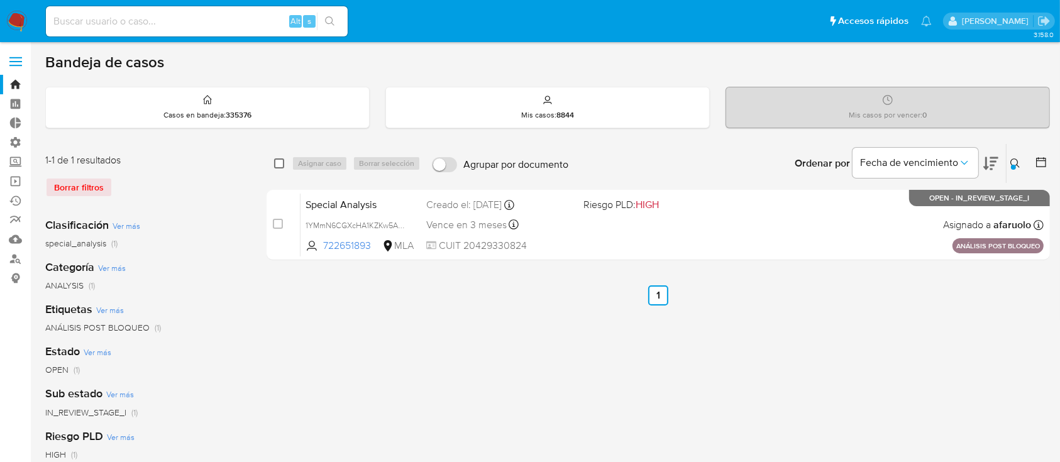
drag, startPoint x: 267, startPoint y: 163, endPoint x: 275, endPoint y: 163, distance: 8.2
click at [267, 163] on div "select-all-cases-checkbox Asignar caso Borrar selección Agrupar por documento O…" at bounding box center [658, 163] width 783 height 39
click at [272, 163] on div "select-all-cases-checkbox Asignar caso Borrar selección Agrupar por documento O…" at bounding box center [658, 163] width 783 height 39
click at [279, 163] on input "checkbox" at bounding box center [279, 163] width 10 height 10
checkbox input "true"
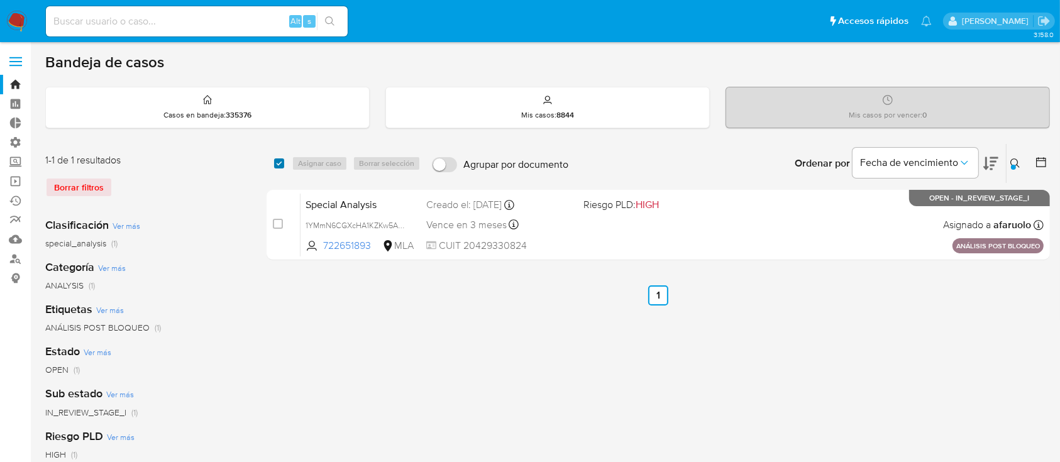
checkbox input "true"
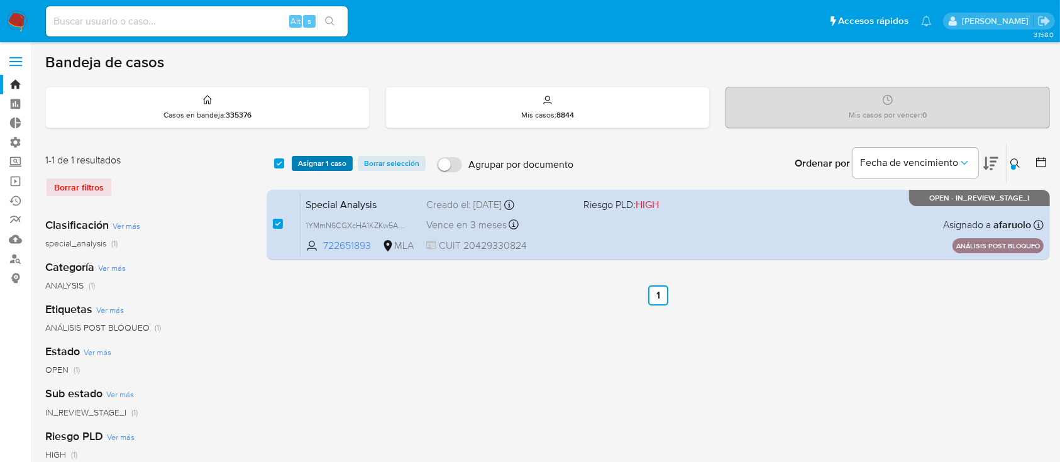
click at [309, 163] on span "Asignar 1 caso" at bounding box center [322, 163] width 48 height 13
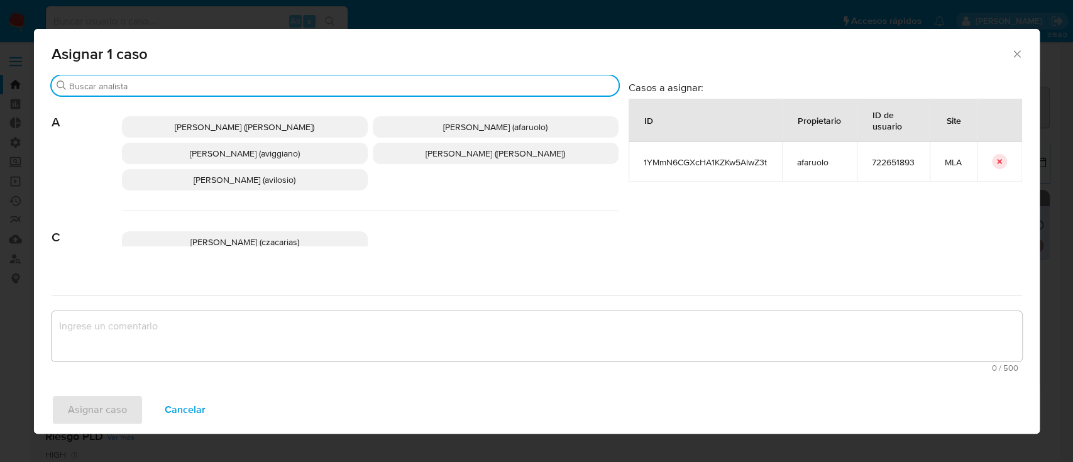
click at [230, 83] on input "Buscar" at bounding box center [341, 85] width 544 height 11
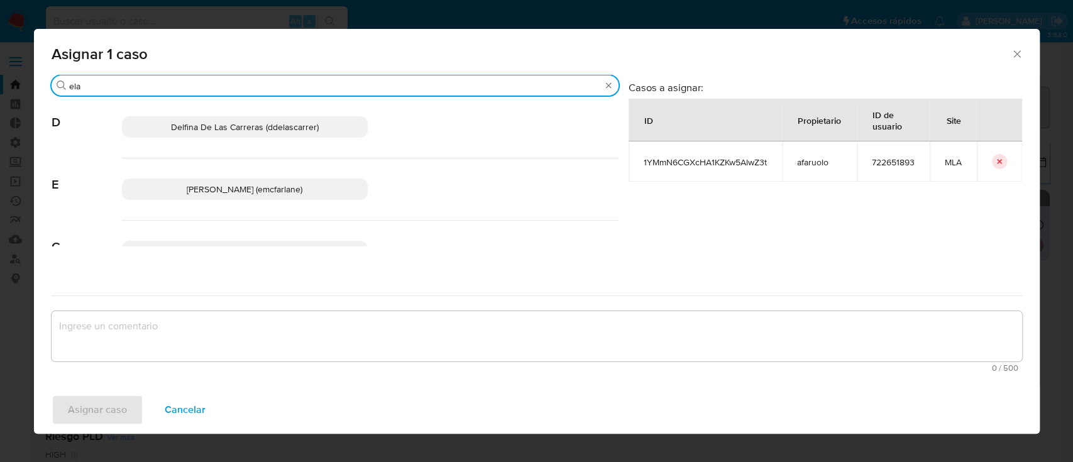
type input "ela"
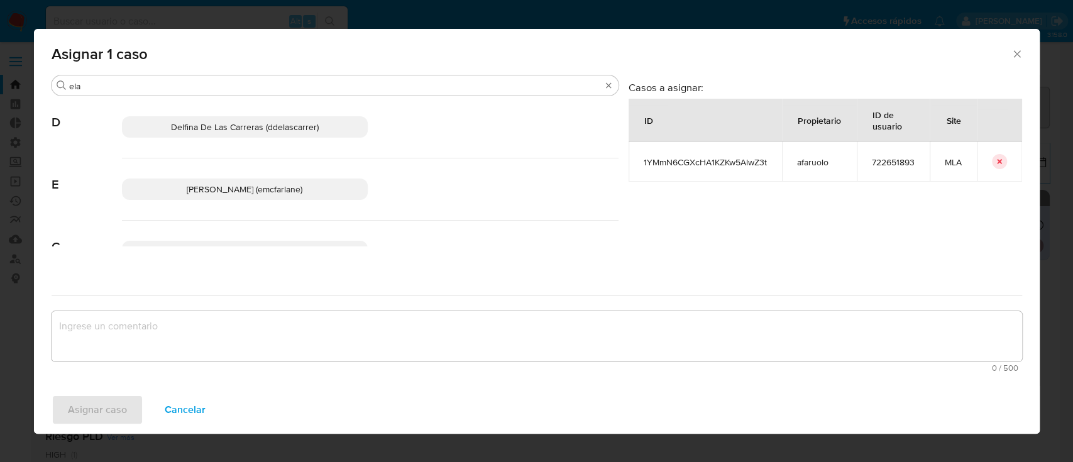
click at [270, 182] on p "Elaine Mc Farlane (emcfarlane)" at bounding box center [245, 189] width 246 height 21
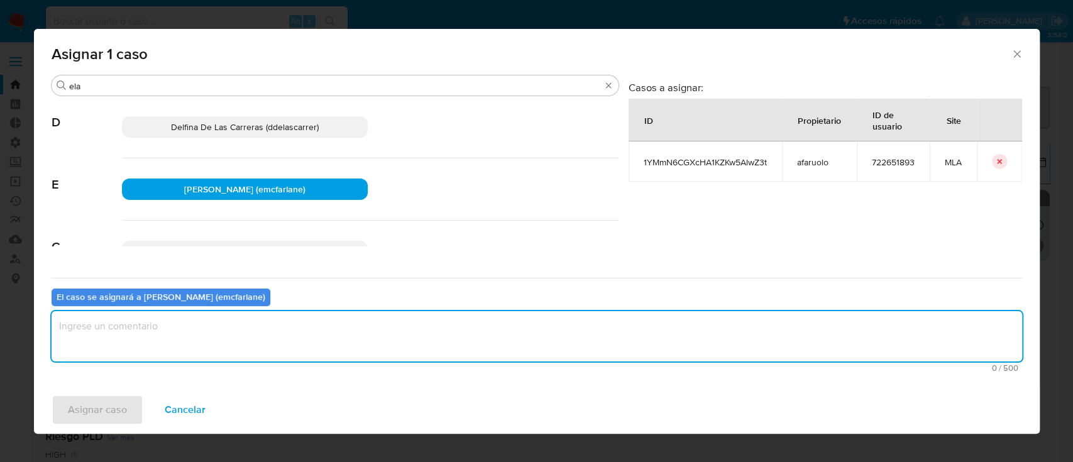
click at [239, 334] on textarea "assign-modal" at bounding box center [537, 336] width 971 height 50
click at [99, 414] on span "Asignar caso" at bounding box center [97, 410] width 59 height 28
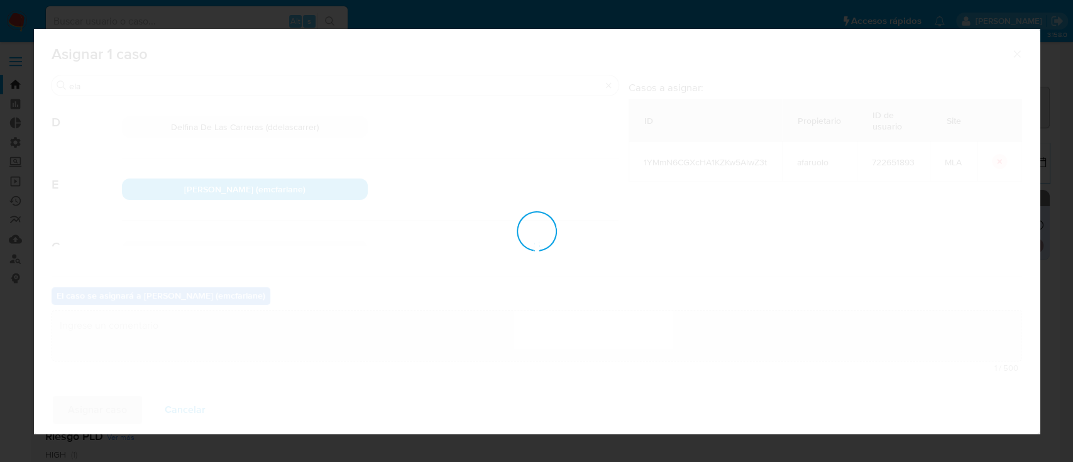
checkbox input "false"
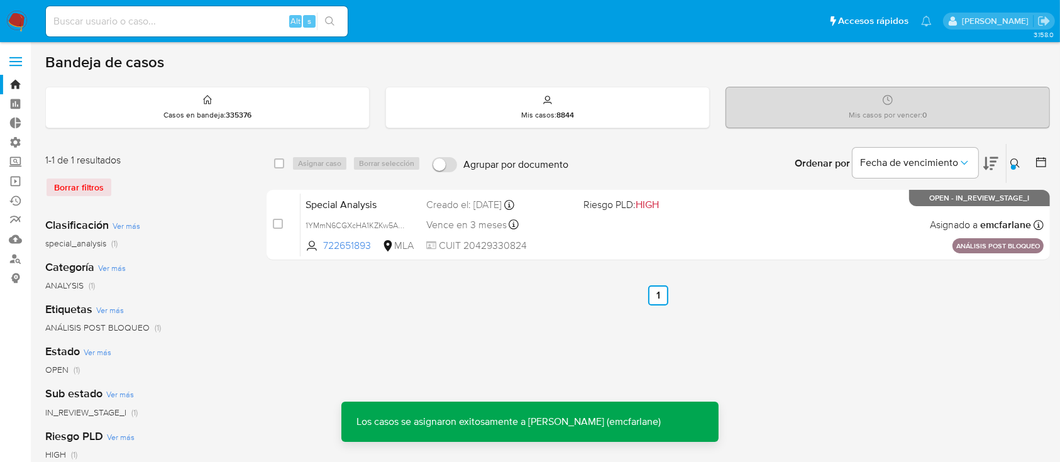
click at [1015, 165] on div at bounding box center [1013, 167] width 5 height 5
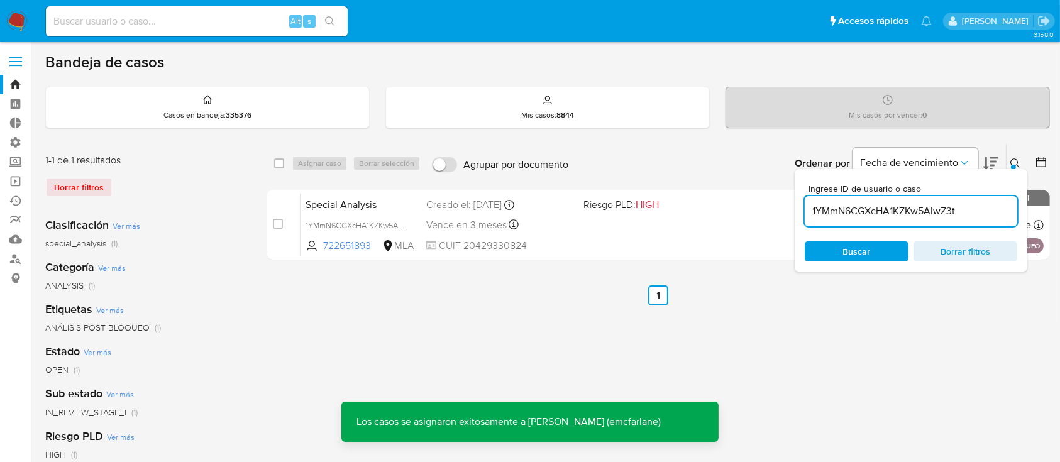
click at [959, 207] on input "1YMmN6CGXcHA1KZKw5AlwZ3t" at bounding box center [911, 211] width 212 height 16
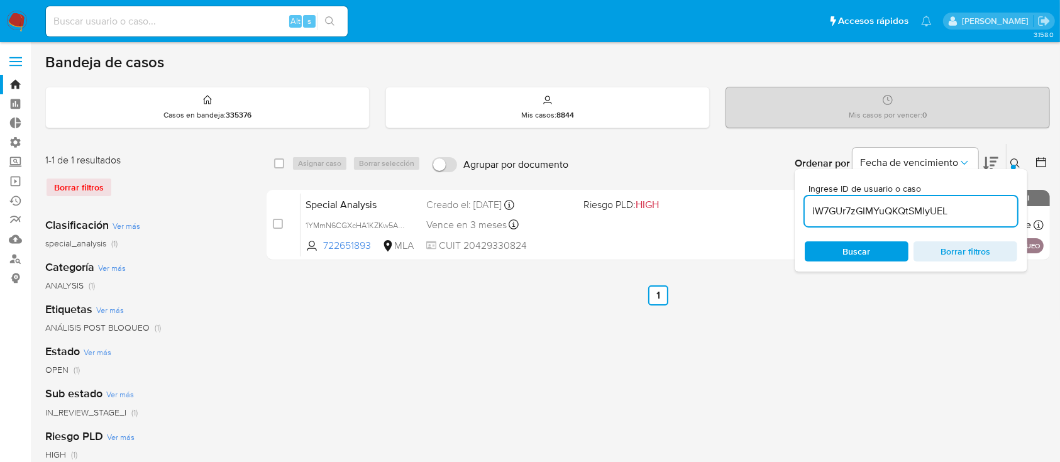
type input "iW7GUr7zGIMYuQKQtSMlyUEL"
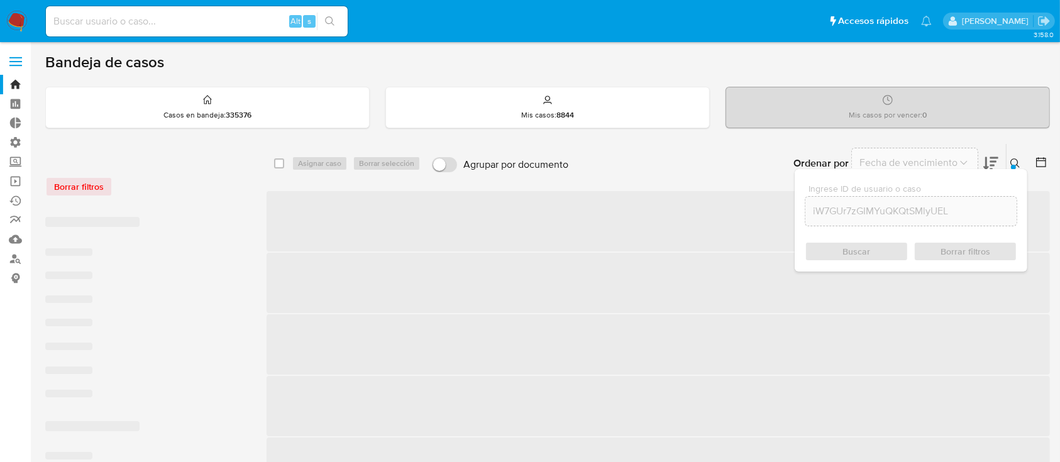
click at [1016, 162] on icon at bounding box center [1015, 163] width 10 height 10
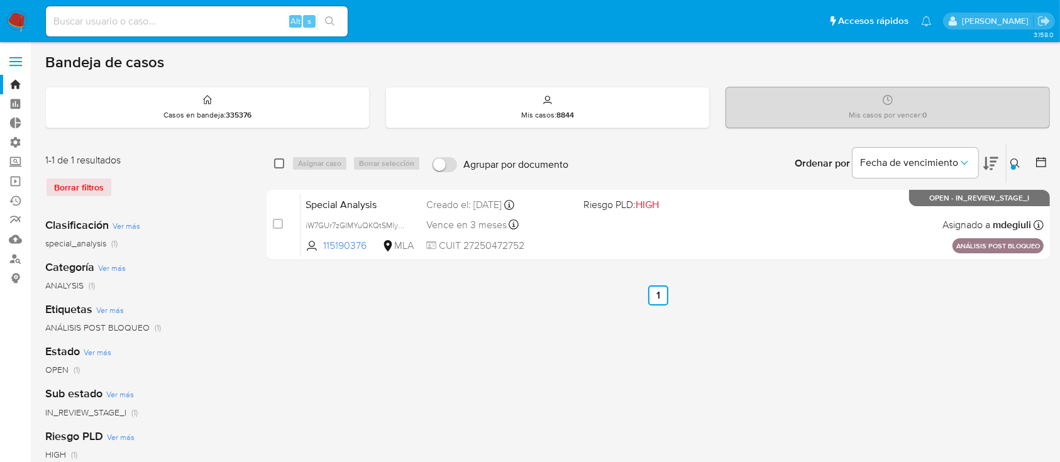
click at [279, 163] on input "checkbox" at bounding box center [279, 163] width 10 height 10
checkbox input "true"
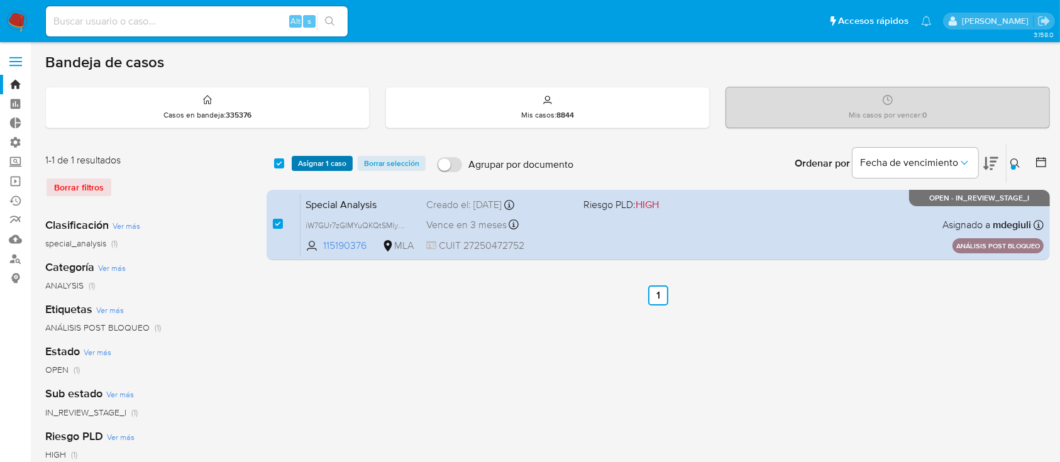
click at [341, 157] on span "Asignar 1 caso" at bounding box center [322, 163] width 48 height 13
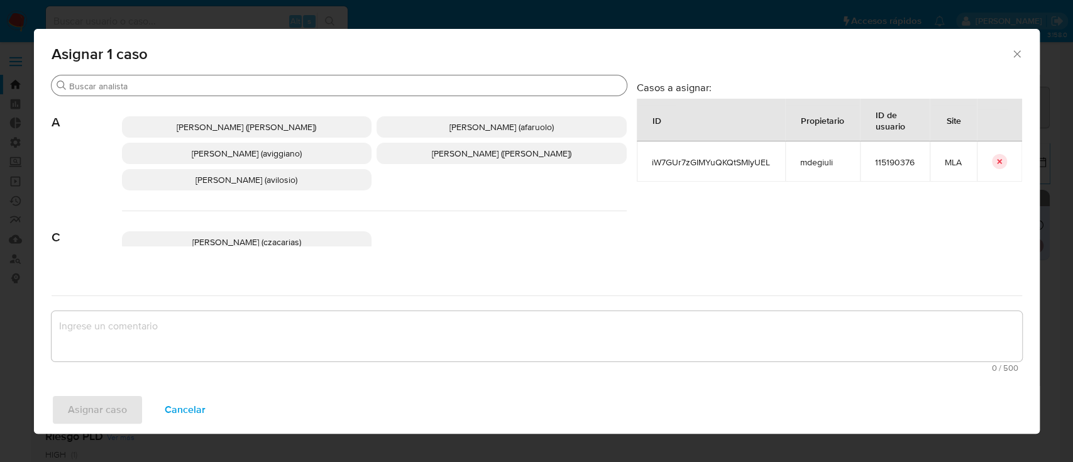
click at [202, 84] on input "Buscar" at bounding box center [345, 85] width 553 height 11
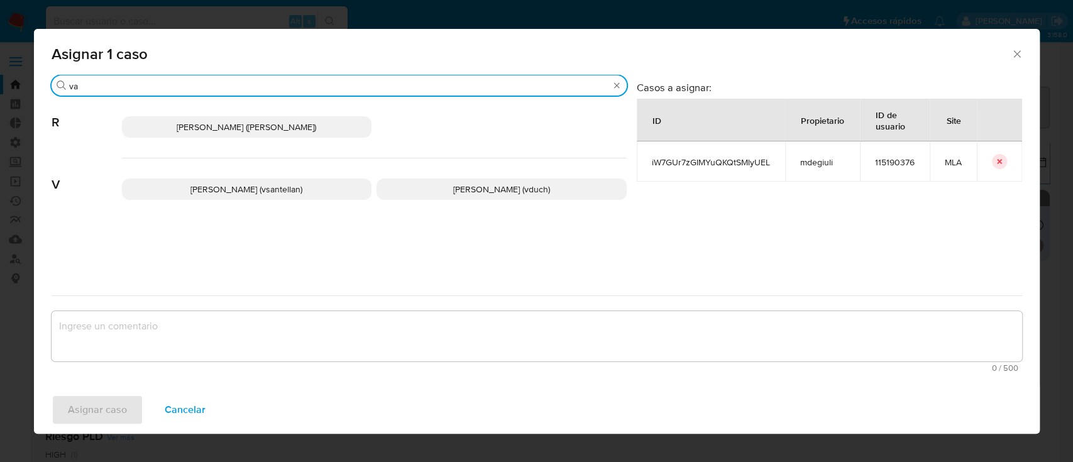
type input "va"
click at [480, 189] on span "Valeria Duch (vduch)" at bounding box center [501, 189] width 97 height 13
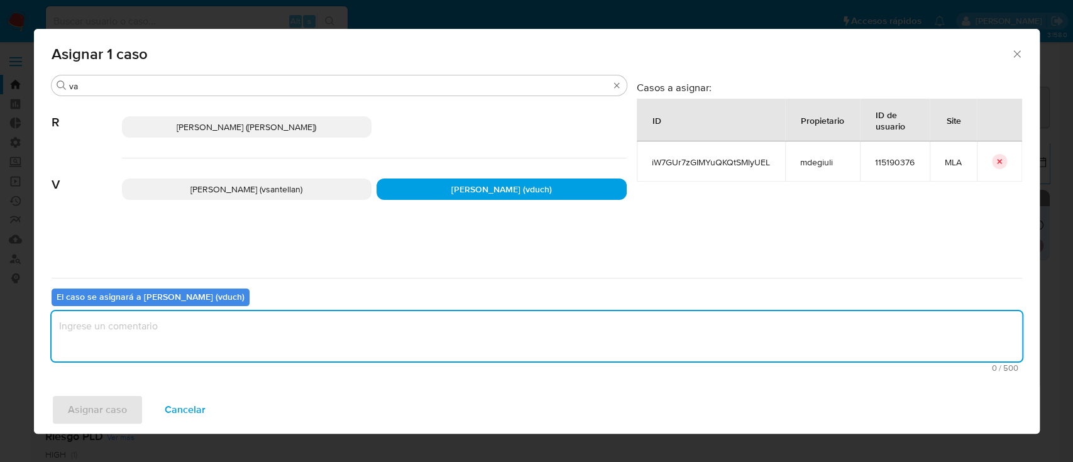
click at [283, 336] on textarea "assign-modal" at bounding box center [537, 336] width 971 height 50
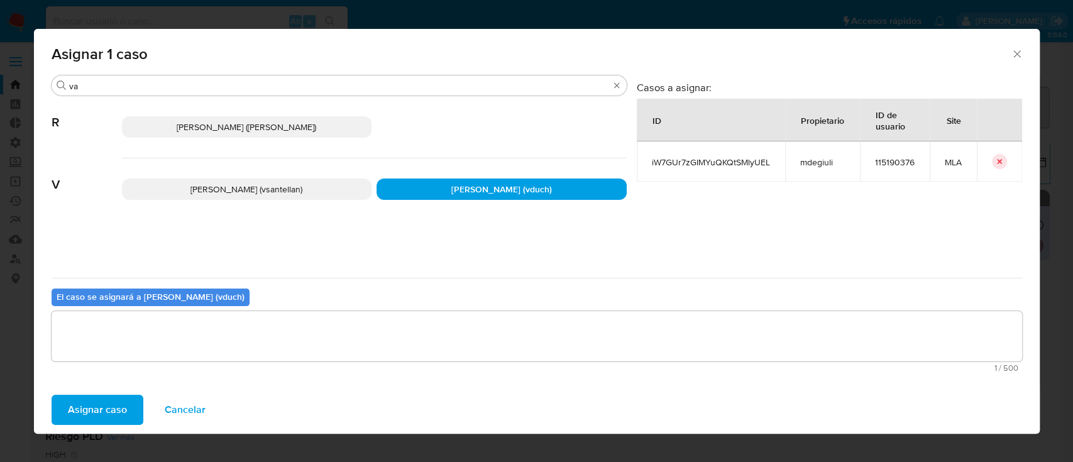
click at [109, 398] on span "Asignar caso" at bounding box center [97, 410] width 59 height 28
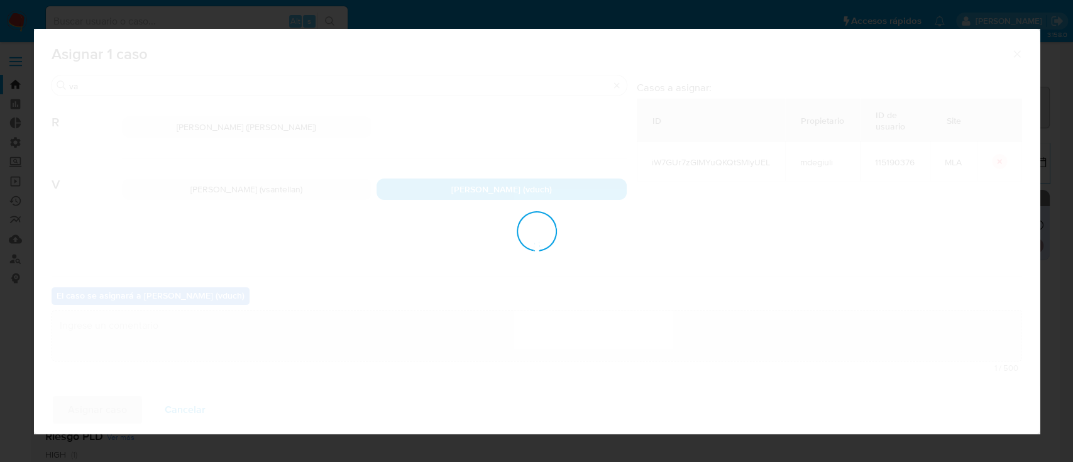
checkbox input "false"
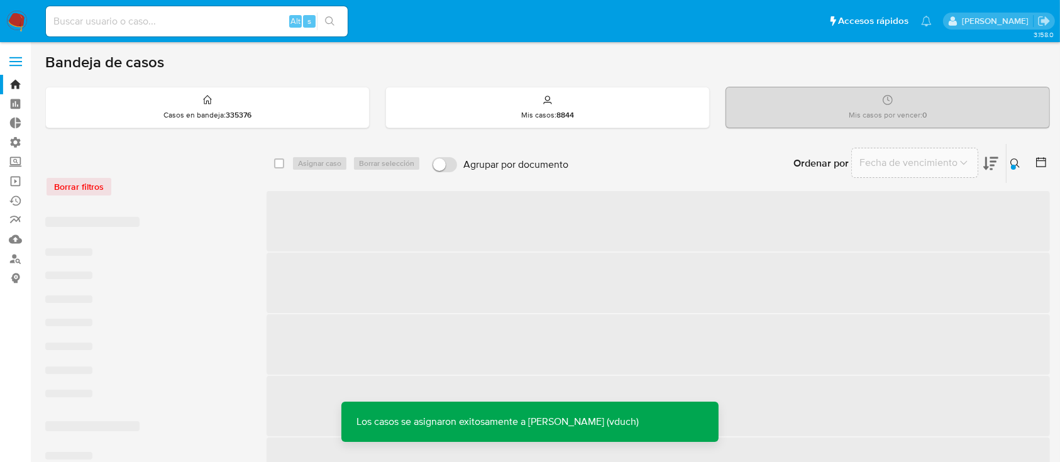
click at [239, 28] on input at bounding box center [197, 21] width 302 height 16
paste input "R5R80vZxMx9Sy8hMxLfYXodv"
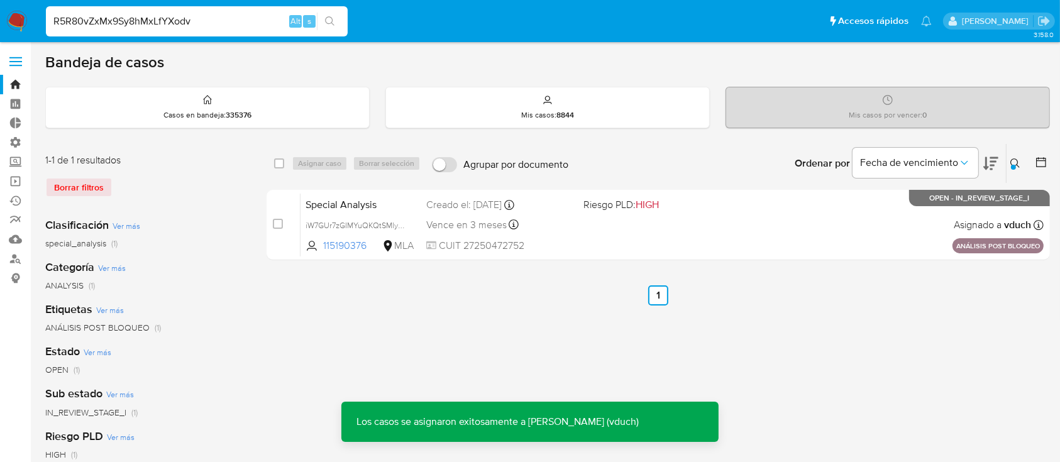
type input "R5R80vZxMx9Sy8hMxLfYXodv"
click at [328, 19] on icon "search-icon" at bounding box center [330, 21] width 10 height 10
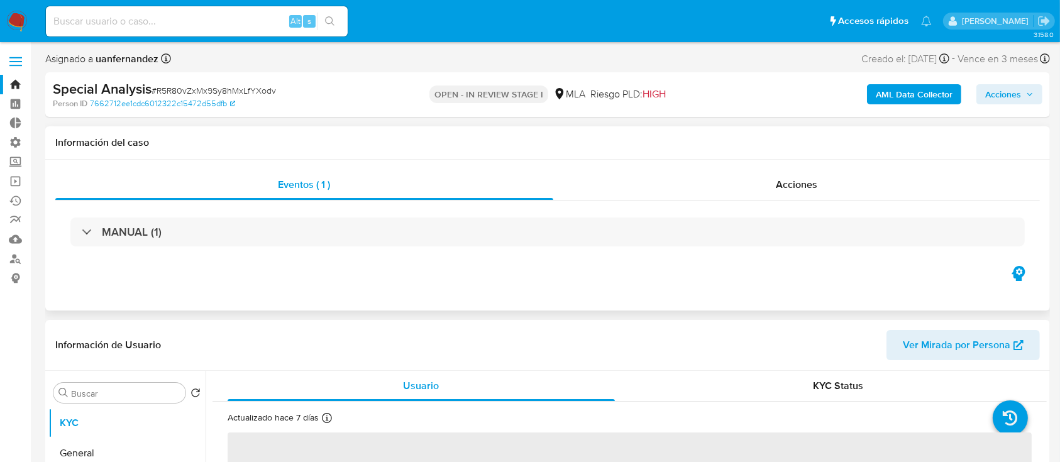
click at [827, 167] on div "Eventos ( 1 ) Acciones MANUAL (1)" at bounding box center [547, 235] width 1005 height 151
click at [812, 188] on span "Acciones" at bounding box center [796, 184] width 41 height 14
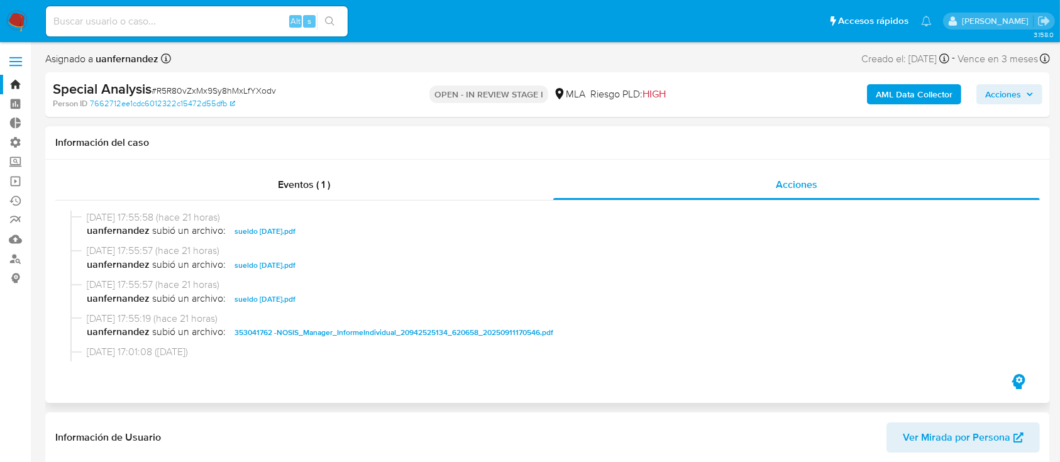
select select "10"
click at [203, 25] on input at bounding box center [197, 21] width 302 height 16
type input "195806030"
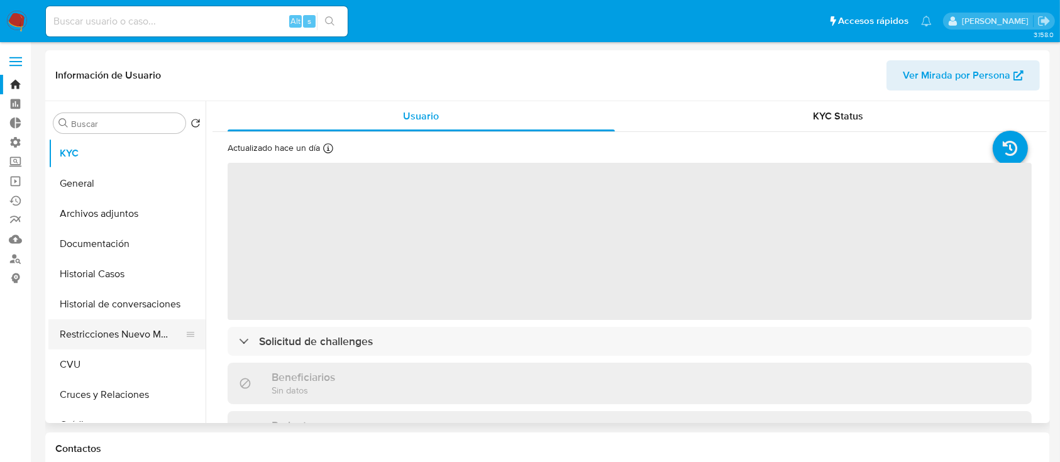
click at [92, 332] on button "Restricciones Nuevo Mundo" at bounding box center [121, 334] width 147 height 30
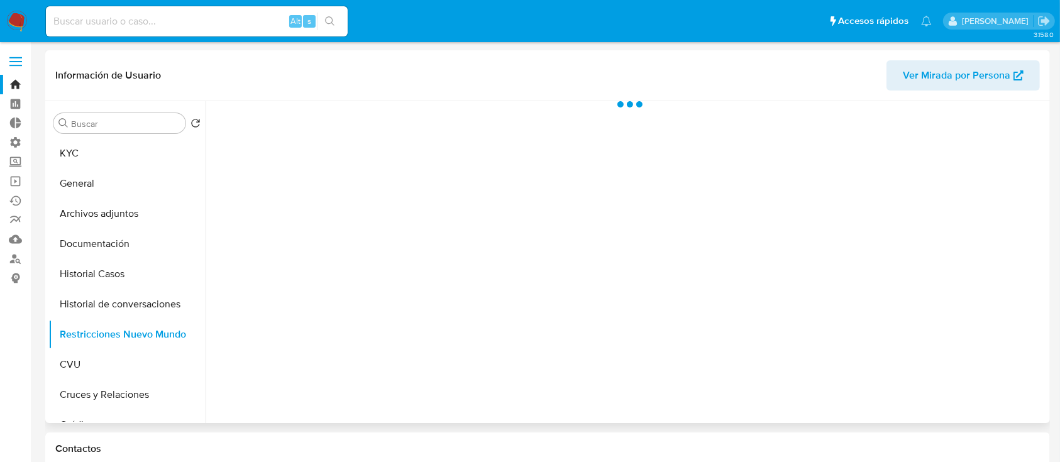
select select "10"
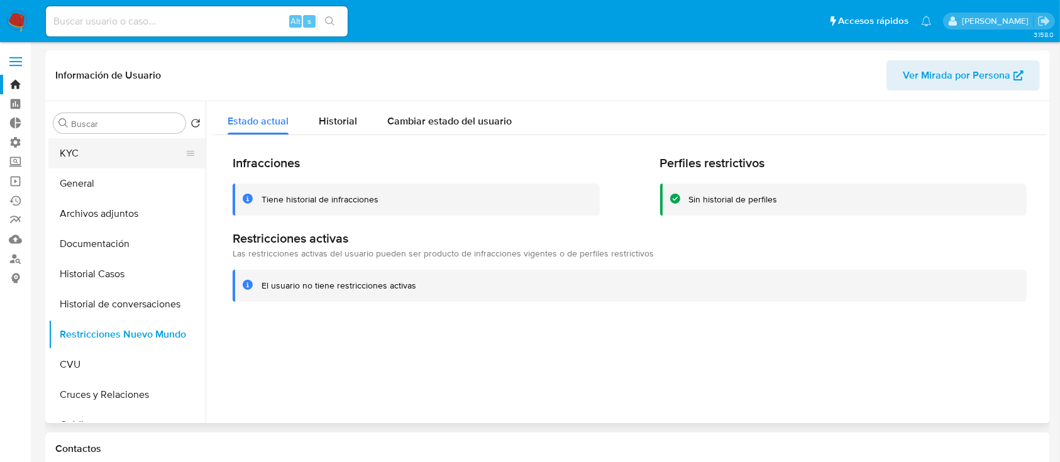
click at [87, 157] on button "KYC" at bounding box center [121, 153] width 147 height 30
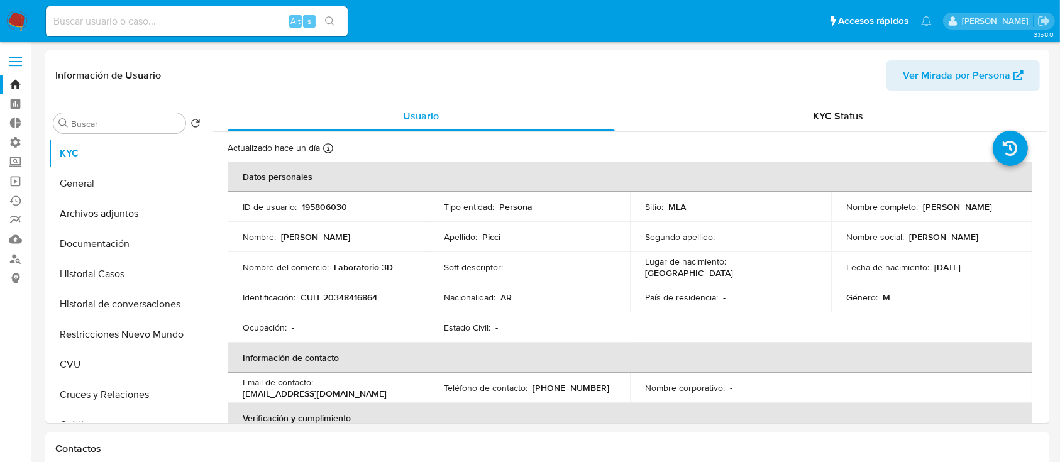
click at [21, 25] on img at bounding box center [16, 21] width 21 height 21
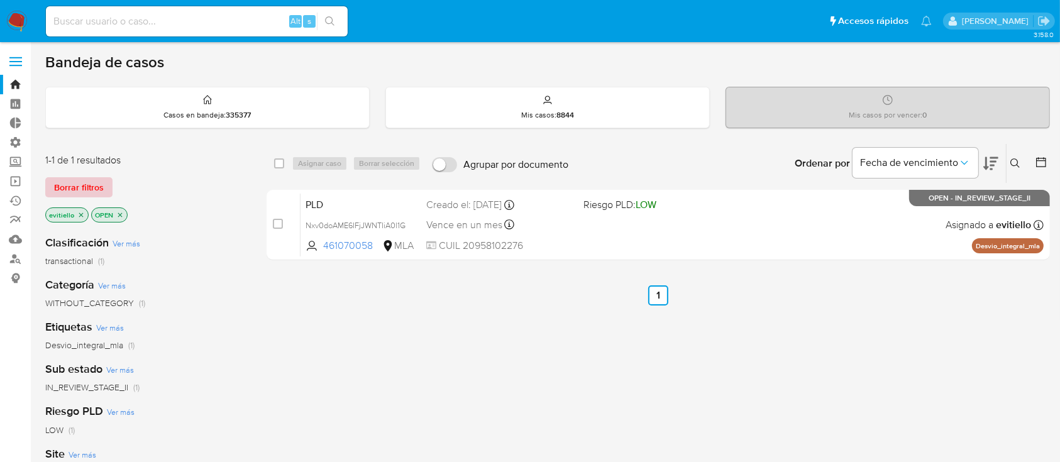
click at [106, 181] on button "Borrar filtros" at bounding box center [78, 187] width 67 height 20
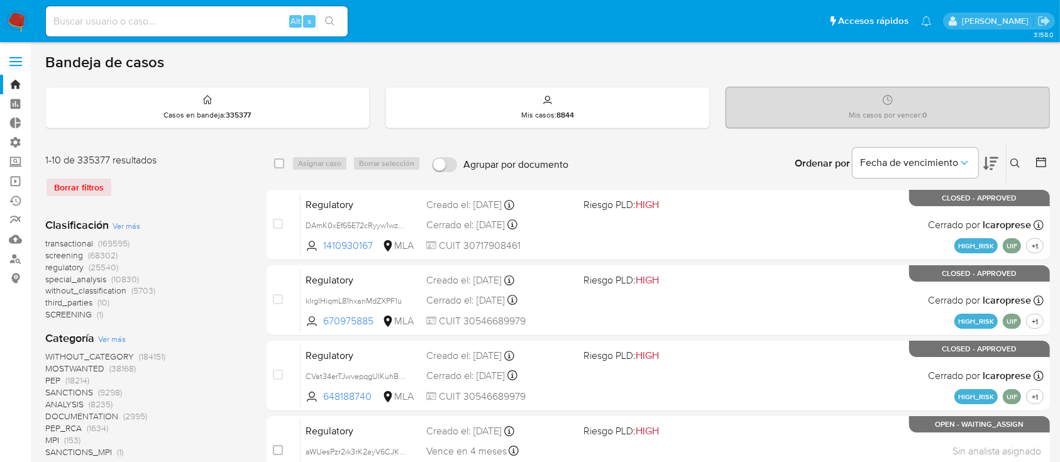
click at [1012, 158] on icon at bounding box center [1014, 162] width 9 height 9
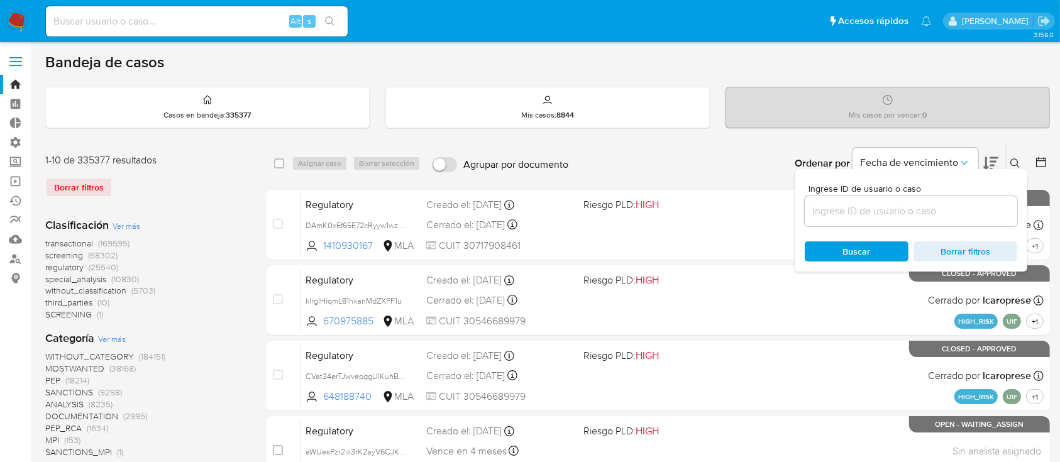
click at [960, 223] on div at bounding box center [911, 211] width 212 height 30
click at [963, 212] on input at bounding box center [911, 211] width 212 height 16
paste input "LgTfKG5QvkpmND7aLLgEYG6n"
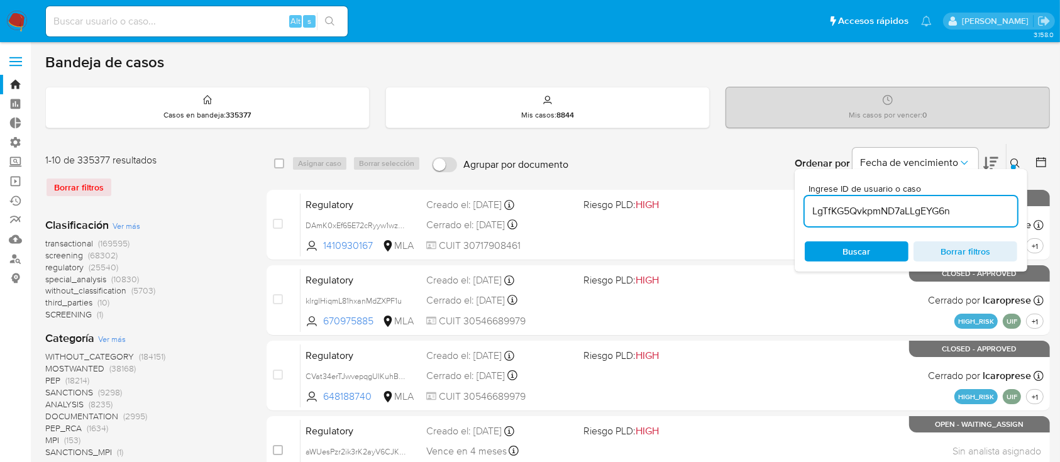
type input "LgTfKG5QvkpmND7aLLgEYG6n"
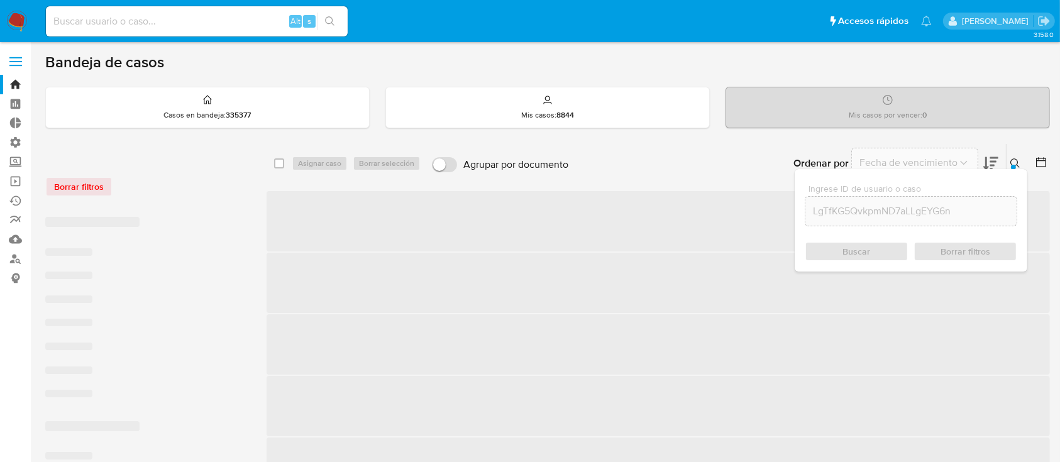
click at [1018, 163] on icon at bounding box center [1015, 163] width 10 height 10
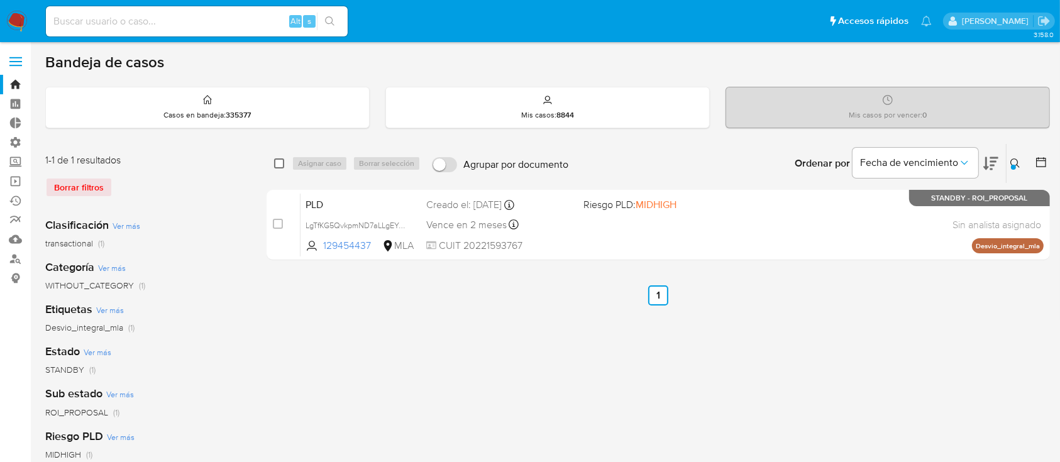
click at [281, 161] on input "checkbox" at bounding box center [279, 163] width 10 height 10
checkbox input "true"
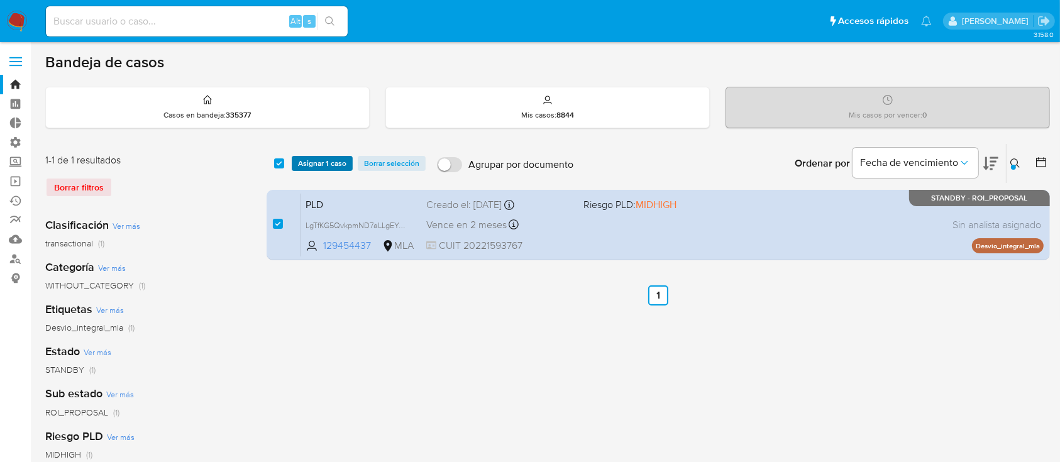
click at [334, 158] on span "Asignar 1 caso" at bounding box center [322, 163] width 48 height 13
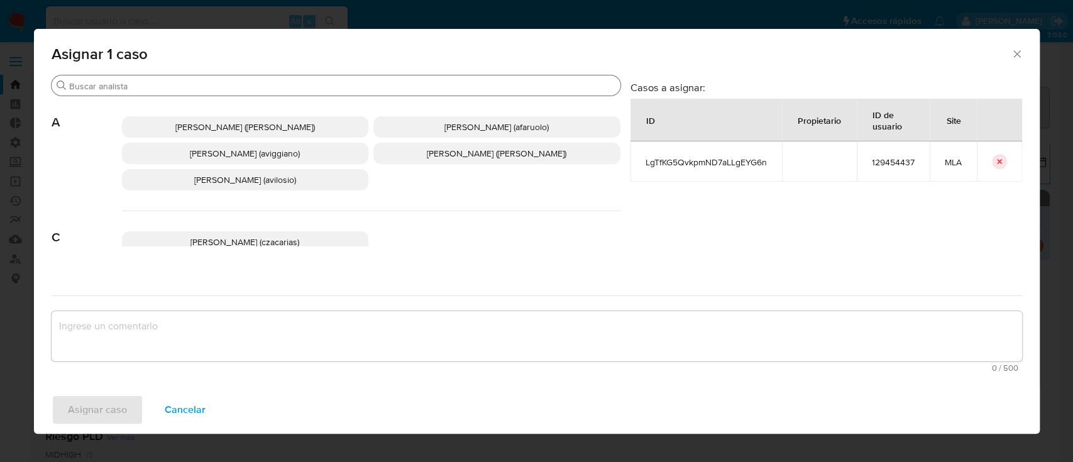
click at [197, 88] on input "Buscar" at bounding box center [342, 85] width 546 height 11
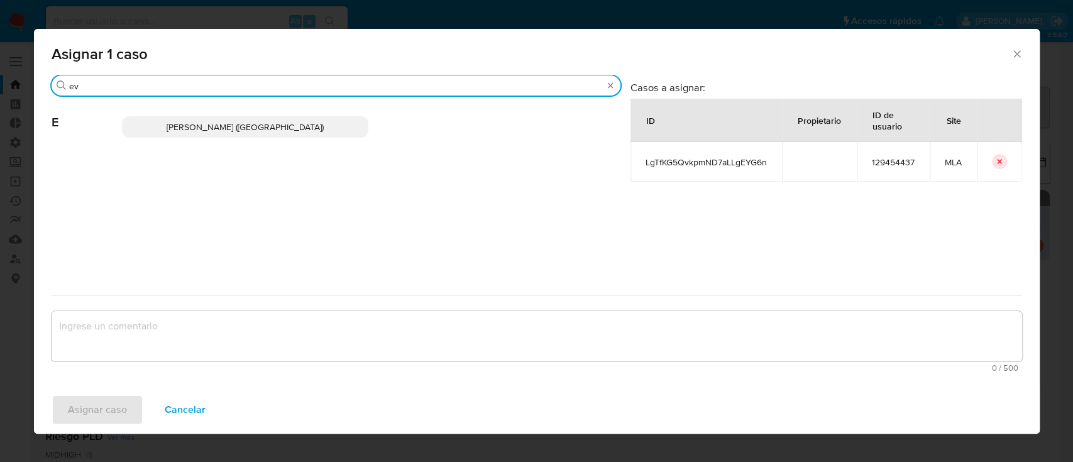
type input "ev"
click at [212, 131] on span "Emmanuel Hernan Vitiello (evitiello)" at bounding box center [245, 127] width 157 height 13
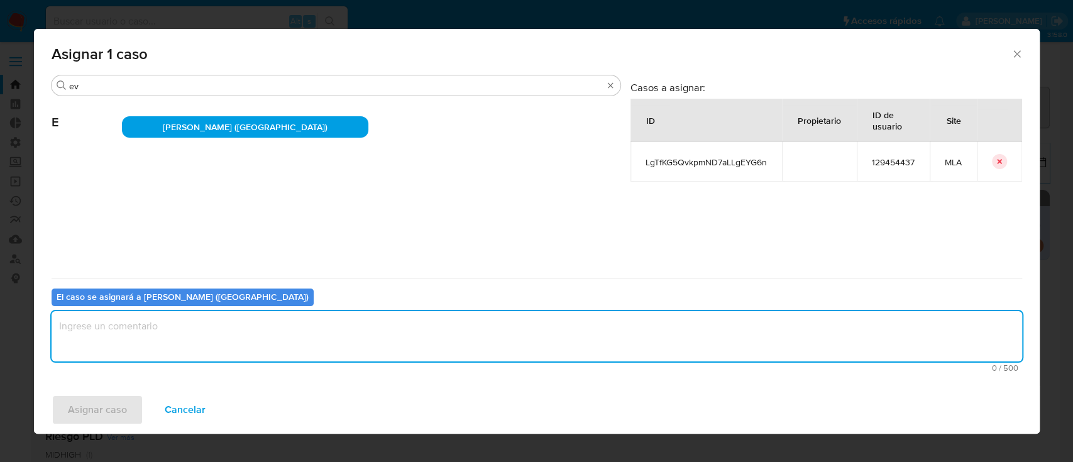
click at [160, 339] on textarea "assign-modal" at bounding box center [537, 336] width 971 height 50
click at [104, 404] on span "Asignar caso" at bounding box center [97, 410] width 59 height 28
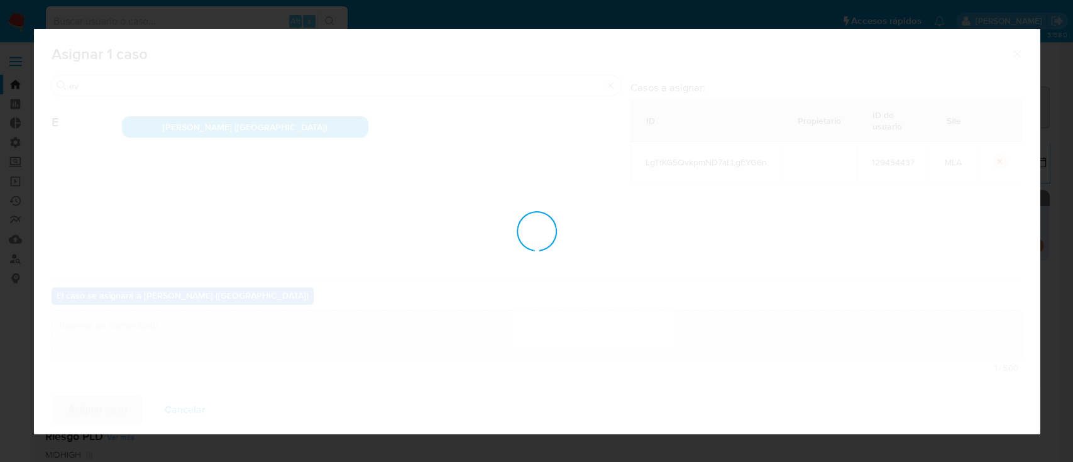
checkbox input "false"
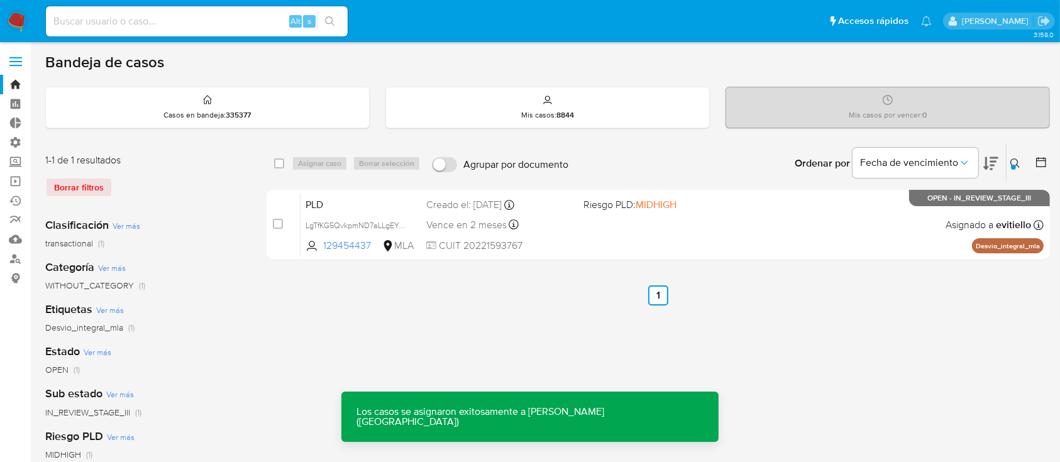
click at [813, 219] on div "PLD LgTfKG5QvkpmND7aLLgEYG6n 129454437 MLA Riesgo PLD: MIDHIGH Creado el: 12/08…" at bounding box center [671, 224] width 743 height 63
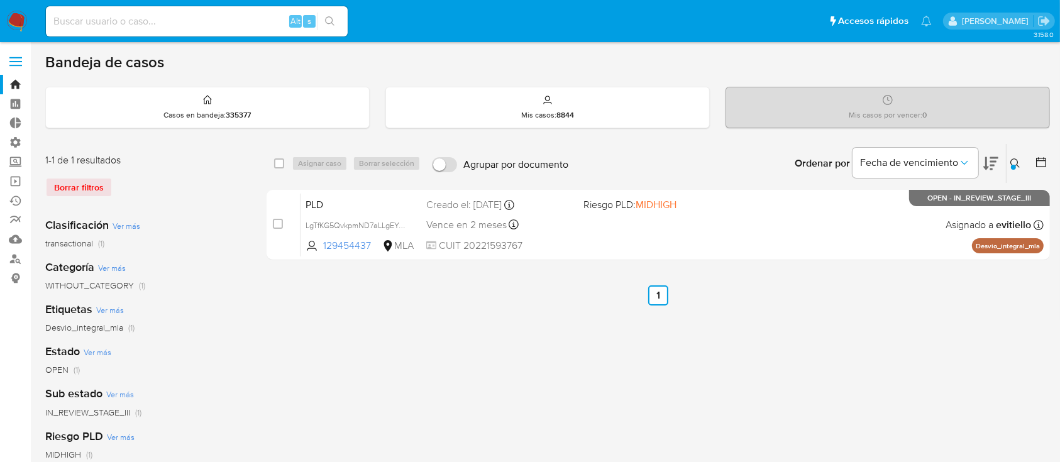
drag, startPoint x: 223, startPoint y: 19, endPoint x: 236, endPoint y: 19, distance: 13.8
click at [223, 19] on input at bounding box center [197, 21] width 302 height 16
paste input "LgTfKG5QvkpmND7aLLgEYG6n"
type input "LgTfKG5QvkpmND7aLLgEYG6n"
click at [337, 19] on button "search-icon" at bounding box center [330, 22] width 26 height 18
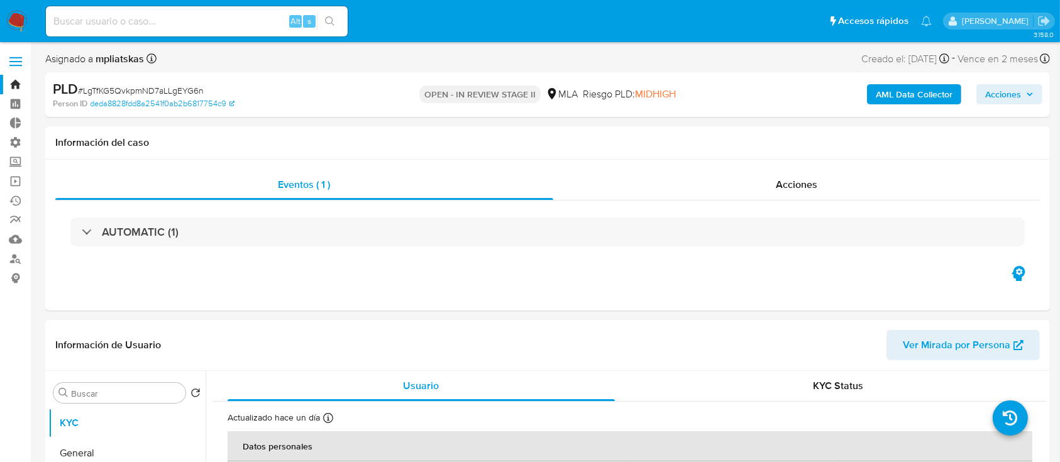
select select "10"
click at [1009, 94] on span "Acciones" at bounding box center [1003, 94] width 36 height 20
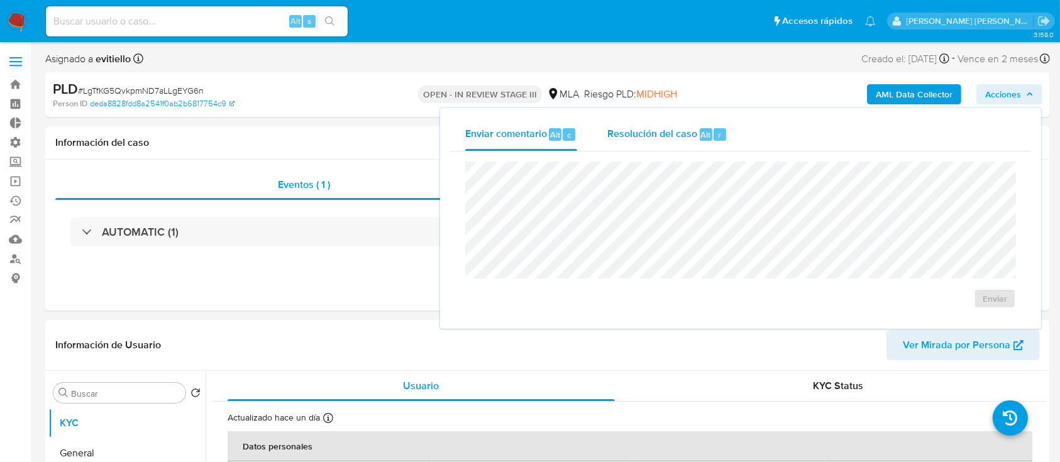
click at [725, 136] on div "Resolución del caso Alt r" at bounding box center [667, 134] width 120 height 33
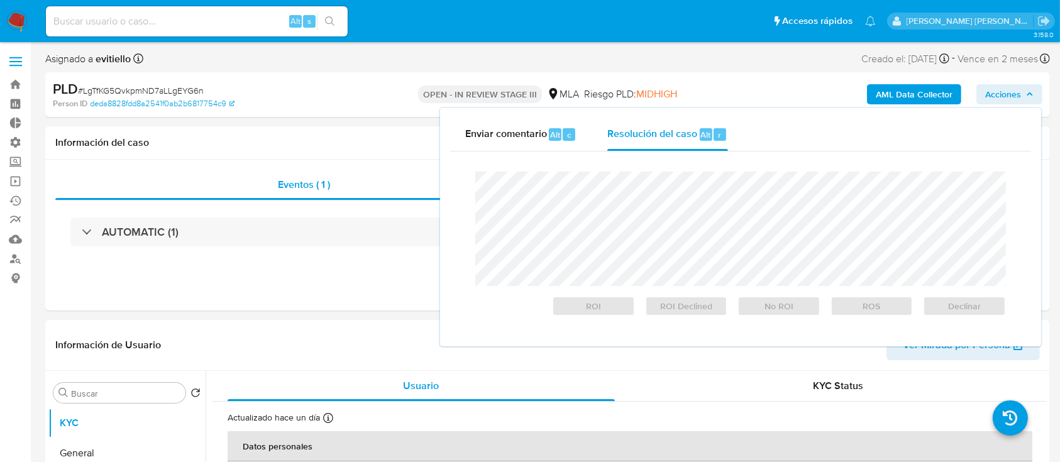
select select "10"
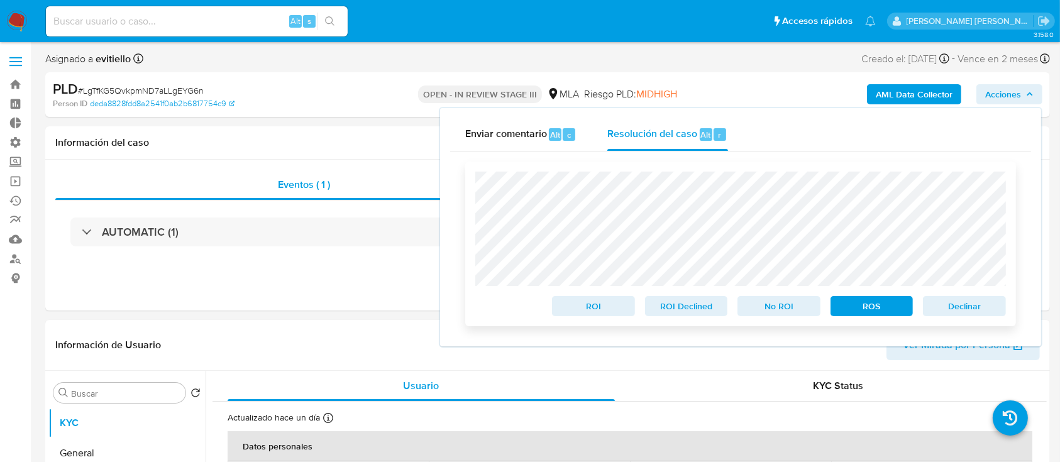
click at [972, 309] on span "Declinar" at bounding box center [964, 306] width 65 height 18
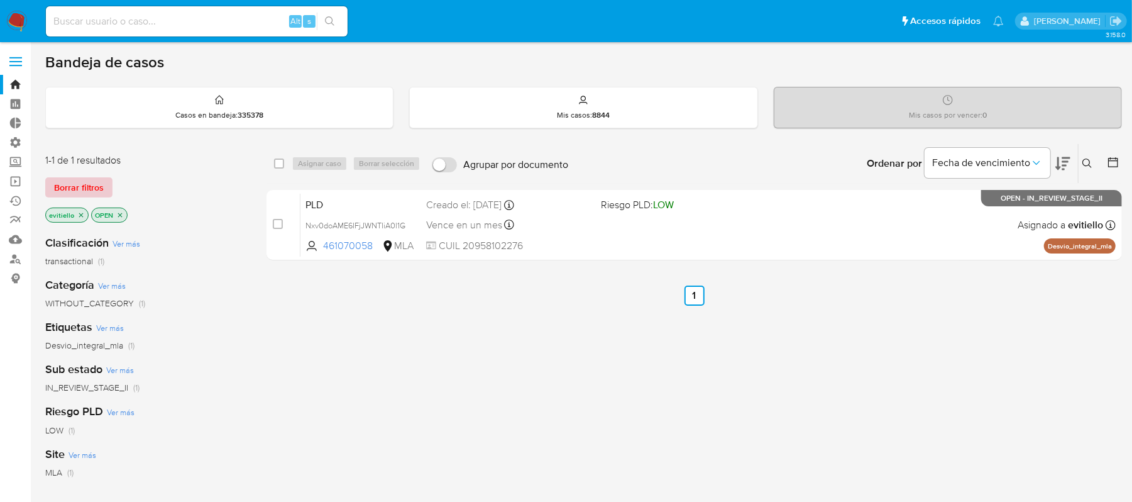
click at [94, 182] on span "Borrar filtros" at bounding box center [79, 188] width 50 height 18
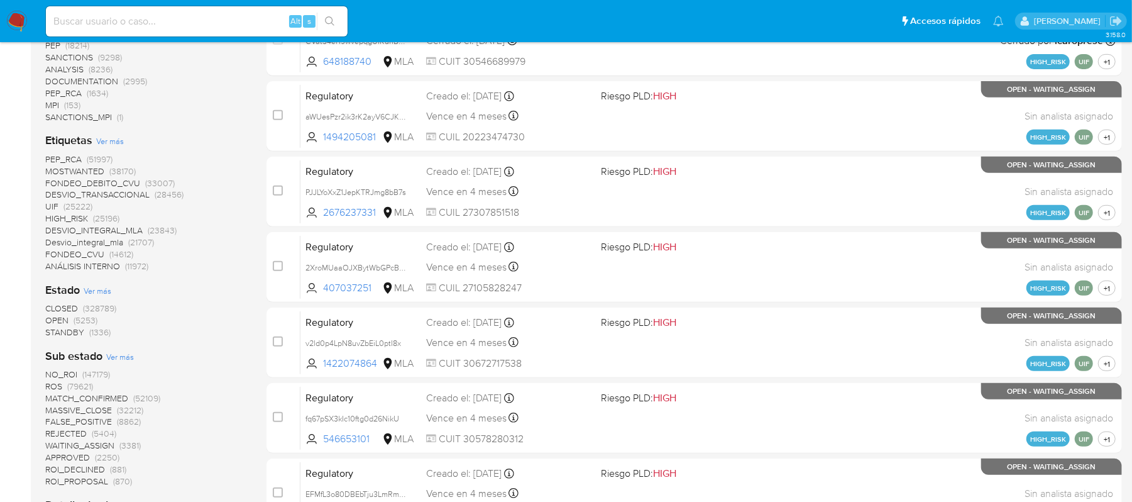
scroll to position [84, 0]
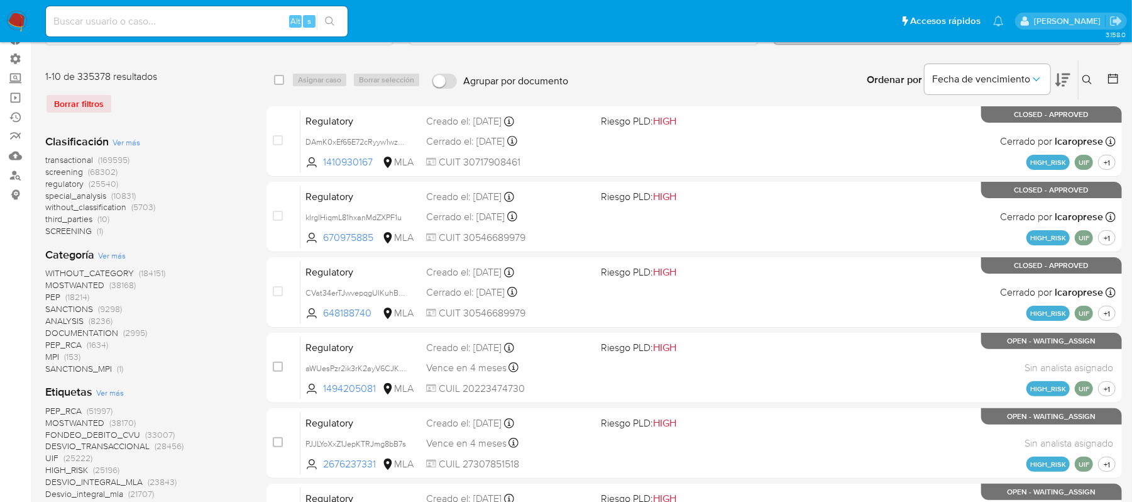
click at [1113, 80] on icon at bounding box center [1113, 78] width 13 height 13
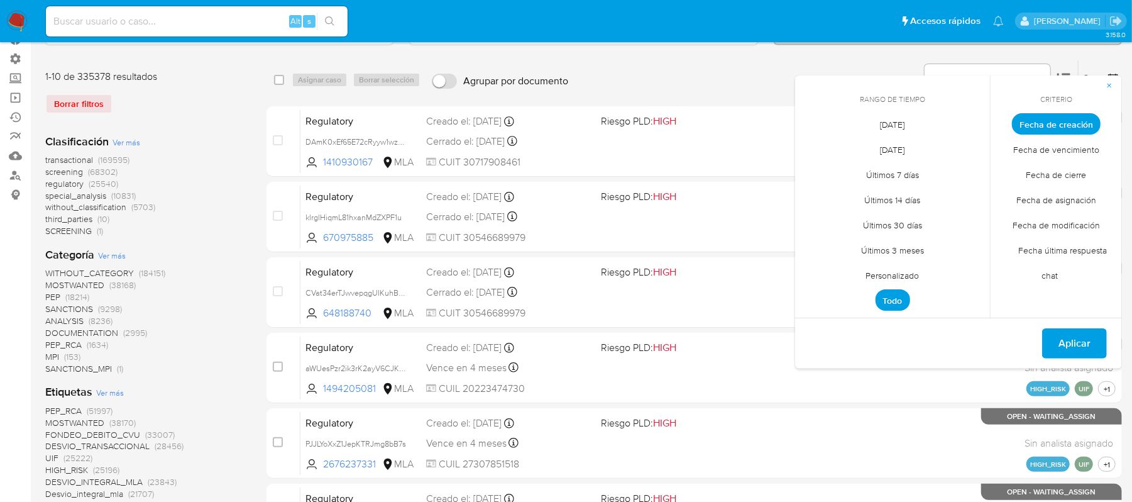
click at [913, 272] on span "Personalizado" at bounding box center [893, 276] width 80 height 26
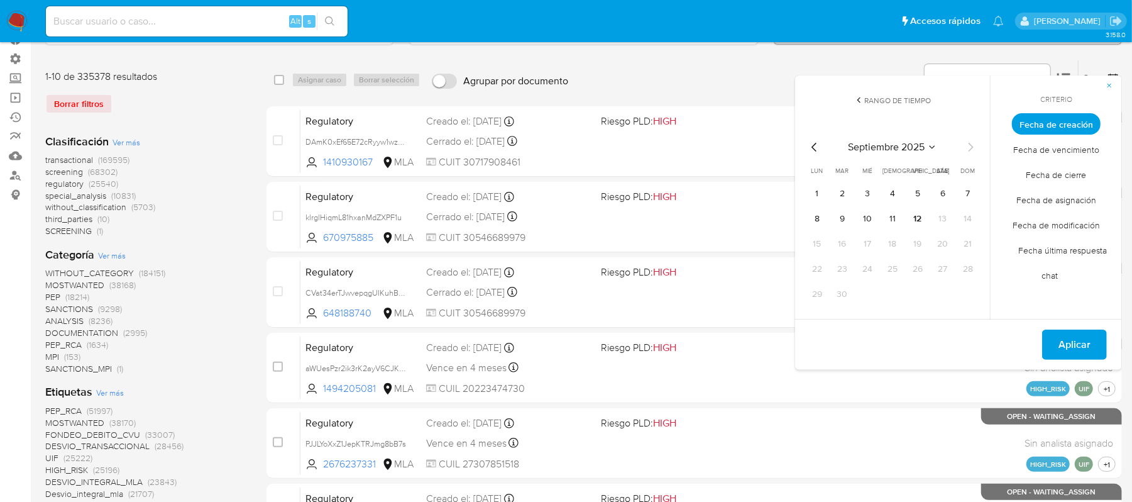
click at [815, 151] on icon "Mes anterior" at bounding box center [814, 147] width 15 height 15
click at [813, 141] on icon "Mes anterior" at bounding box center [814, 147] width 15 height 15
click at [945, 221] on button "12" at bounding box center [943, 219] width 20 height 20
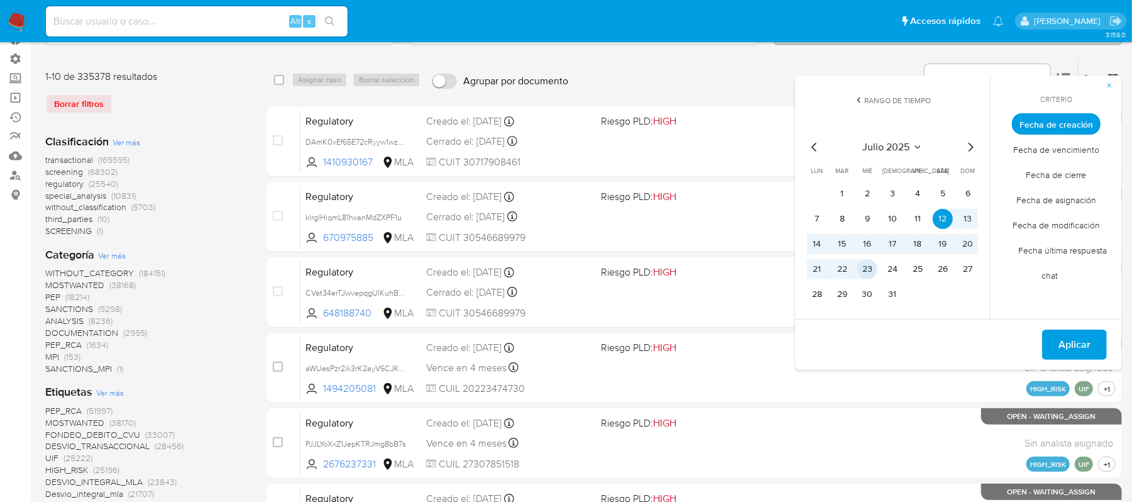
click at [872, 270] on button "23" at bounding box center [867, 269] width 20 height 20
click at [1069, 347] on span "Aplicar" at bounding box center [1075, 345] width 32 height 28
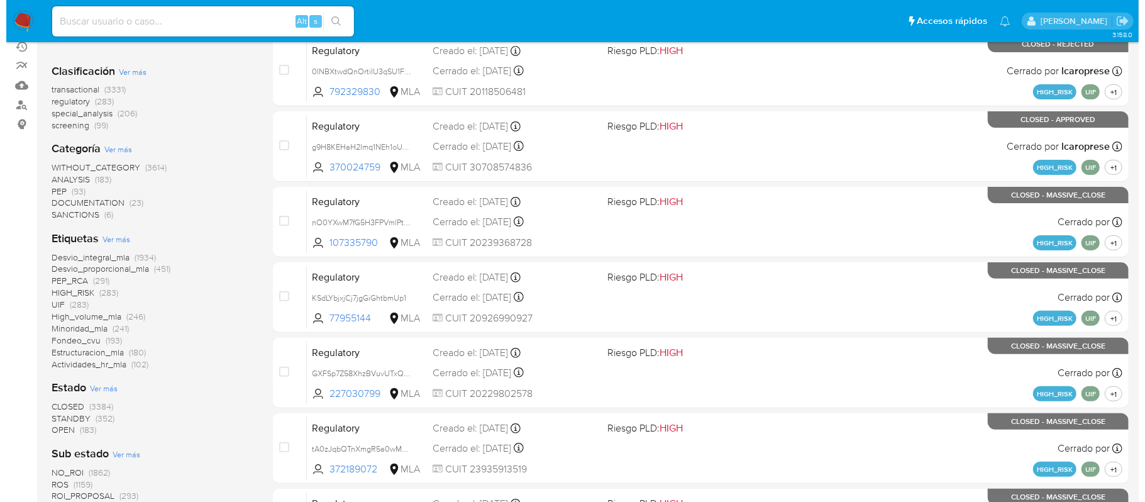
scroll to position [251, 0]
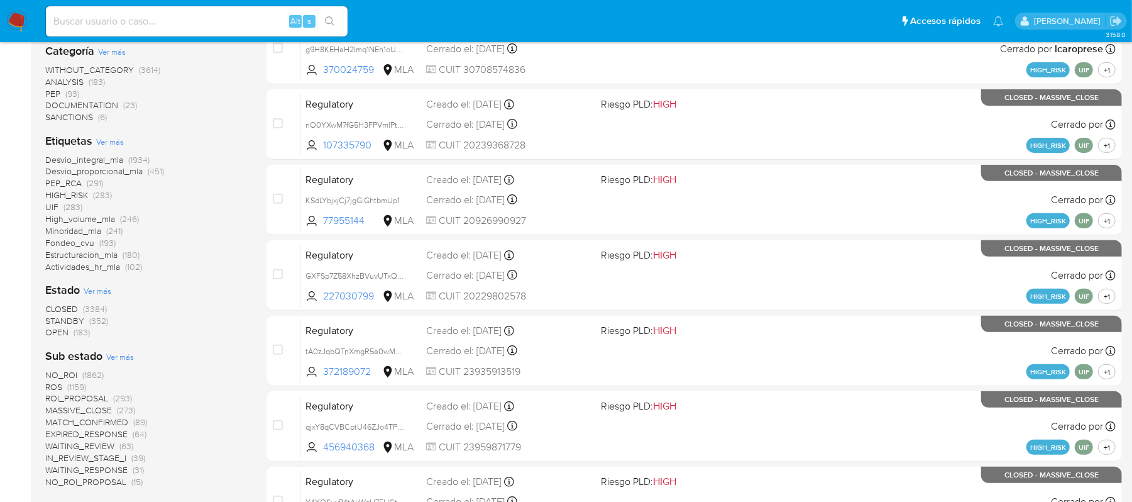
click at [97, 292] on span "Ver más" at bounding box center [98, 290] width 28 height 11
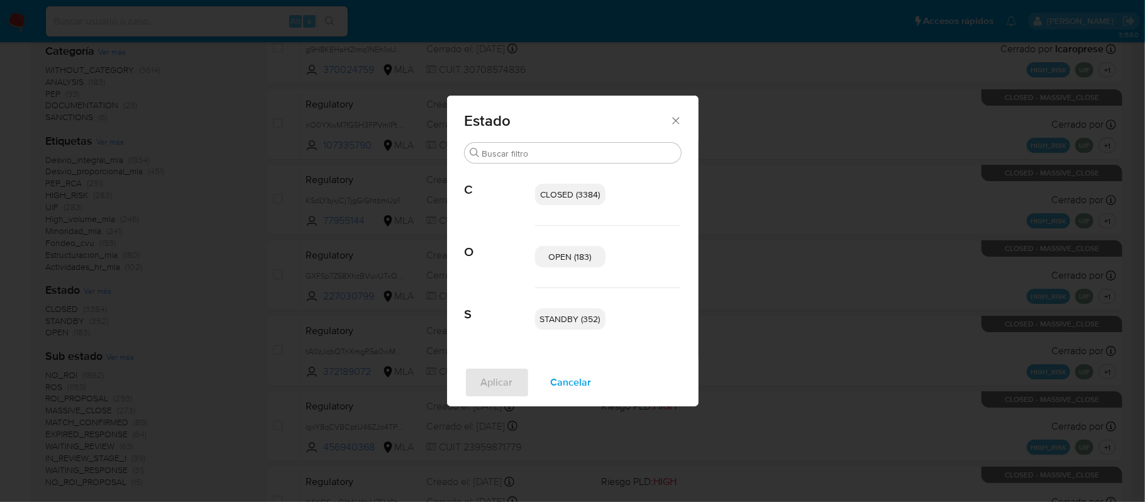
click at [566, 252] on span "OPEN (183)" at bounding box center [570, 256] width 43 height 13
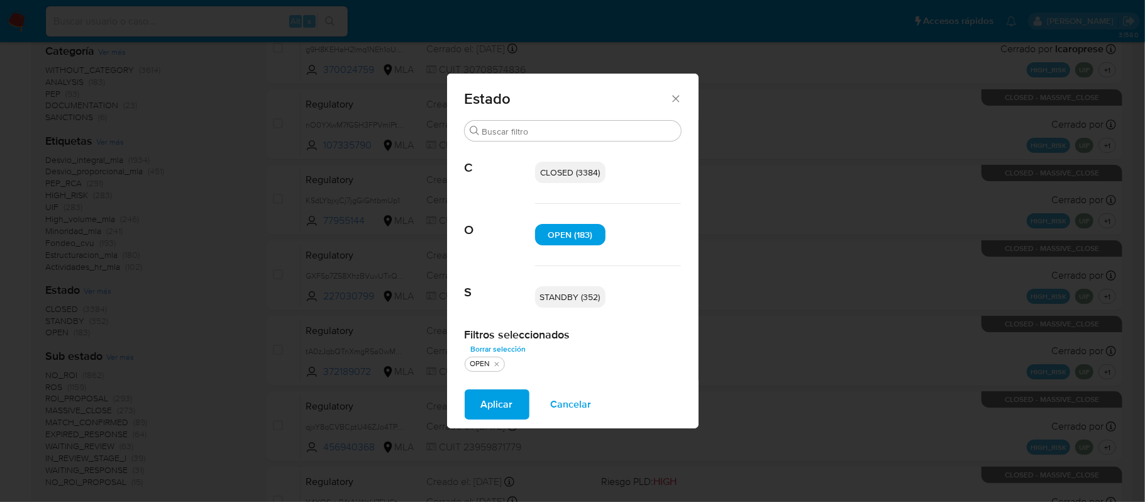
click at [572, 298] on span "STANDBY (352)" at bounding box center [570, 296] width 60 height 13
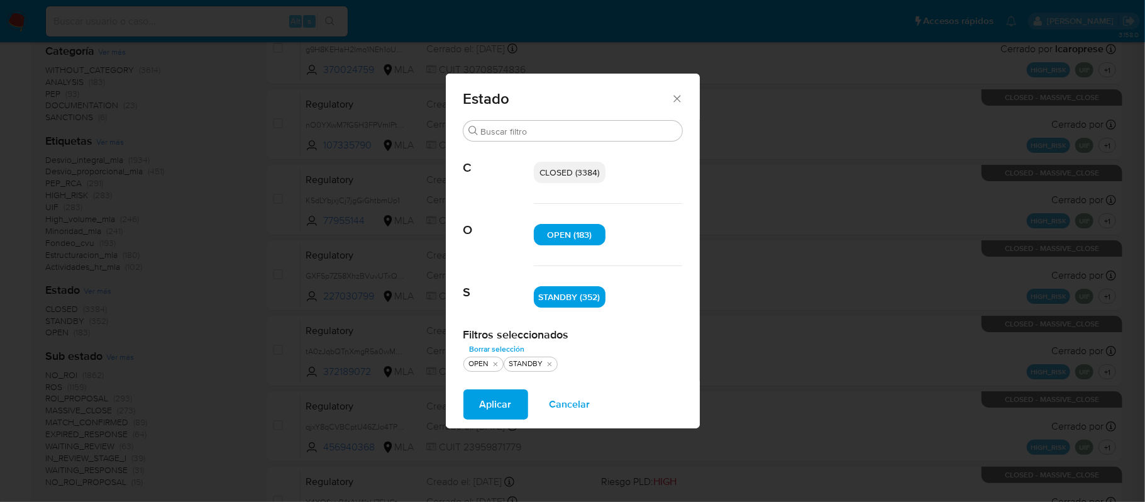
click at [491, 416] on span "Aplicar" at bounding box center [496, 404] width 32 height 28
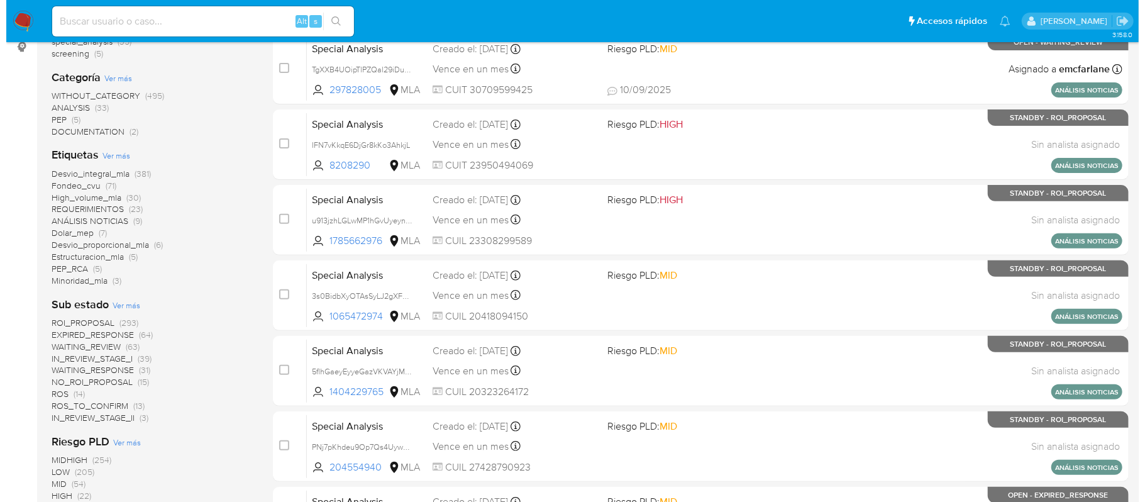
scroll to position [251, 0]
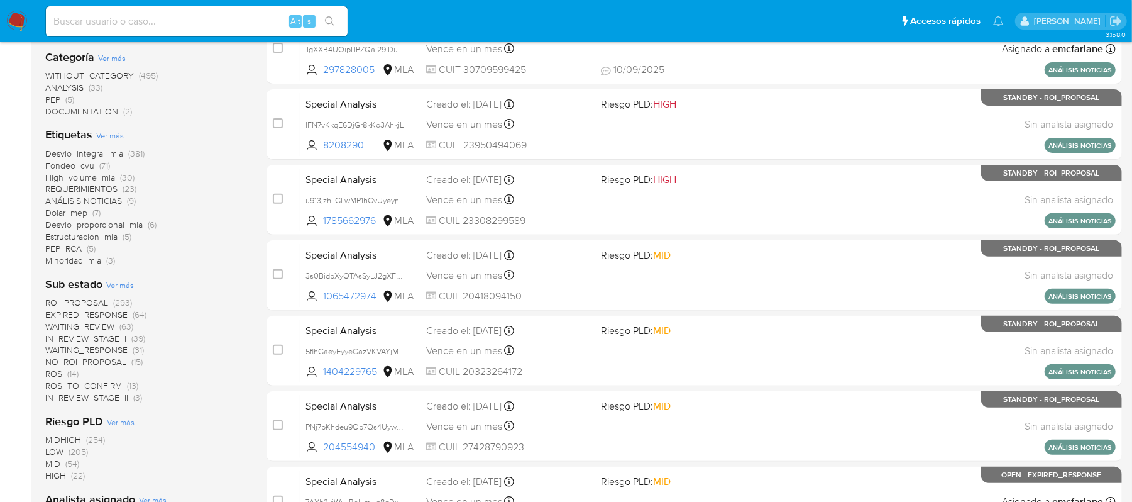
click at [114, 133] on span "Ver más" at bounding box center [110, 134] width 28 height 11
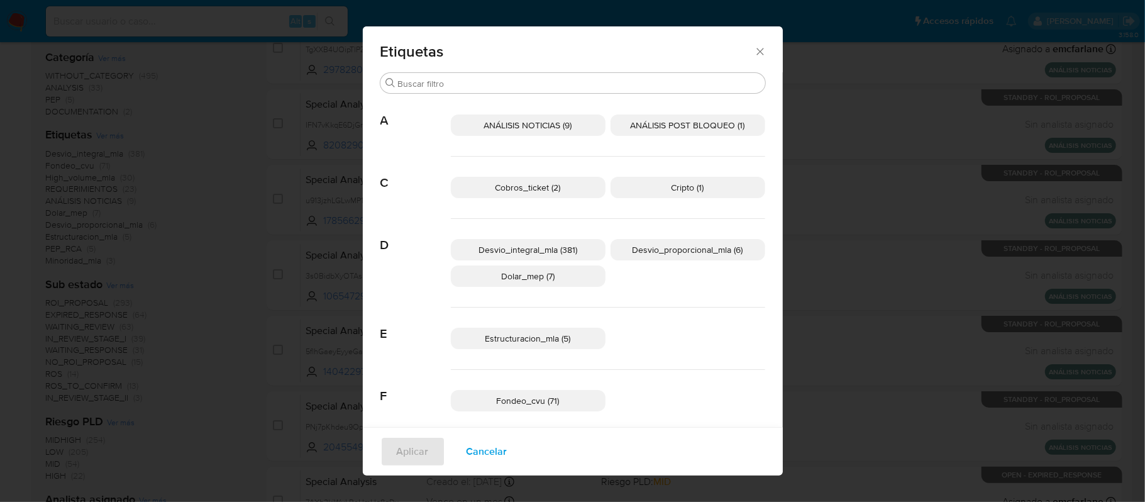
click at [549, 184] on span "Cobros_ticket (2)" at bounding box center [527, 187] width 65 height 13
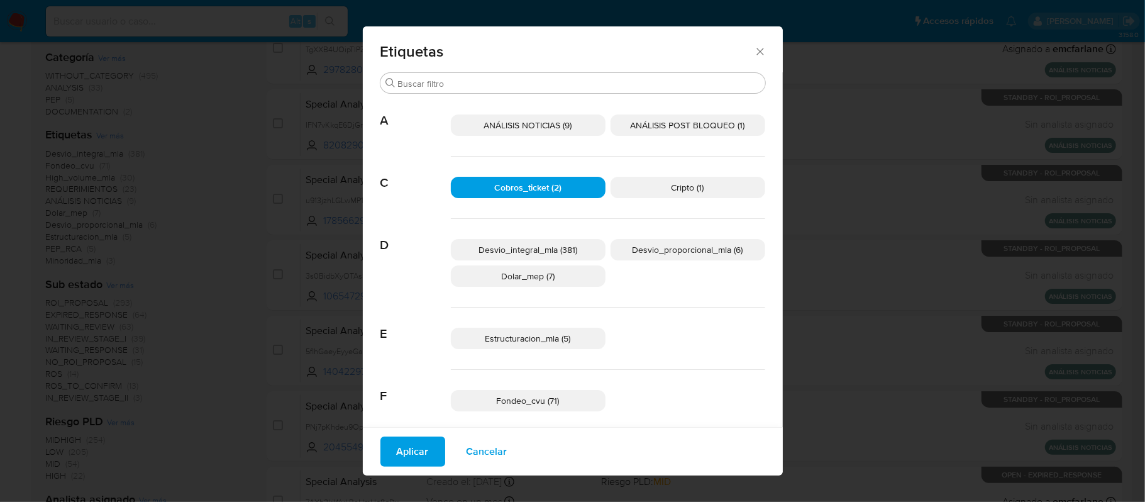
click at [556, 337] on span "Estructuracion_mla (5)" at bounding box center [527, 338] width 85 height 13
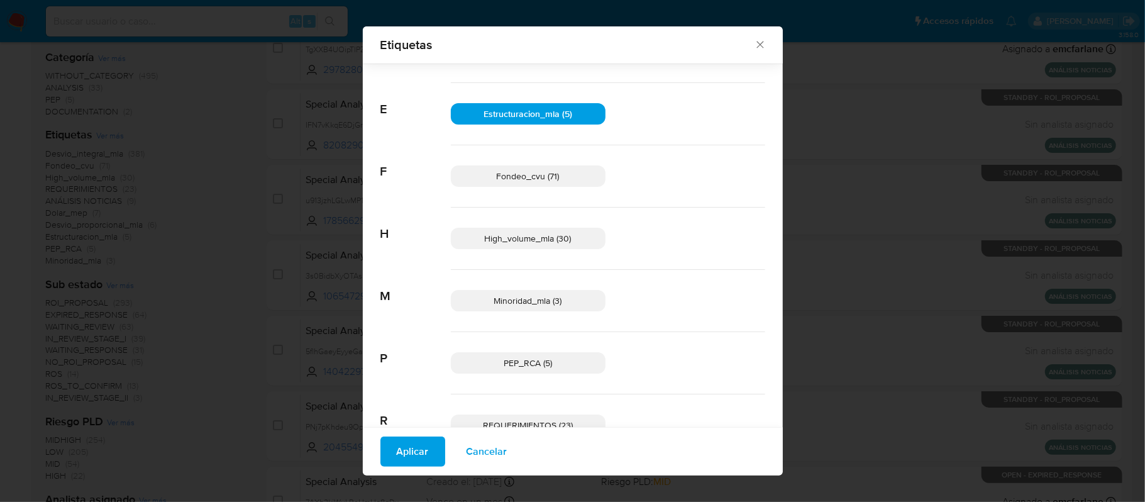
scroll to position [242, 0]
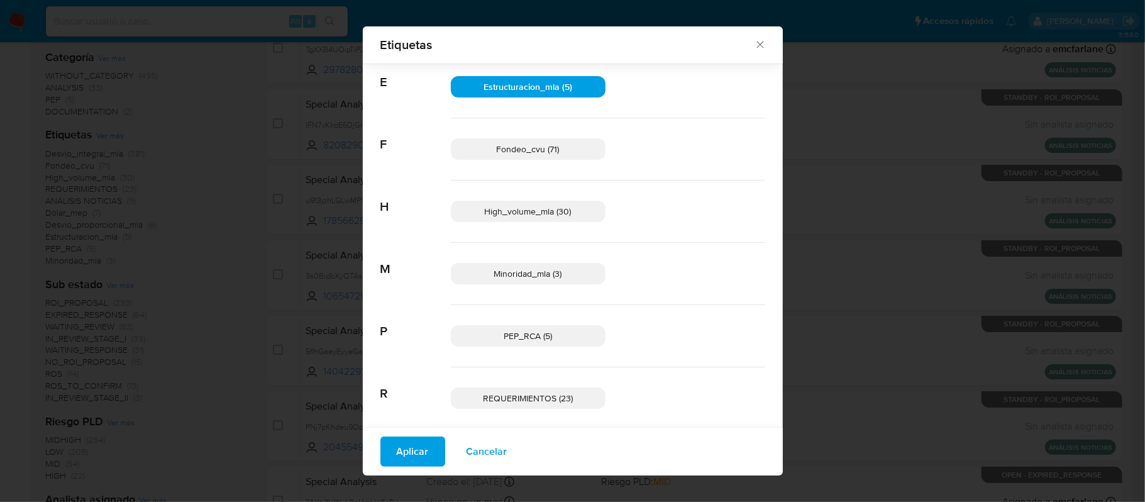
click at [570, 275] on p "Minoridad_mla (3)" at bounding box center [528, 273] width 155 height 21
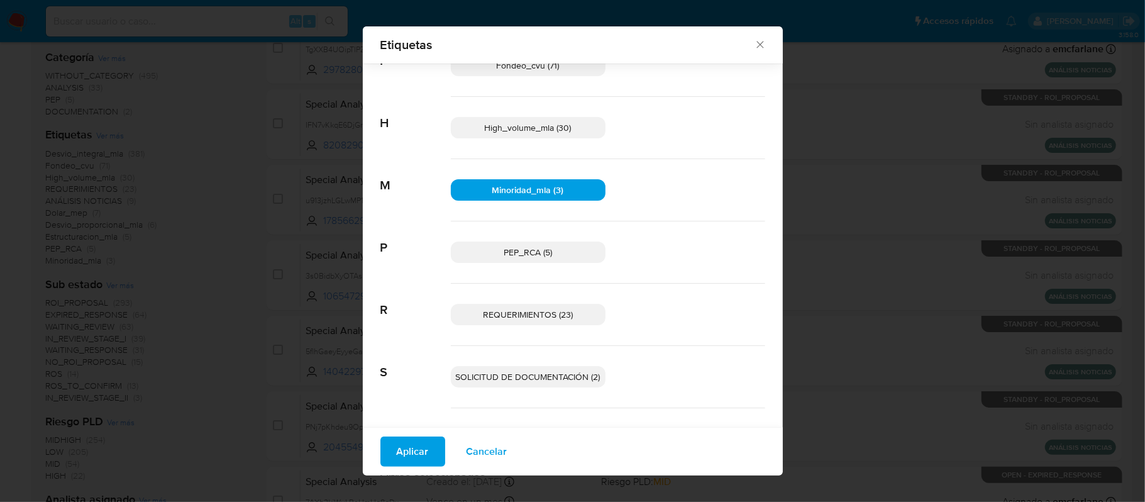
scroll to position [410, 0]
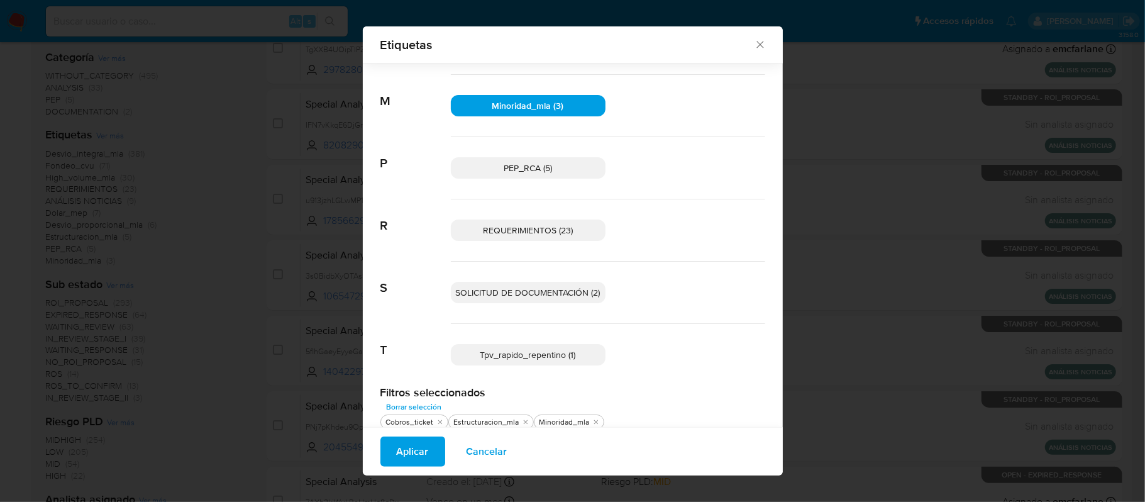
click at [566, 350] on span "Tpv_rapido_repentino (1)" at bounding box center [528, 354] width 96 height 13
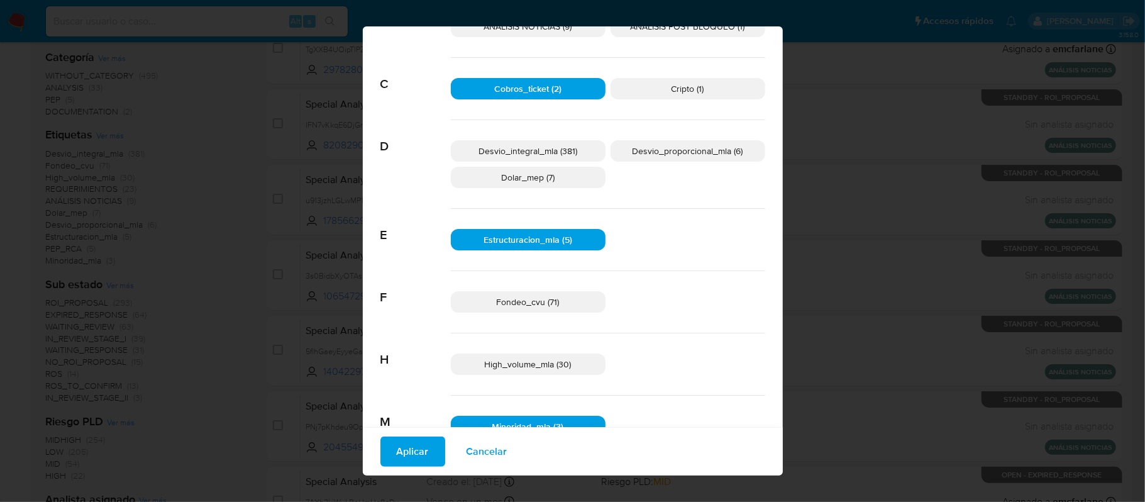
scroll to position [3, 0]
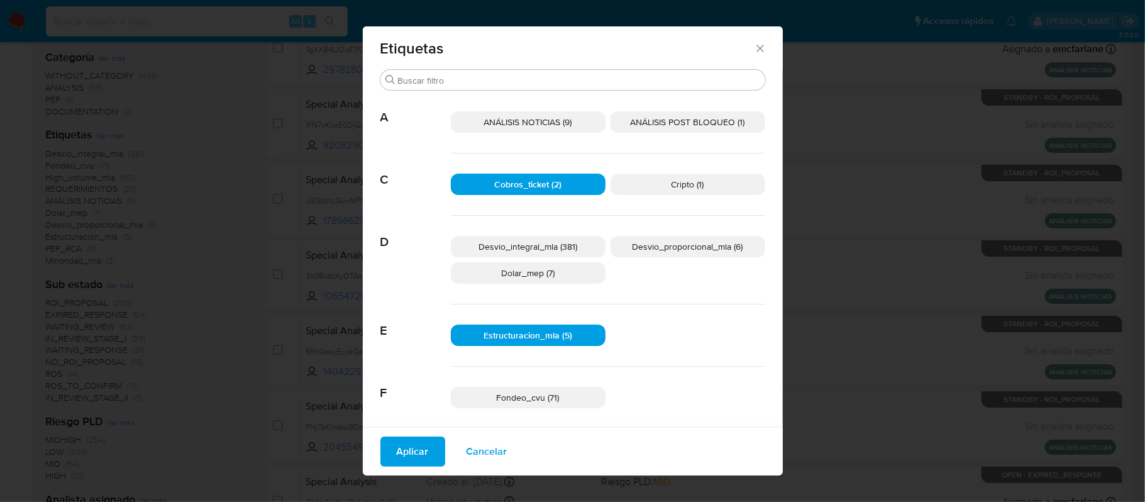
click at [663, 248] on span "Desvio_proporcional_mla (6)" at bounding box center [687, 246] width 111 height 13
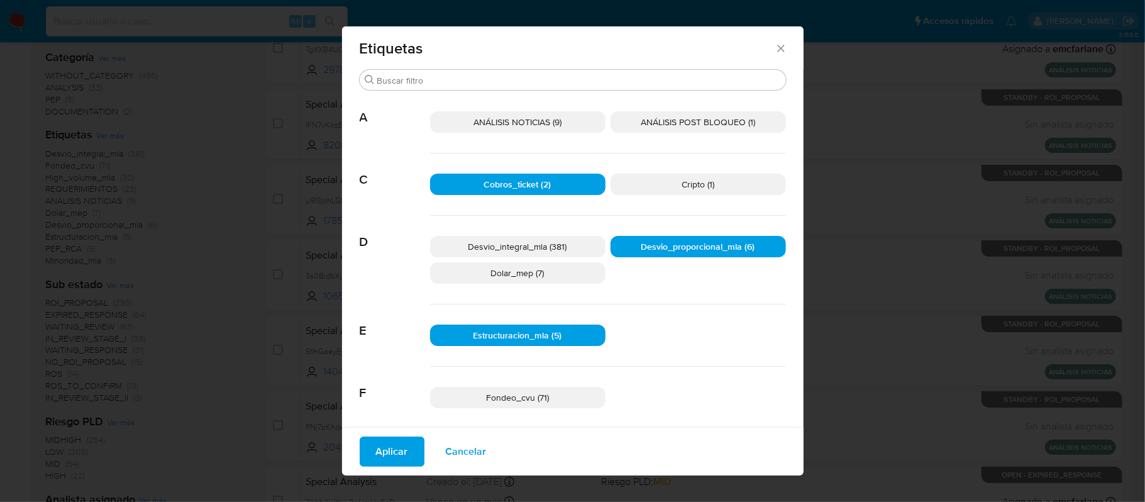
click at [392, 449] on span "Aplicar" at bounding box center [392, 452] width 32 height 28
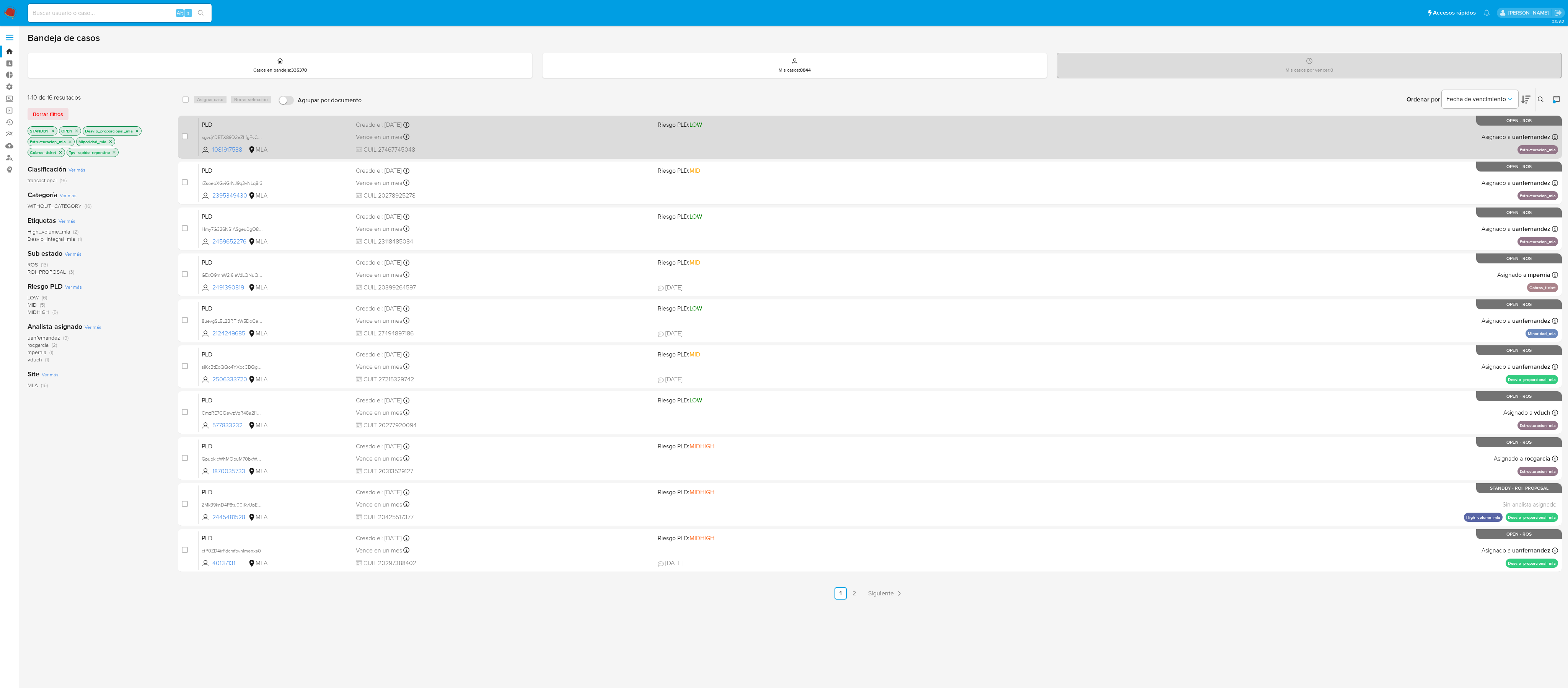
click at [696, 150] on div "PLD xgvqYDETX89D2eZhfgFvCchB 1081917538 MLA Riesgo PLD: LOW Creado el: 12/07/20…" at bounding box center [878, 136] width 1359 height 38
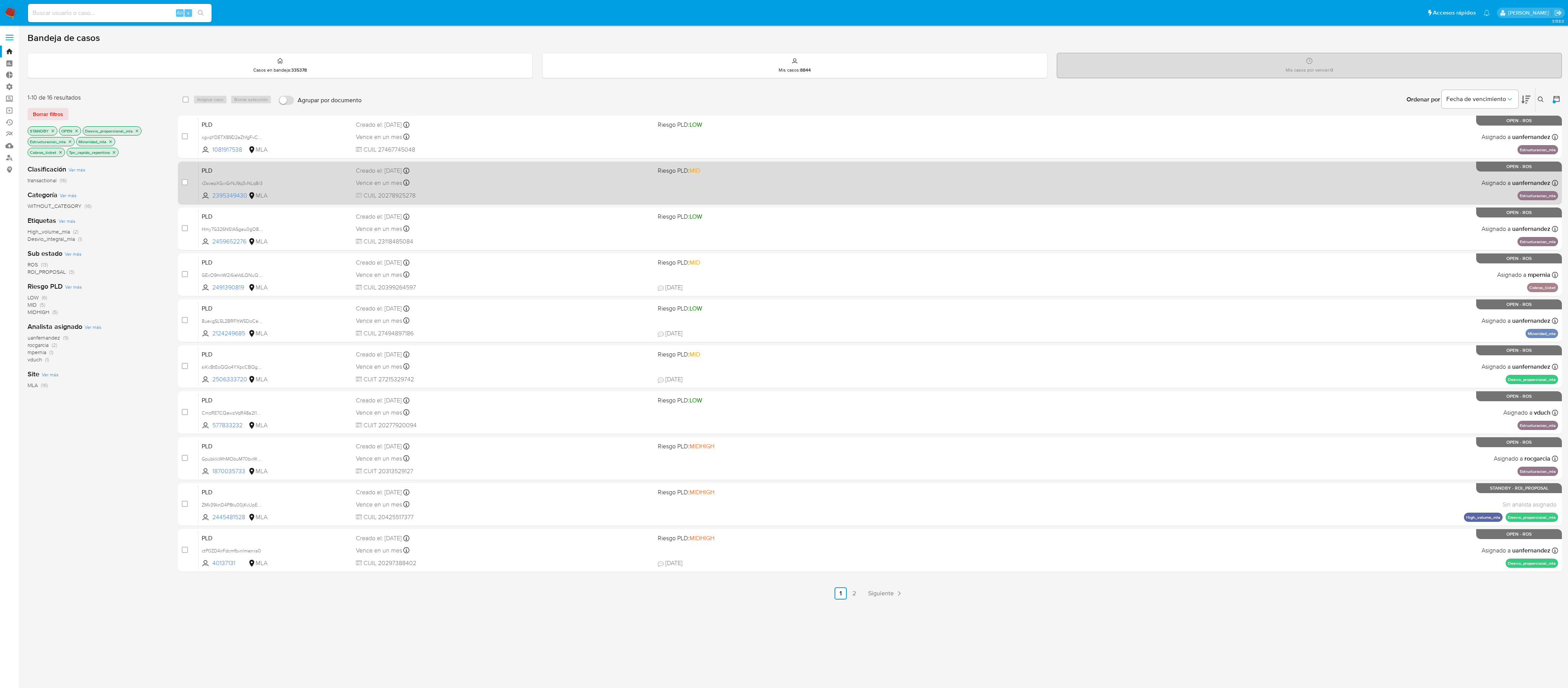
click at [696, 184] on div "PLD rZsoepXGviGrNJ9q3vNLq8r3 2395349430 MLA Riesgo PLD: MID Creado el: 12/07/20…" at bounding box center [878, 182] width 1359 height 38
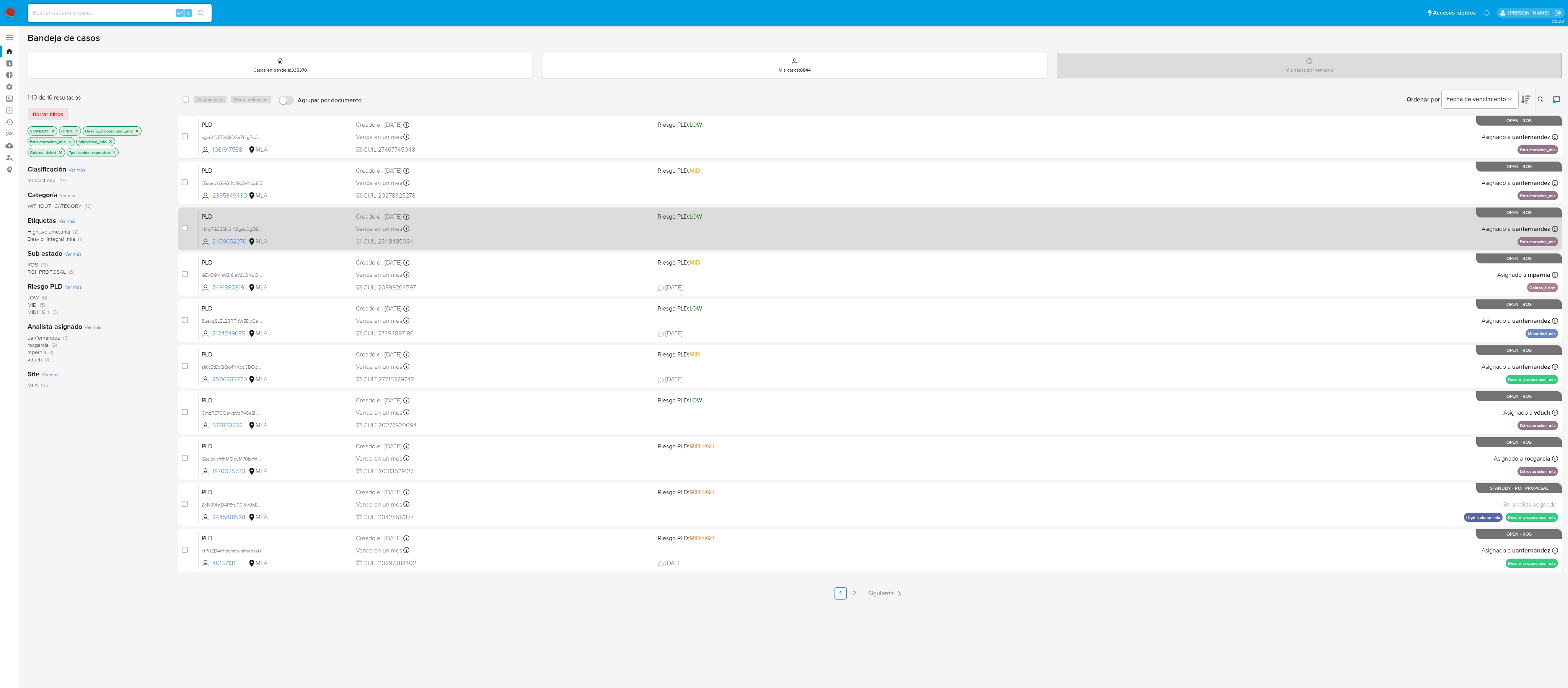
click at [696, 228] on div "PLD Hmy7G326NS1ASgeu0gO8idCi 2459652276 MLA Riesgo PLD: LOW Creado el: 12/07/20…" at bounding box center [878, 228] width 1359 height 38
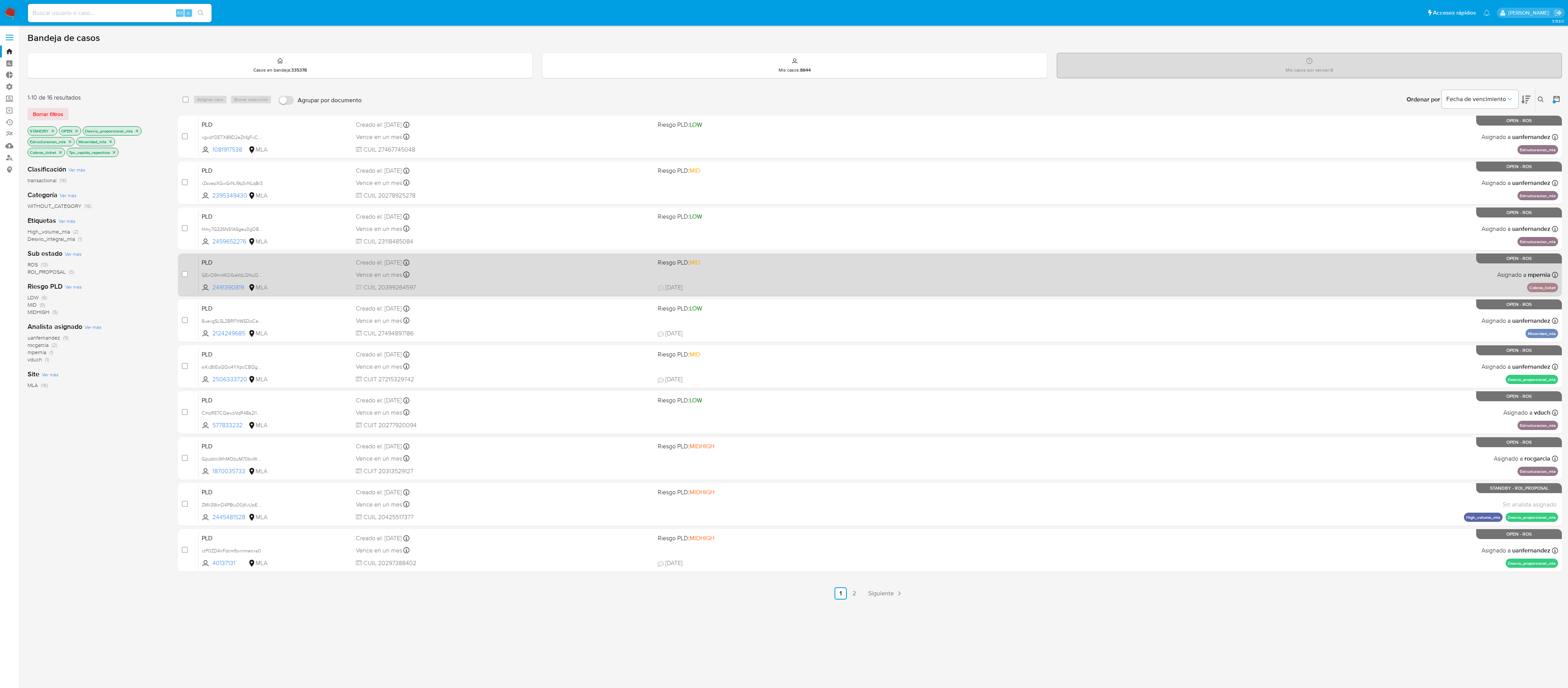
click at [696, 275] on div "PLD GExO9mnW2i6ieVdLQNuQynTD 2491390819 MLA Riesgo PLD: MID Creado el: 12/07/20…" at bounding box center [878, 274] width 1359 height 38
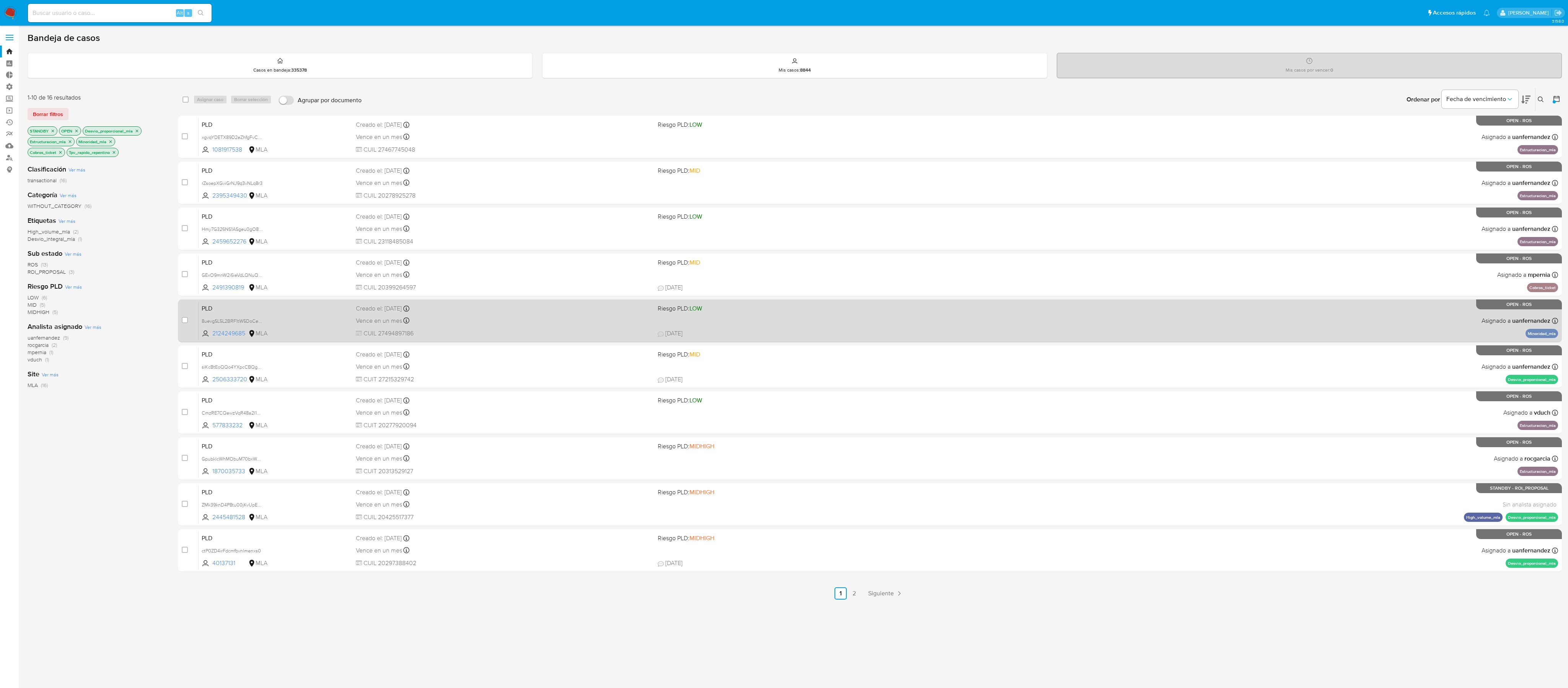
click at [696, 305] on span "Riesgo PLD: LOW" at bounding box center [806, 307] width 296 height 10
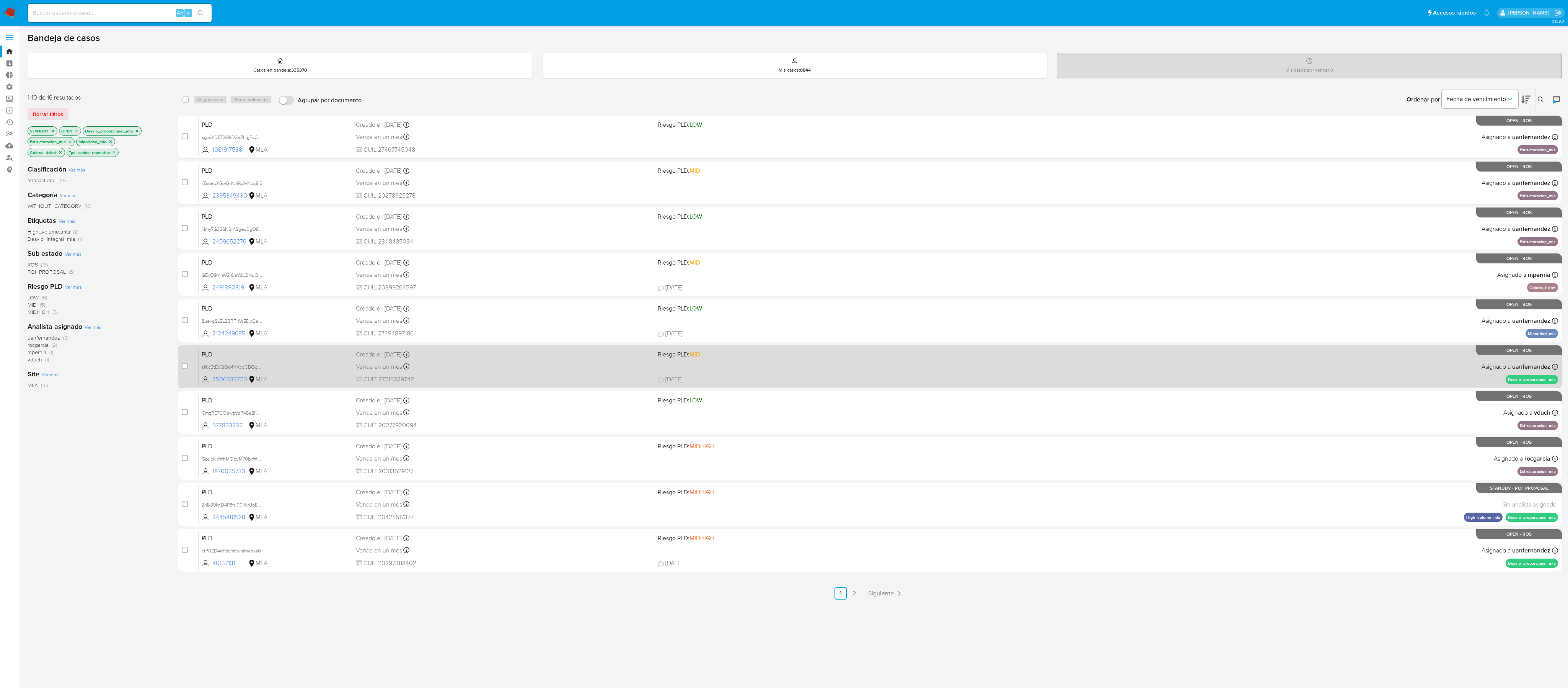
click at [696, 305] on div "PLD siKcBtEoQQo4YXpcCBQg4NVf 2506333720 MLA Riesgo PLD: MID Creado el: 12/07/20…" at bounding box center [878, 366] width 1359 height 38
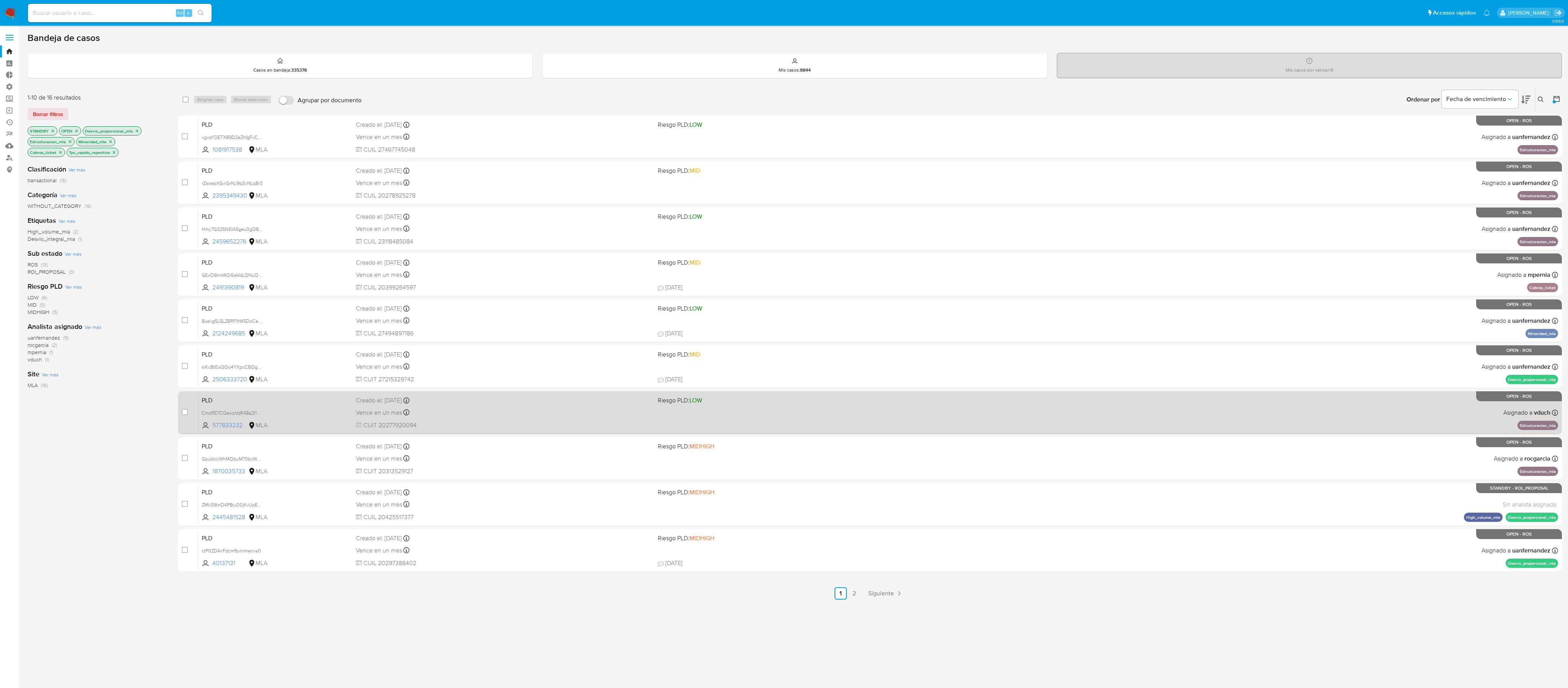
click at [696, 305] on div "PLD CmzRE7CQewzVqR48a2I1oGQQ 577833232 MLA Riesgo PLD: LOW Creado el: 12/07/202…" at bounding box center [878, 412] width 1359 height 38
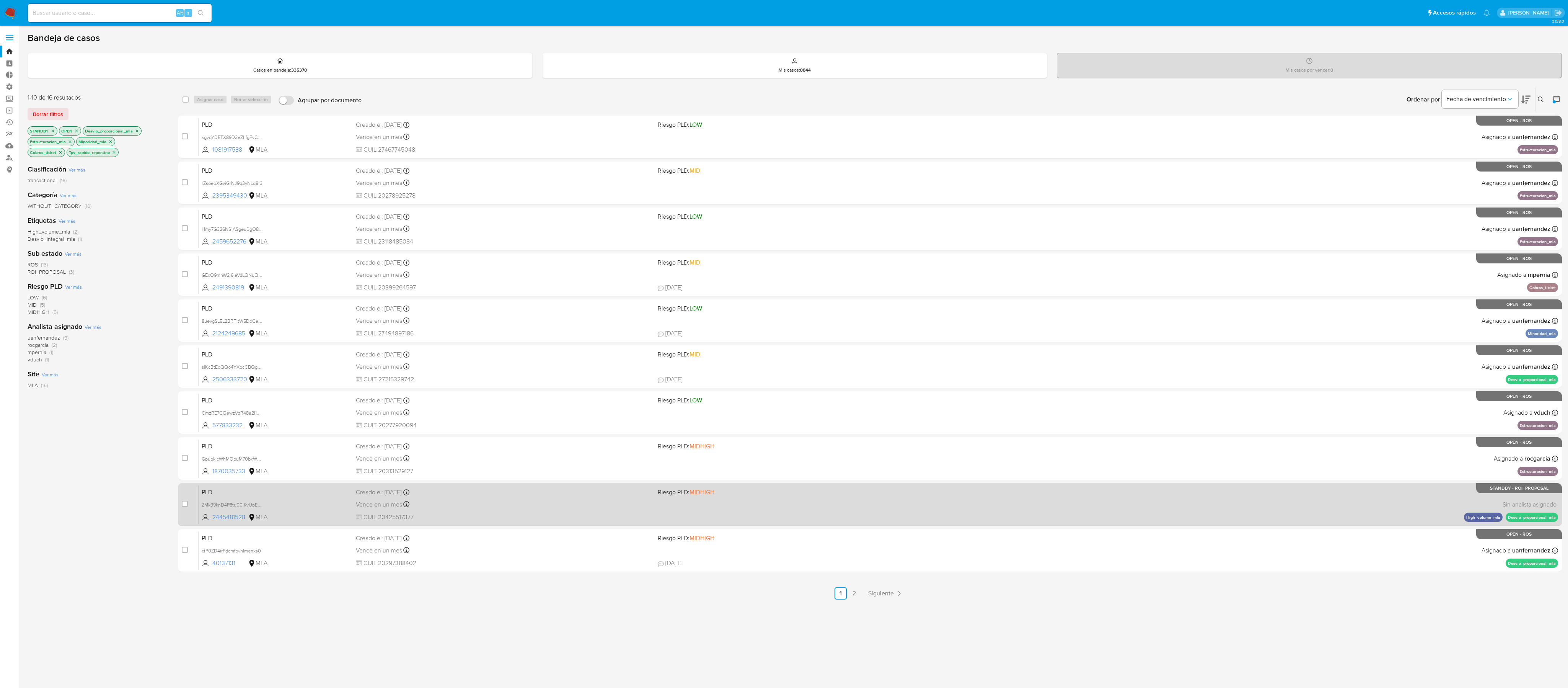
click at [696, 305] on span "Riesgo PLD: MIDHIGH" at bounding box center [806, 446] width 296 height 10
click at [696, 305] on div "PLD ZMk39knD4P8tu00jKvUpEHgc 2445481528 MLA Riesgo PLD: MIDHIGH Creado el: 12/0…" at bounding box center [878, 504] width 1359 height 38
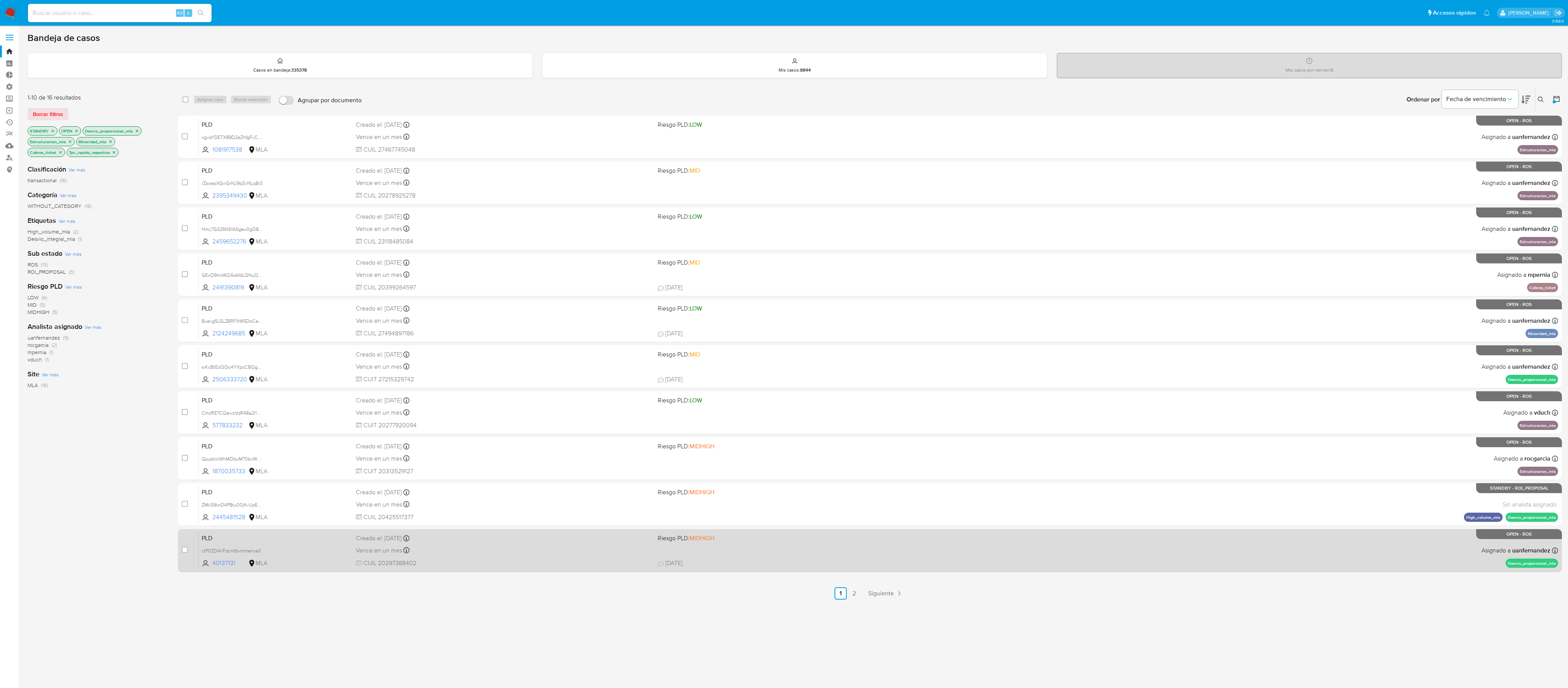
click at [696, 305] on span "Riesgo PLD: MIDHIGH" at bounding box center [806, 537] width 296 height 10
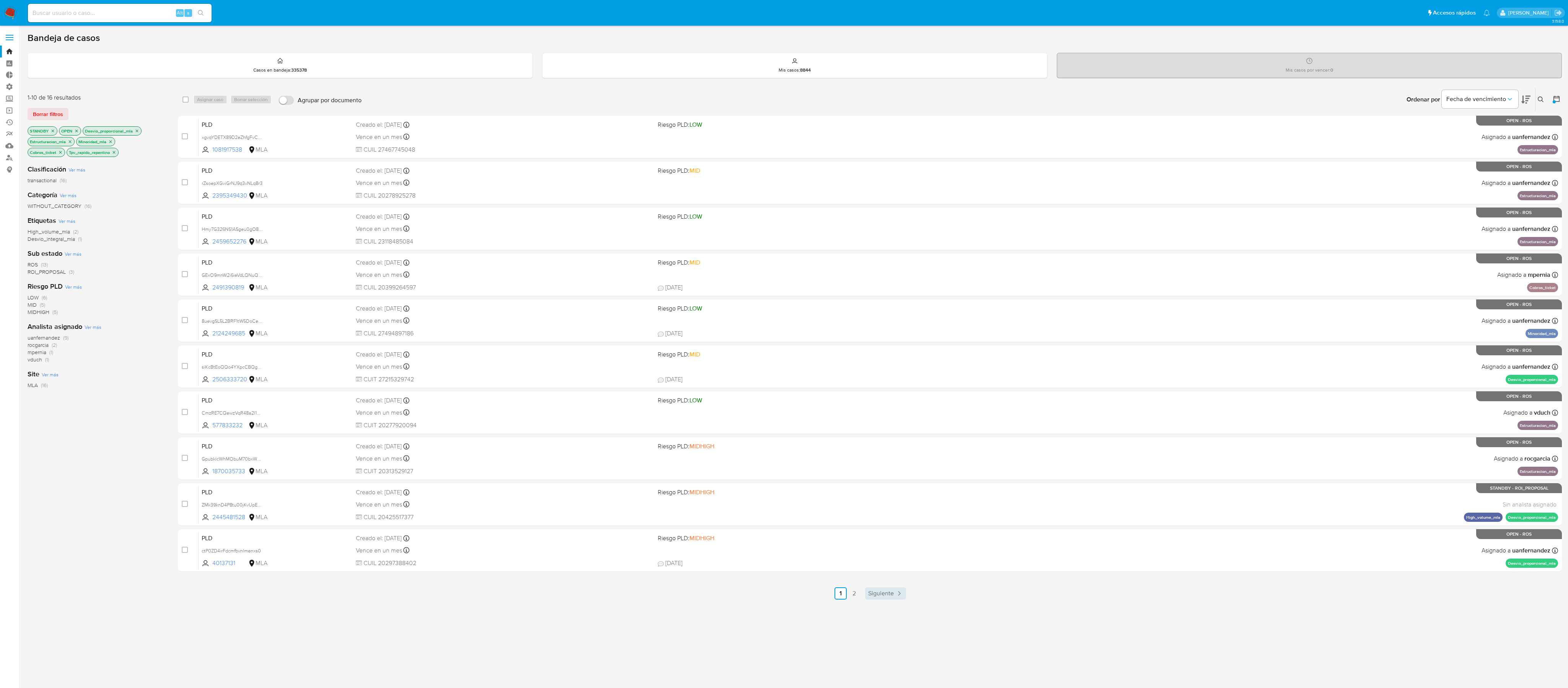
click at [696, 305] on link "Siguiente" at bounding box center [885, 593] width 41 height 12
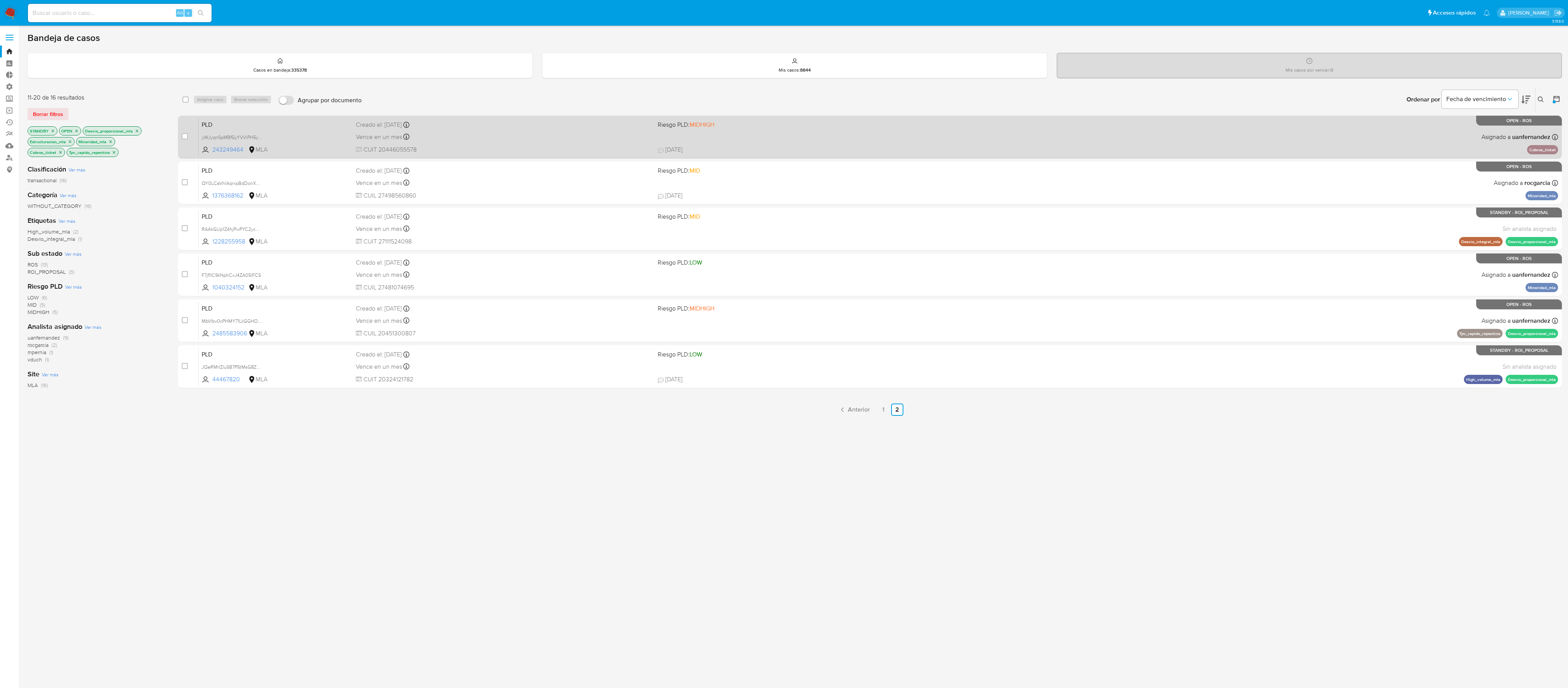
click at [696, 136] on div "PLD yWJyqnSpMBfGyYVViPH5yDAG 243249464 MLA Riesgo PLD: MIDHIGH Creado el: 12/07…" at bounding box center [878, 136] width 1359 height 38
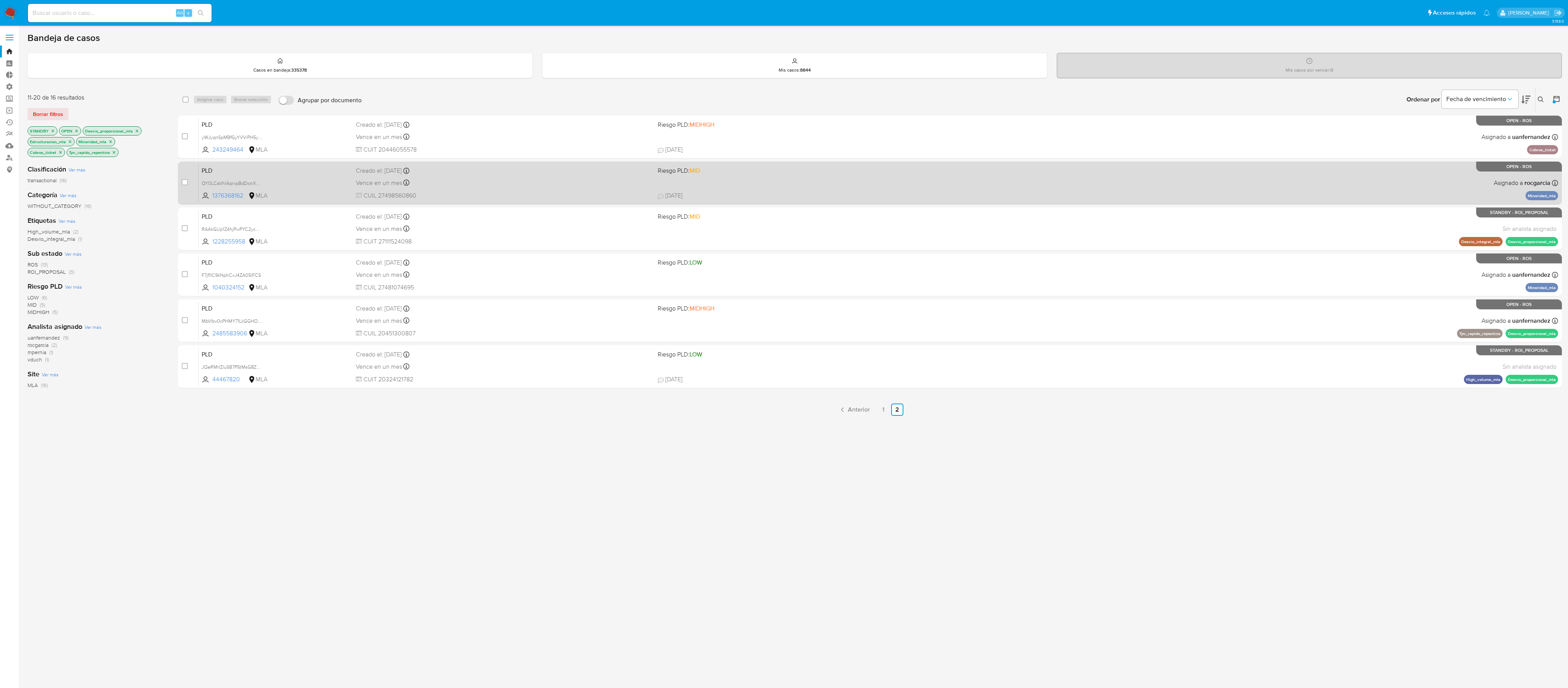
click at [696, 185] on div "PLD QY0LCaVhlAqrxpBdDonXQqGP 1376368162 MLA Riesgo PLD: MID Creado el: 12/07/20…" at bounding box center [878, 182] width 1359 height 38
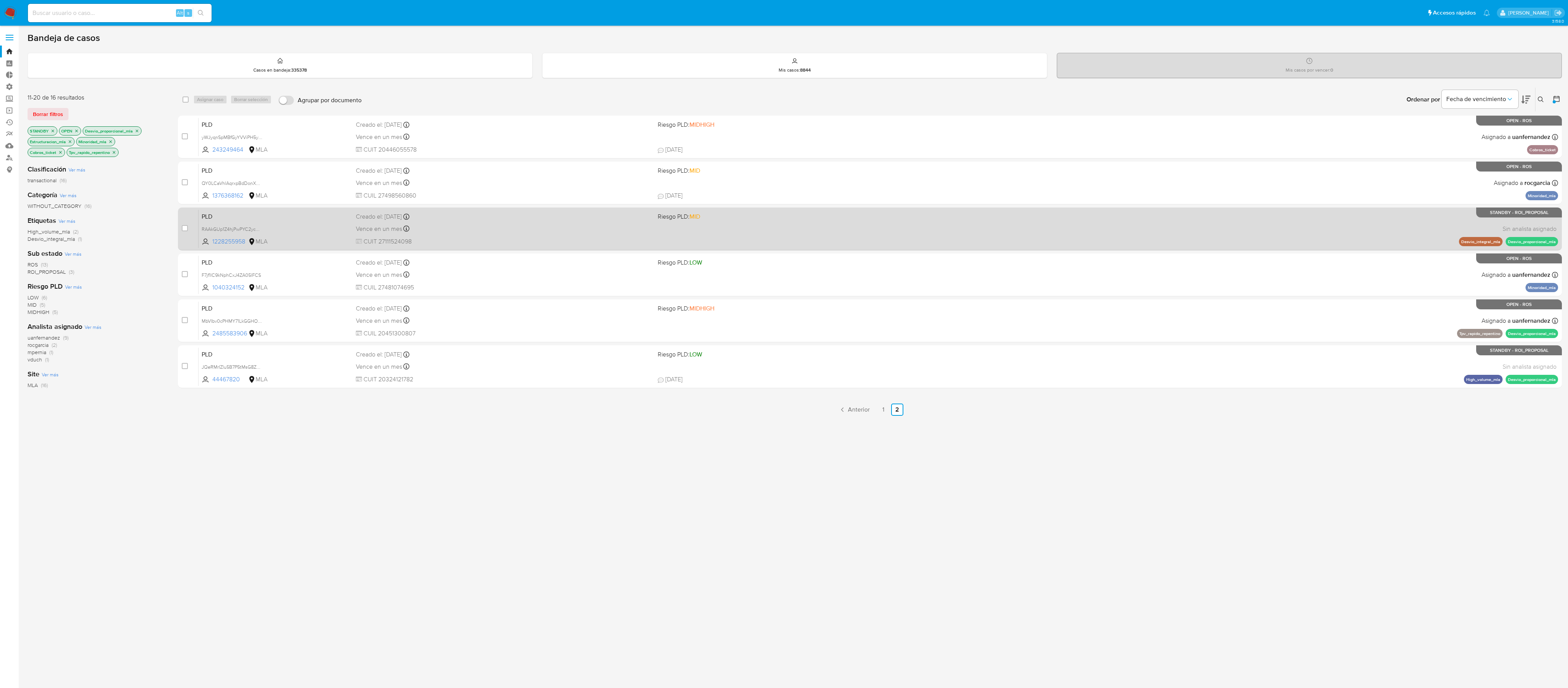
click at [696, 224] on div "PLD RAAkGUp1Z4hjPwPYC2ycWEok 1228255958 MLA Riesgo PLD: MID Creado el: 12/07/20…" at bounding box center [878, 228] width 1359 height 38
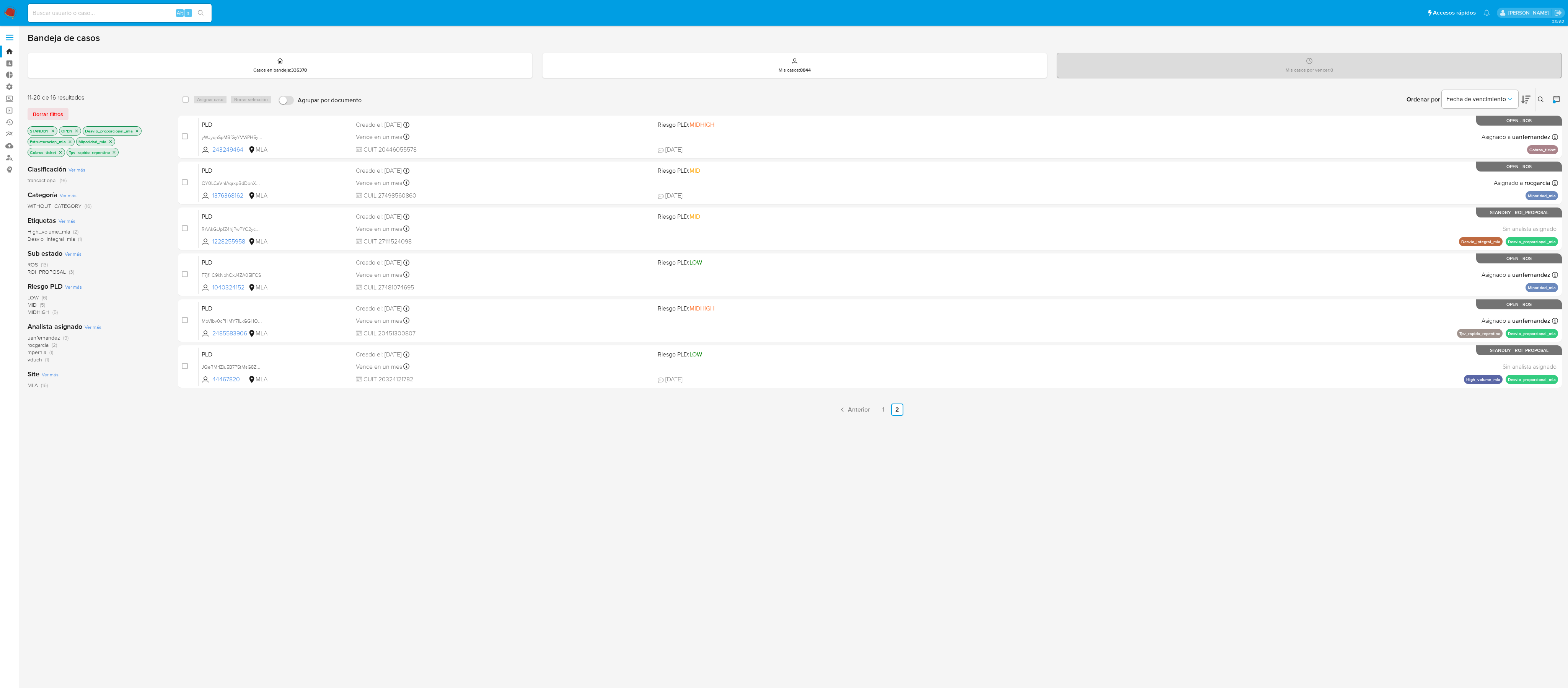
click at [696, 276] on div "PLD F7jf1IC9kNphCxJ4ZA05lFCS 1040324152 MLA Riesgo PLD: LOW Creado el: 12/07/20…" at bounding box center [878, 274] width 1359 height 38
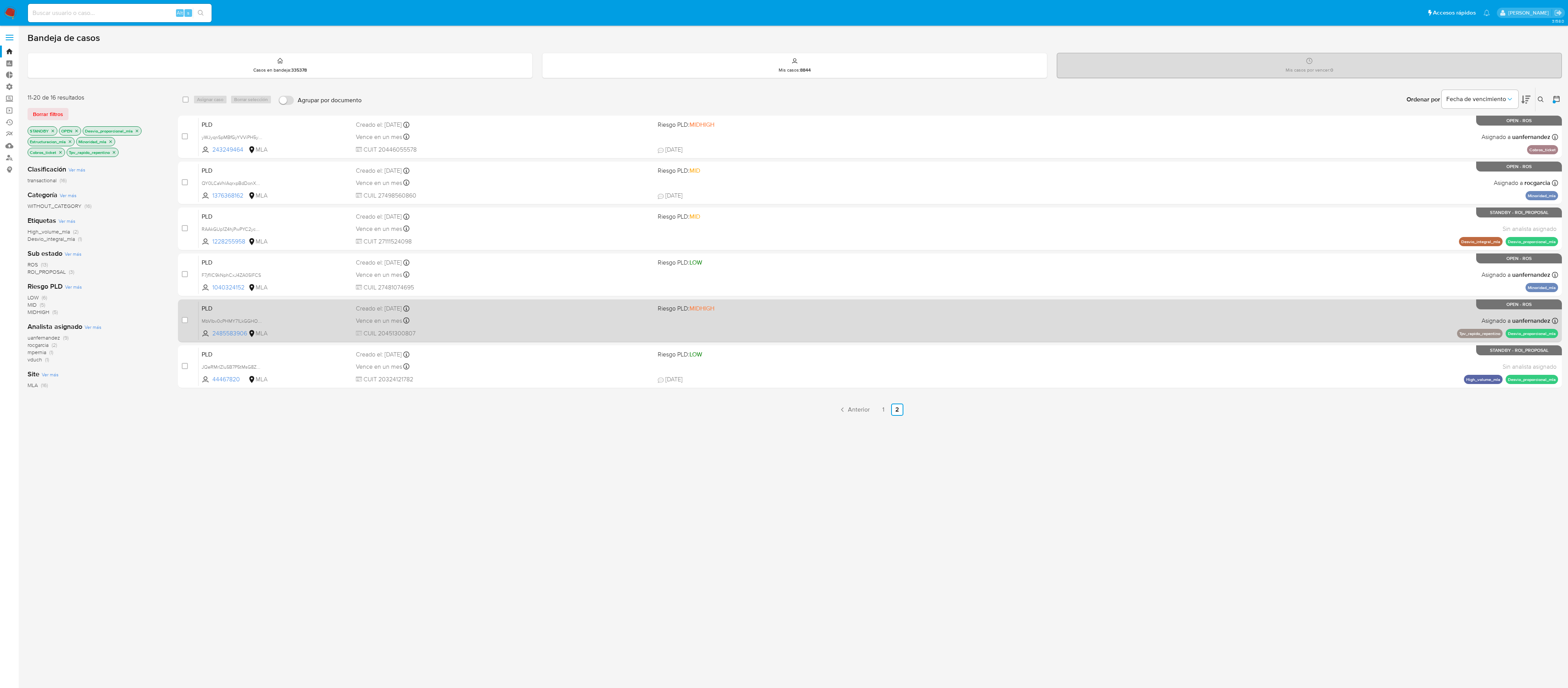
click at [696, 305] on span "Riesgo PLD: MIDHIGH" at bounding box center [806, 307] width 296 height 10
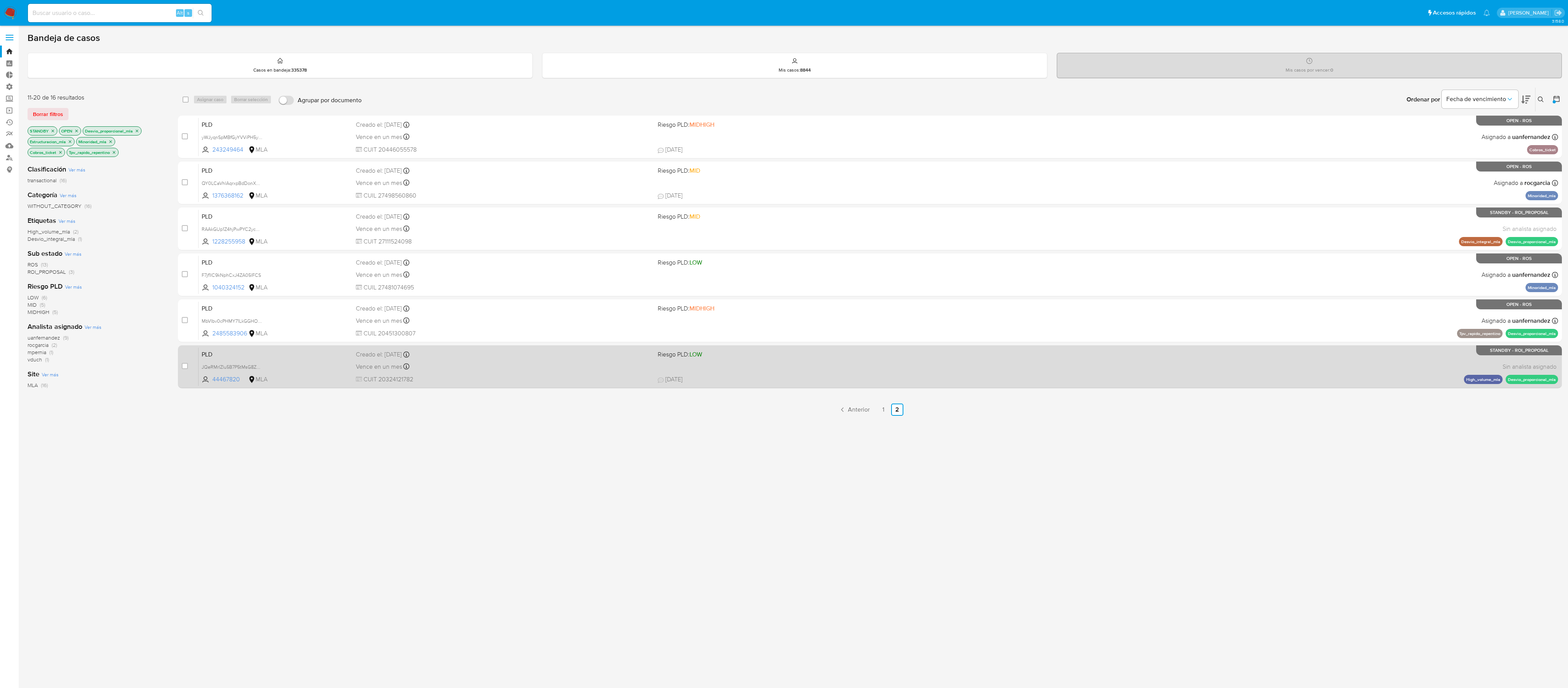
click at [696, 305] on div "PLD JQeRMrIZlu5B7P5tMsG8ZMML 44467820 MLA Riesgo PLD: LOW Creado el: 12/07/2025…" at bounding box center [878, 366] width 1359 height 38
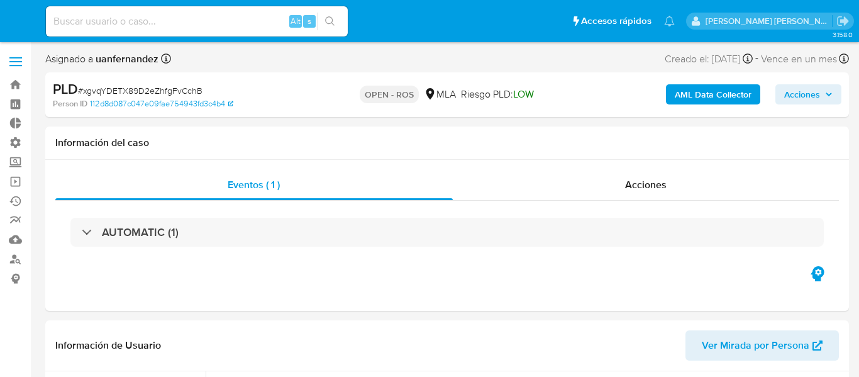
select select "10"
click at [625, 185] on span "Acciones" at bounding box center [645, 184] width 41 height 14
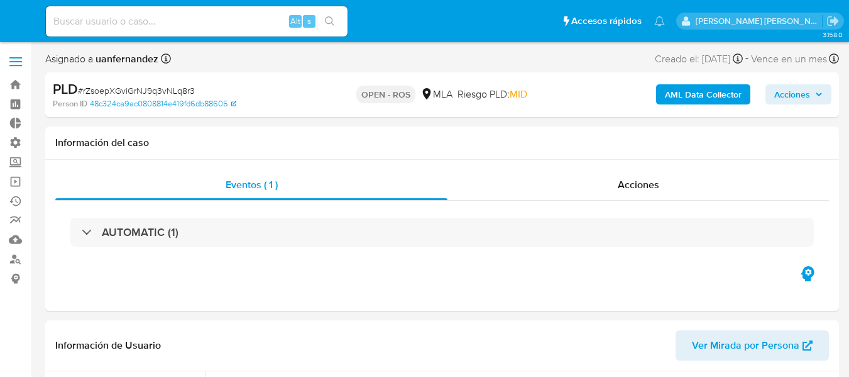
select select "10"
click at [623, 202] on div "AUTOMATIC (1)" at bounding box center [442, 232] width 774 height 63
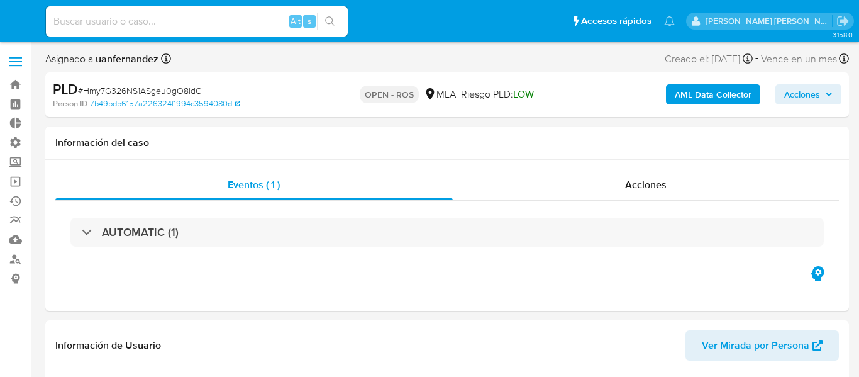
select select "10"
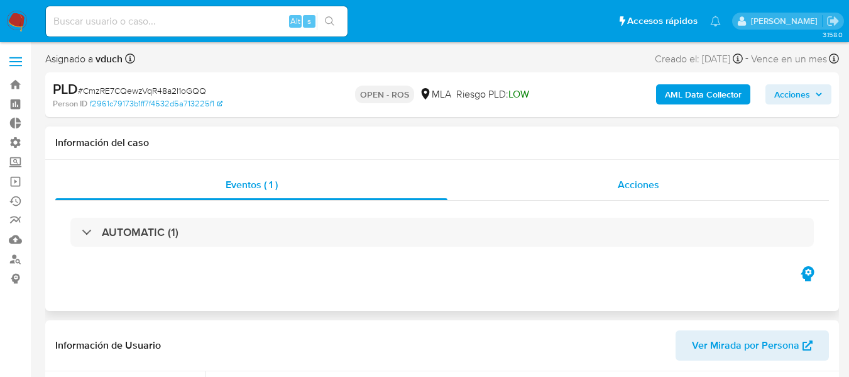
click at [575, 191] on div "Acciones" at bounding box center [639, 185] width 382 height 30
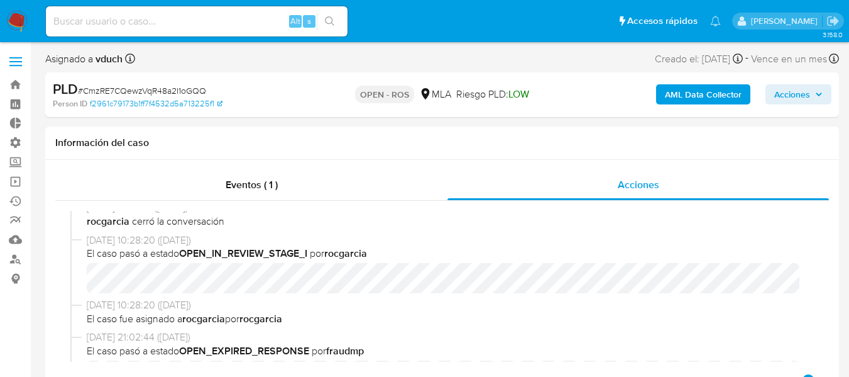
scroll to position [817, 0]
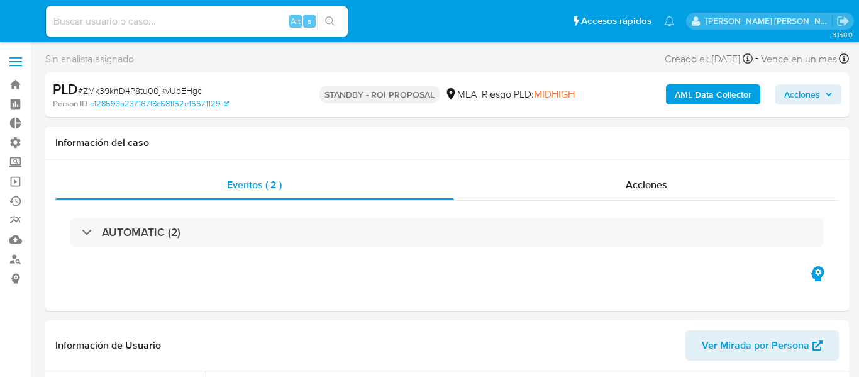
select select "10"
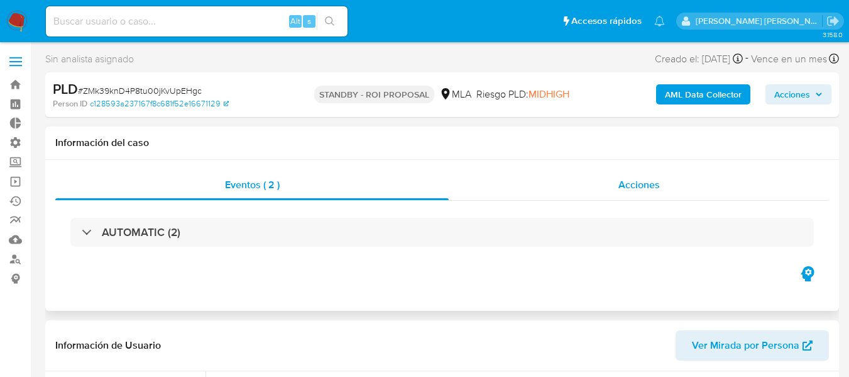
click at [601, 193] on div "Acciones" at bounding box center [639, 185] width 380 height 30
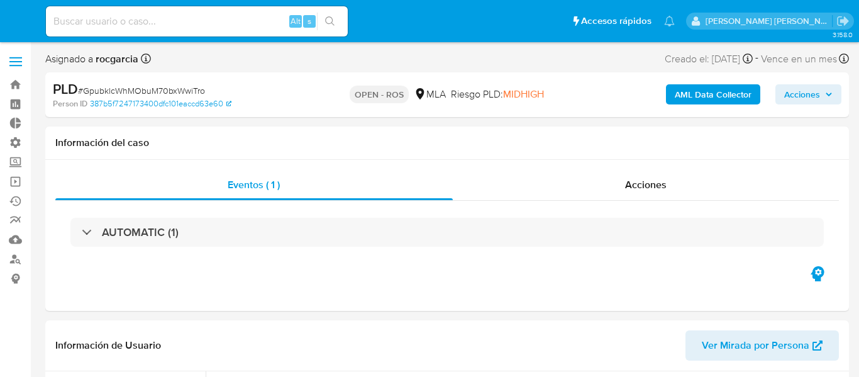
select select "10"
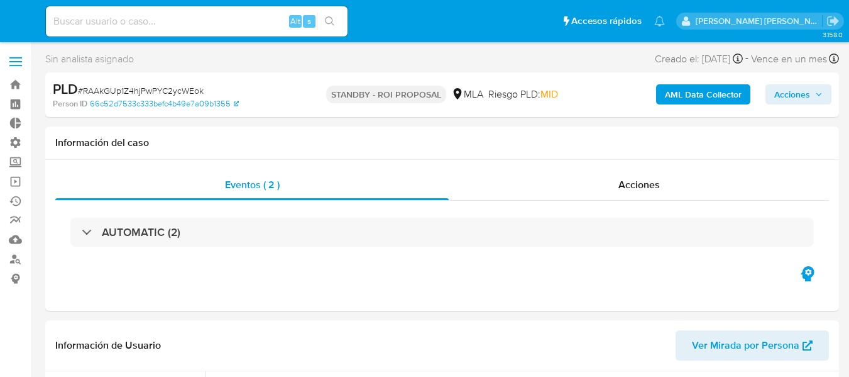
select select "10"
click at [554, 178] on div "Acciones" at bounding box center [639, 185] width 380 height 30
select select "10"
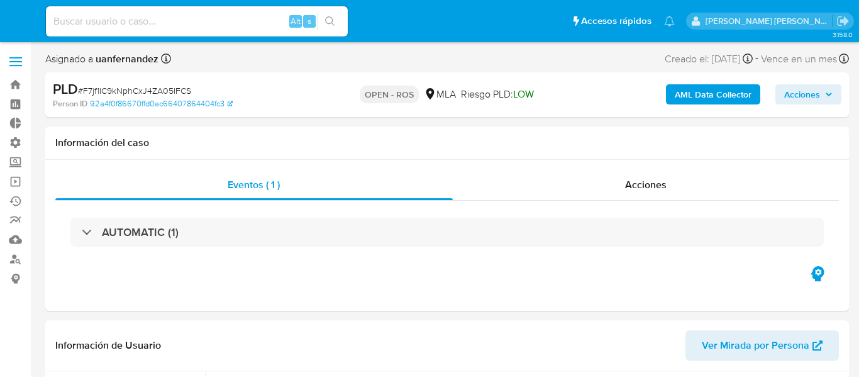
select select "10"
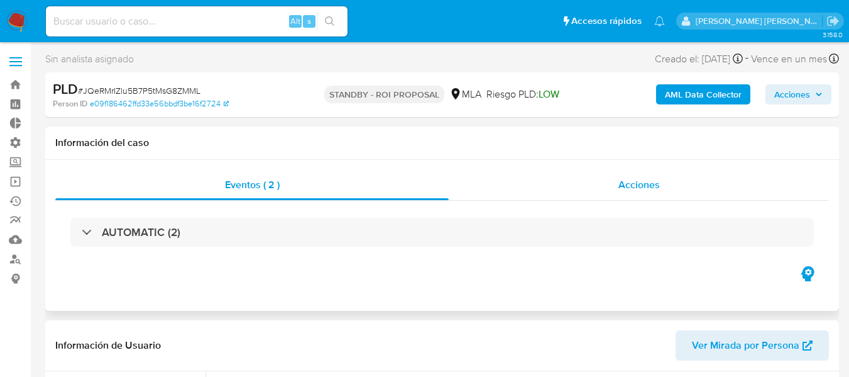
click at [599, 175] on div "Acciones" at bounding box center [639, 185] width 380 height 30
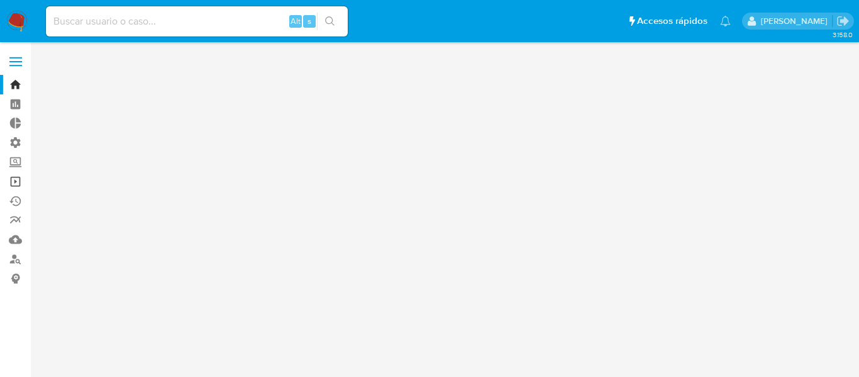
click at [8, 182] on link "Operaciones masivas" at bounding box center [75, 181] width 150 height 19
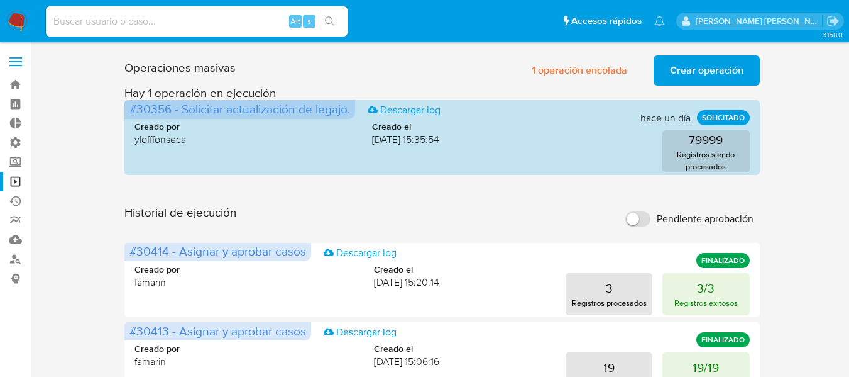
click at [482, 205] on div "Historial de ejecución Pendiente aprobación" at bounding box center [441, 219] width 635 height 28
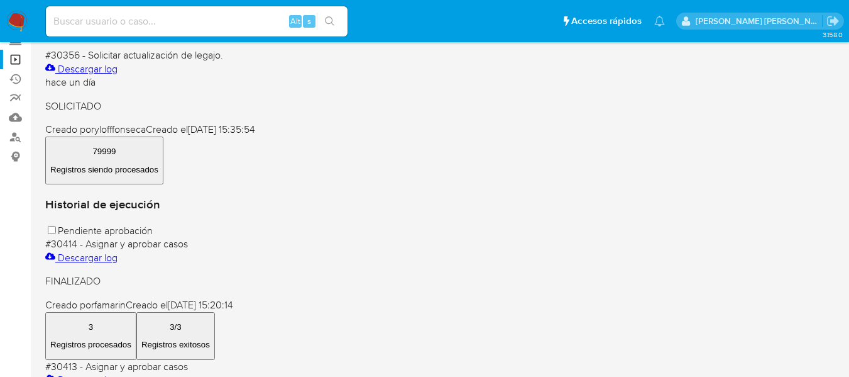
scroll to position [126, 0]
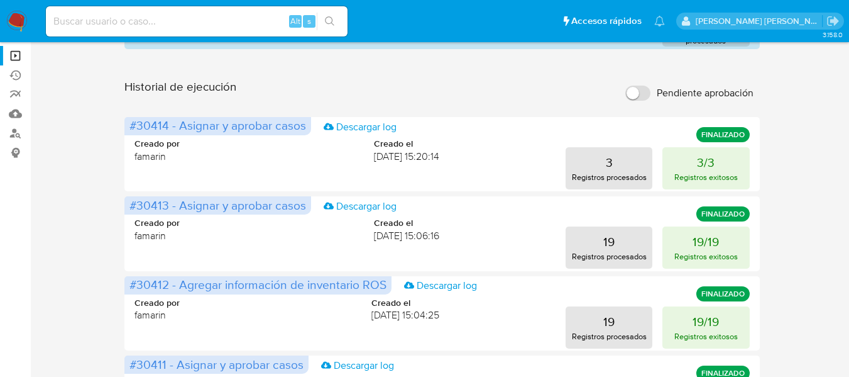
click at [16, 21] on img at bounding box center [16, 21] width 21 height 21
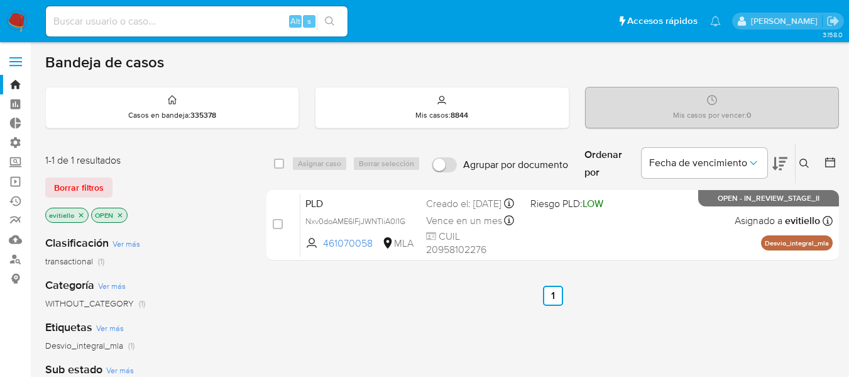
click at [87, 183] on span "Borrar filtros" at bounding box center [79, 188] width 50 height 18
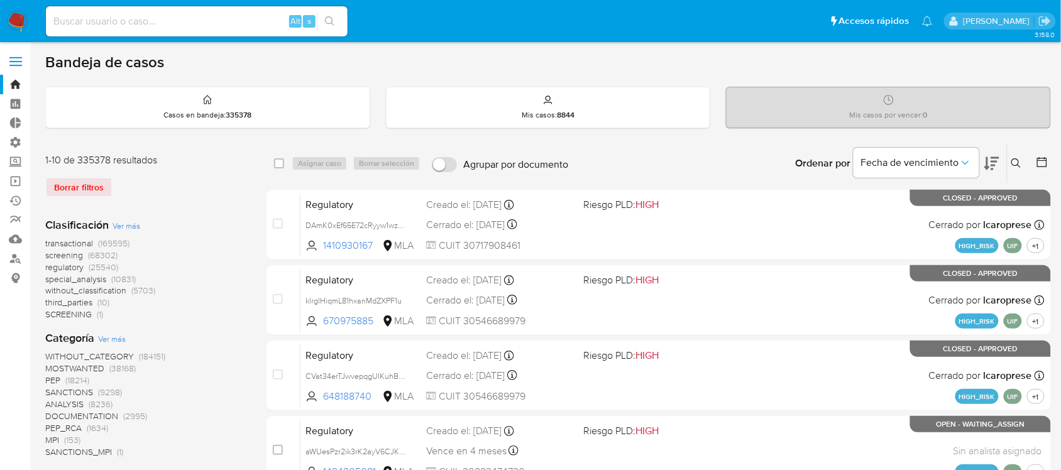
click at [858, 162] on icon at bounding box center [1042, 162] width 13 height 13
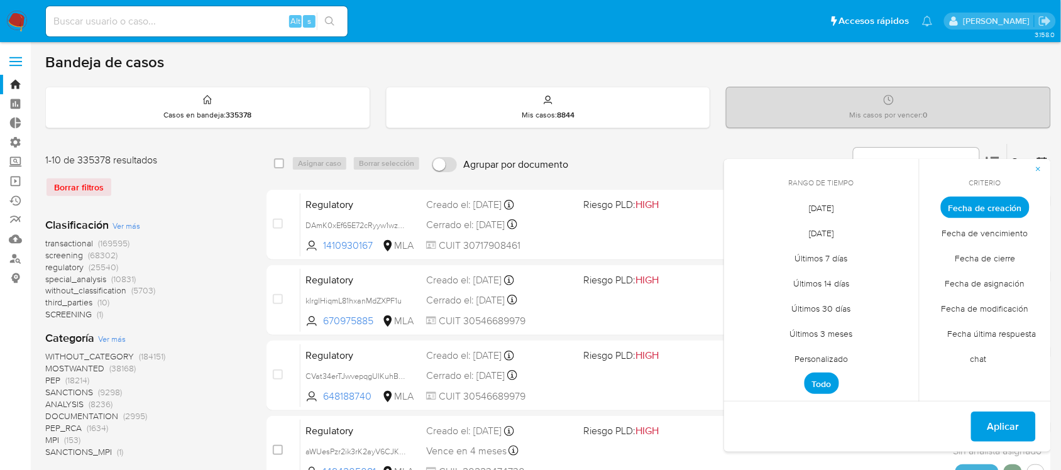
click at [830, 355] on span "Personalizado" at bounding box center [822, 359] width 80 height 26
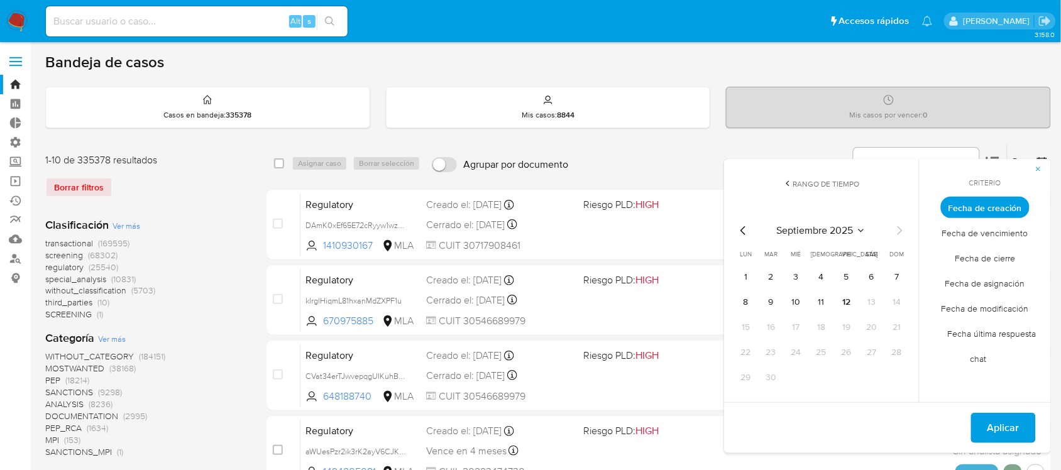
click at [740, 225] on icon "Mes anterior" at bounding box center [743, 230] width 15 height 15
click at [743, 228] on icon "Mes anterior" at bounding box center [742, 230] width 5 height 9
click at [858, 303] on button "12" at bounding box center [872, 302] width 20 height 20
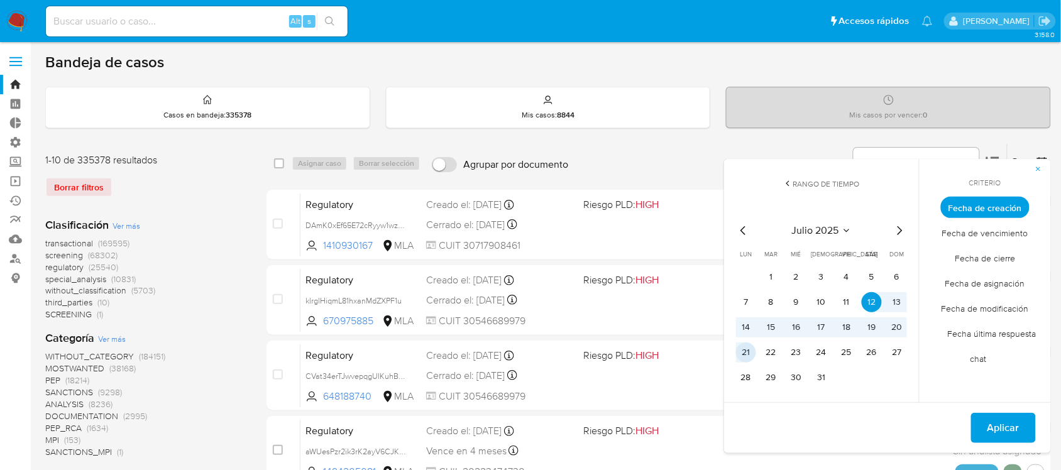
click at [753, 353] on button "21" at bounding box center [746, 353] width 20 height 20
click at [858, 376] on span "Aplicar" at bounding box center [1004, 428] width 32 height 28
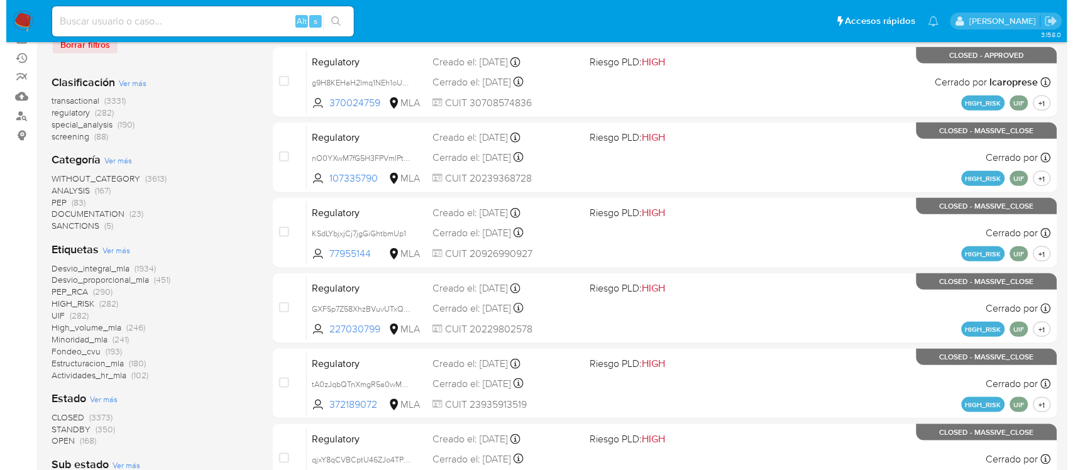
scroll to position [157, 0]
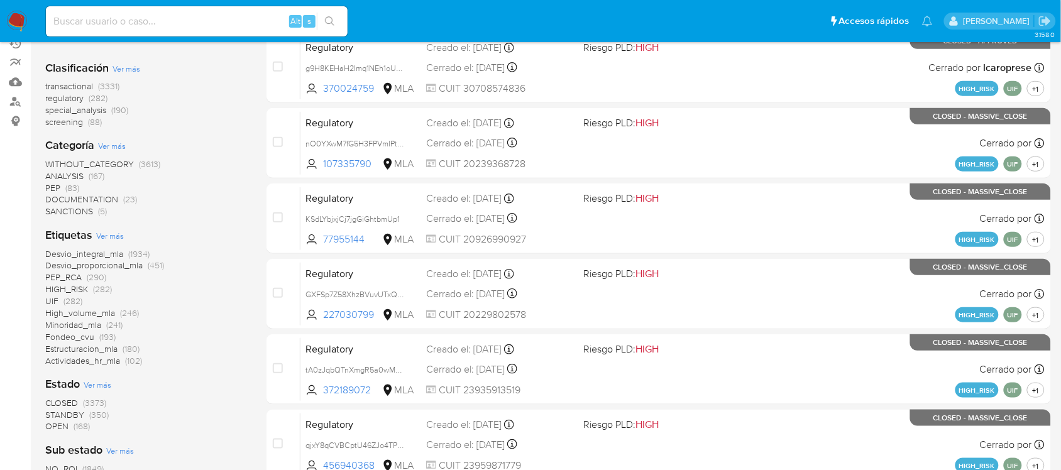
click at [99, 237] on span "Ver más" at bounding box center [110, 235] width 28 height 11
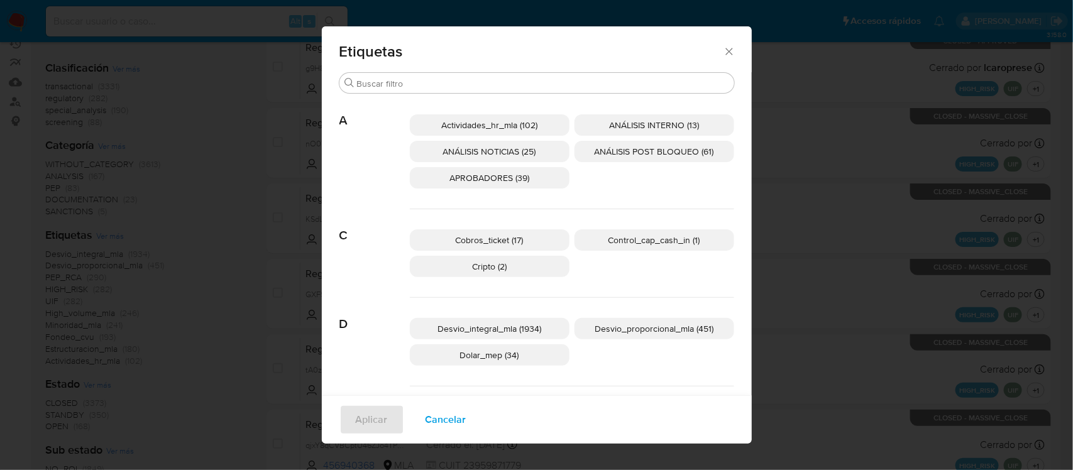
click at [119, 376] on div "Etiquetas Buscar A Actividades_hr_mla (102) ANÁLISIS INTERNO (13) ANÁLISIS NOTI…" at bounding box center [536, 235] width 1073 height 470
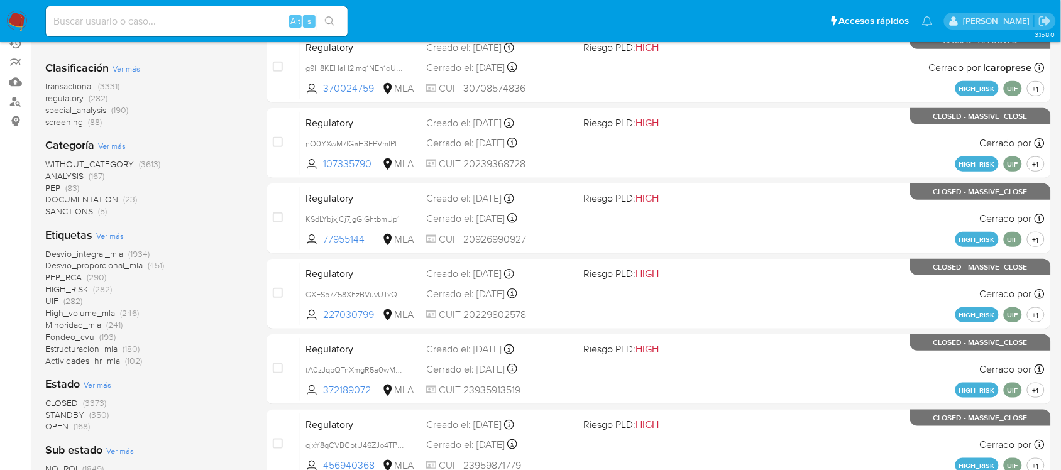
click at [96, 376] on span "Ver más" at bounding box center [98, 384] width 28 height 11
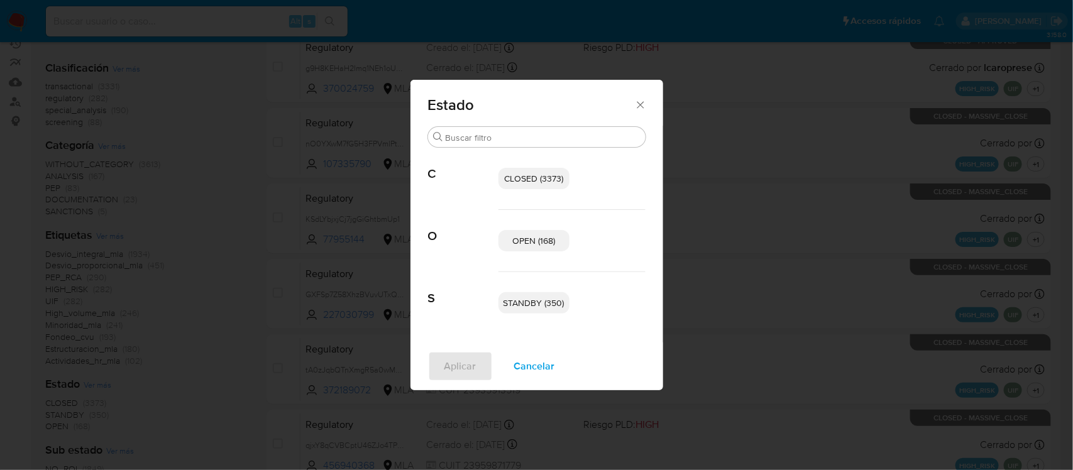
click at [532, 237] on span "OPEN (168)" at bounding box center [533, 240] width 43 height 13
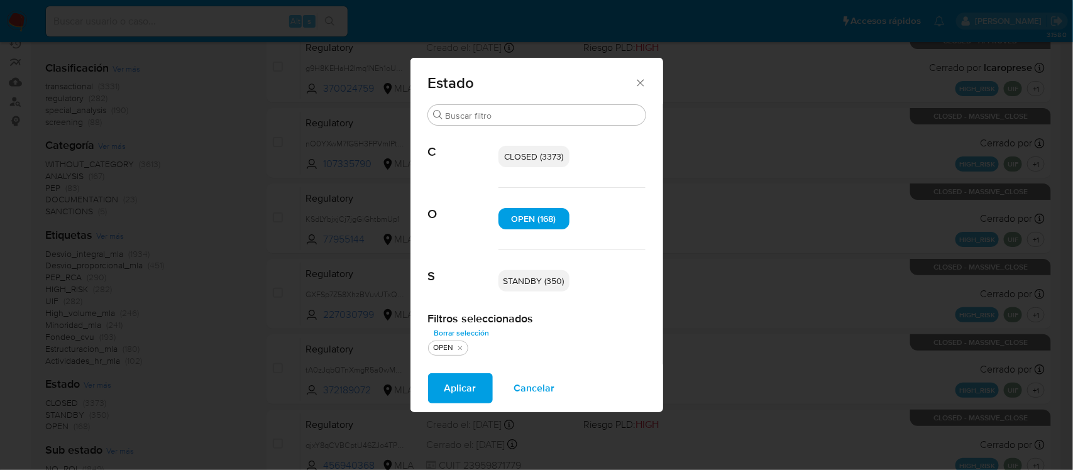
click at [532, 280] on span "STANDBY (350)" at bounding box center [534, 281] width 61 height 13
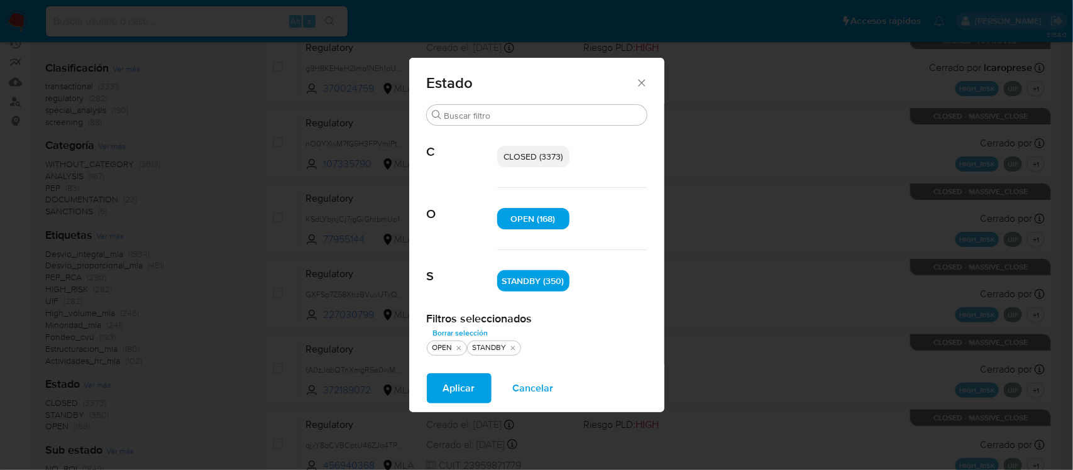
click at [465, 376] on span "Aplicar" at bounding box center [459, 389] width 32 height 28
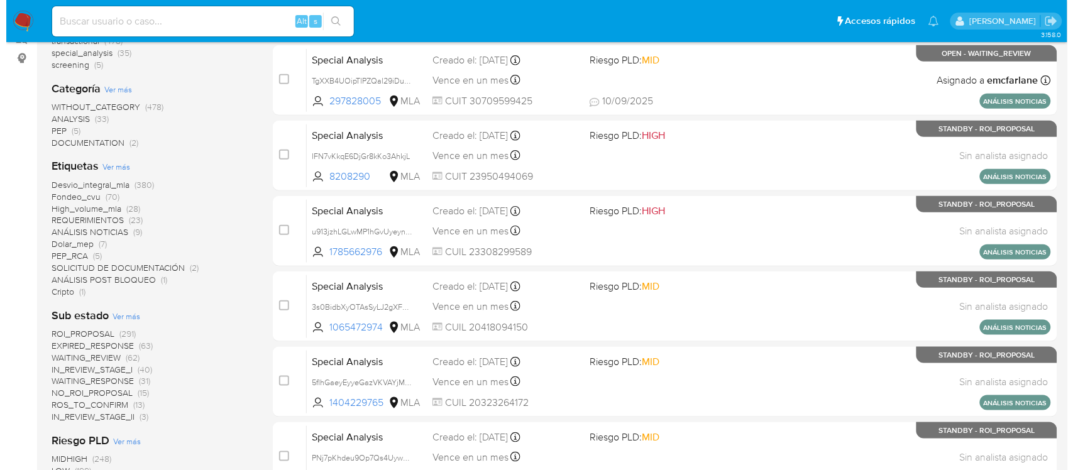
scroll to position [236, 0]
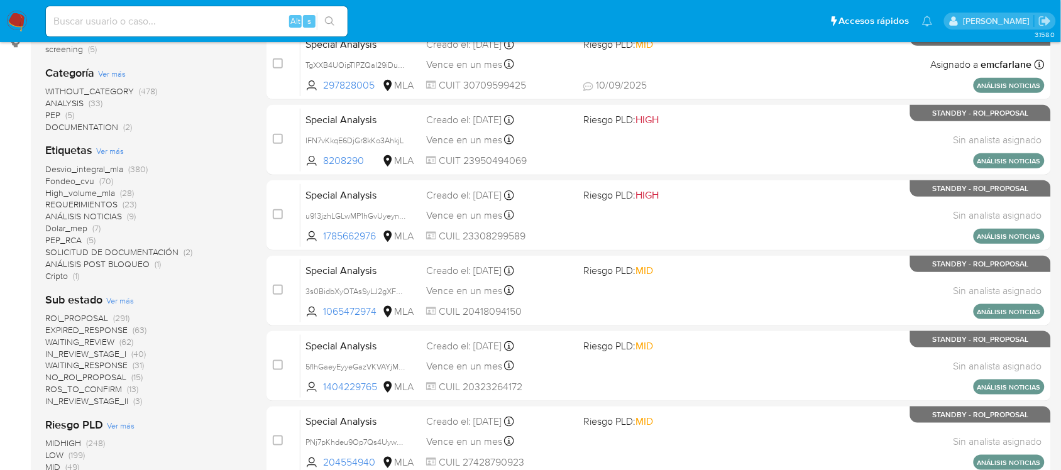
click at [110, 150] on span "Ver más" at bounding box center [110, 150] width 28 height 11
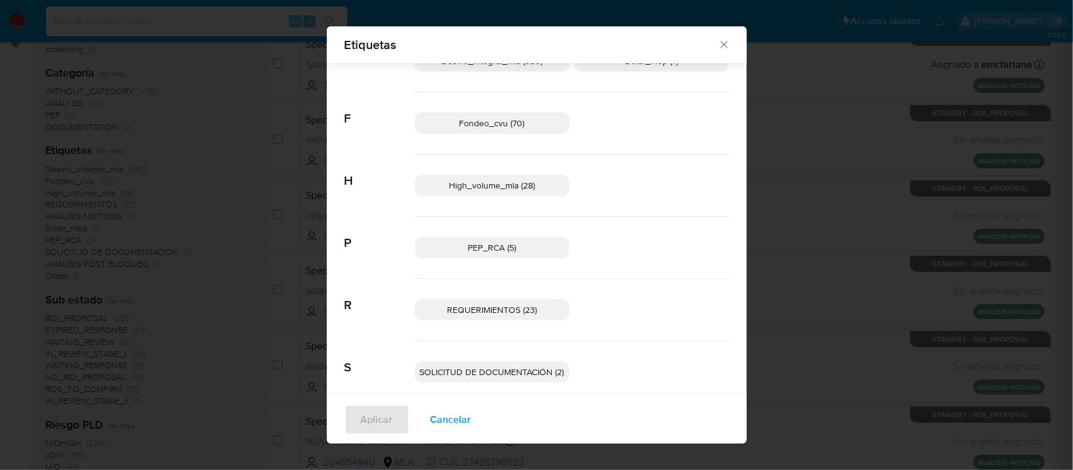
scroll to position [195, 0]
